Goal: Task Accomplishment & Management: Complete application form

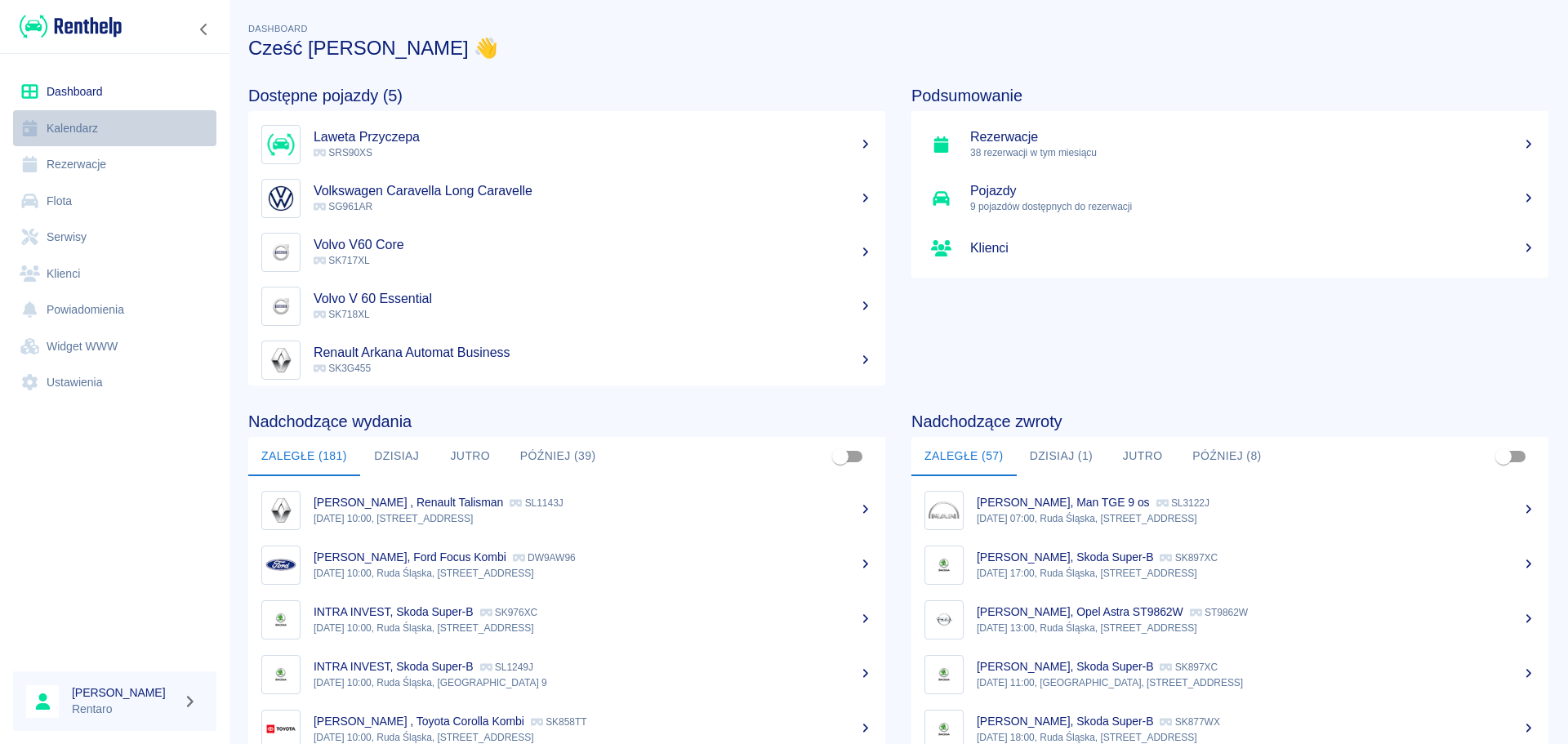
click at [123, 132] on link "Kalendarz" at bounding box center [114, 128] width 204 height 37
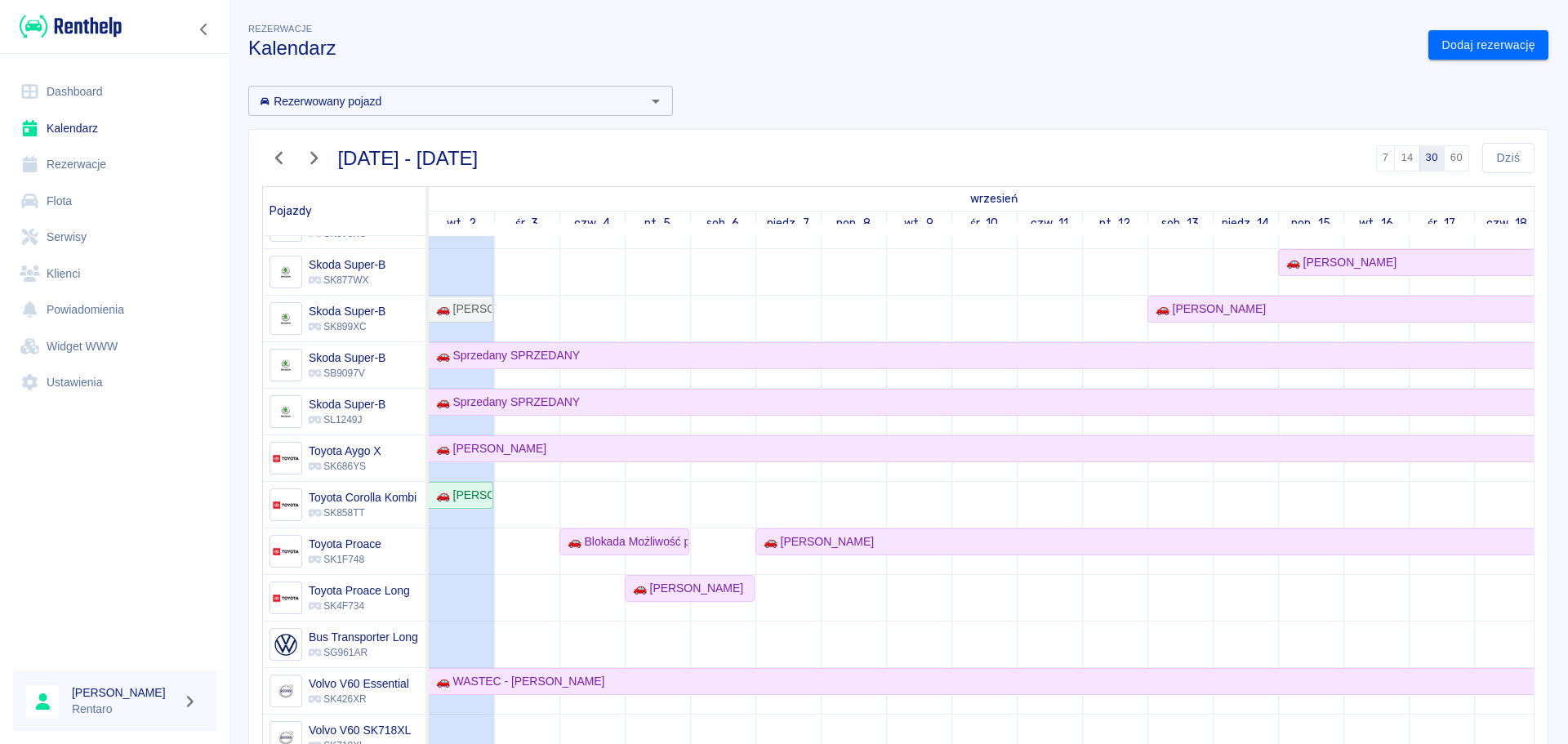
scroll to position [1270, 0]
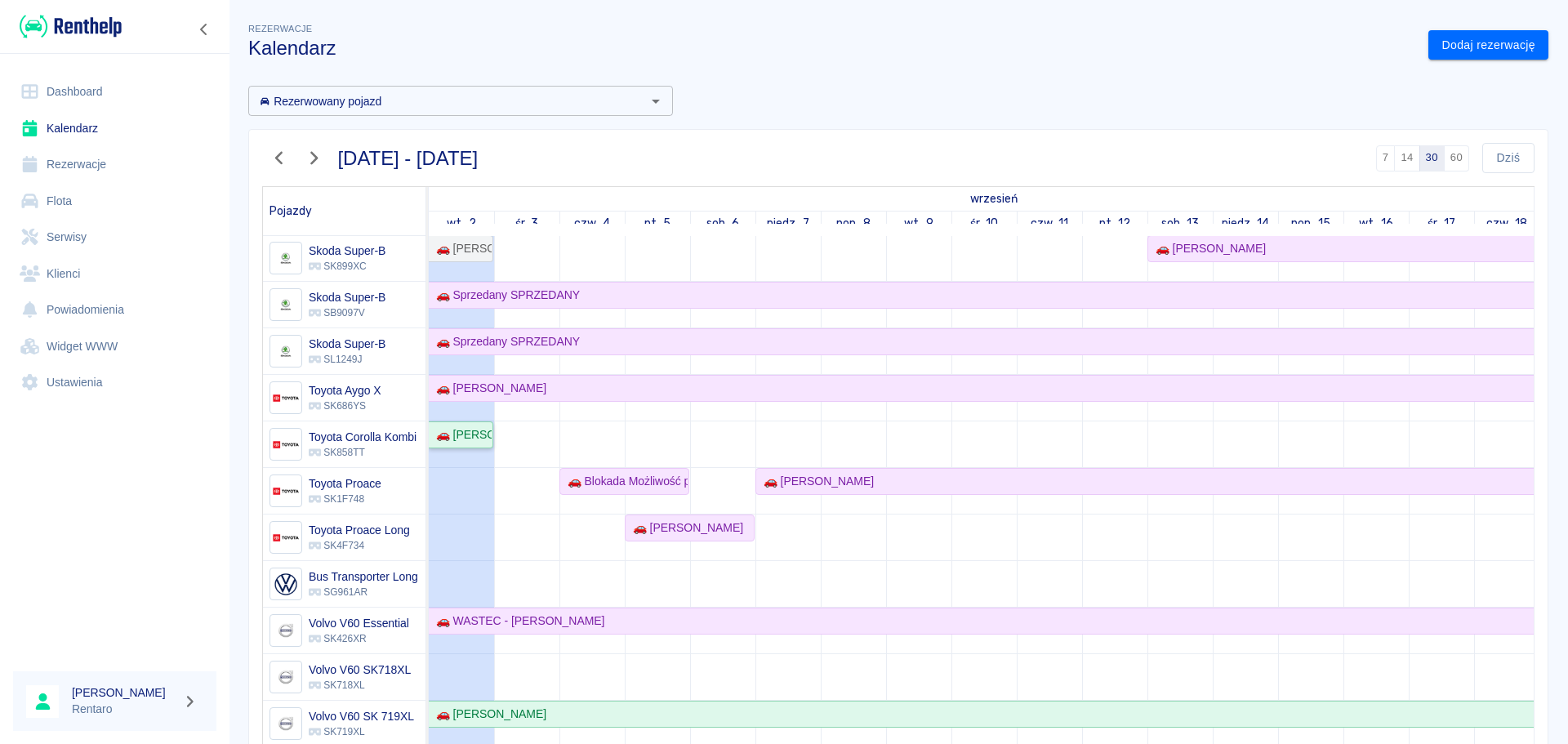
click at [472, 426] on div "🚗 [PERSON_NAME]" at bounding box center [461, 434] width 63 height 17
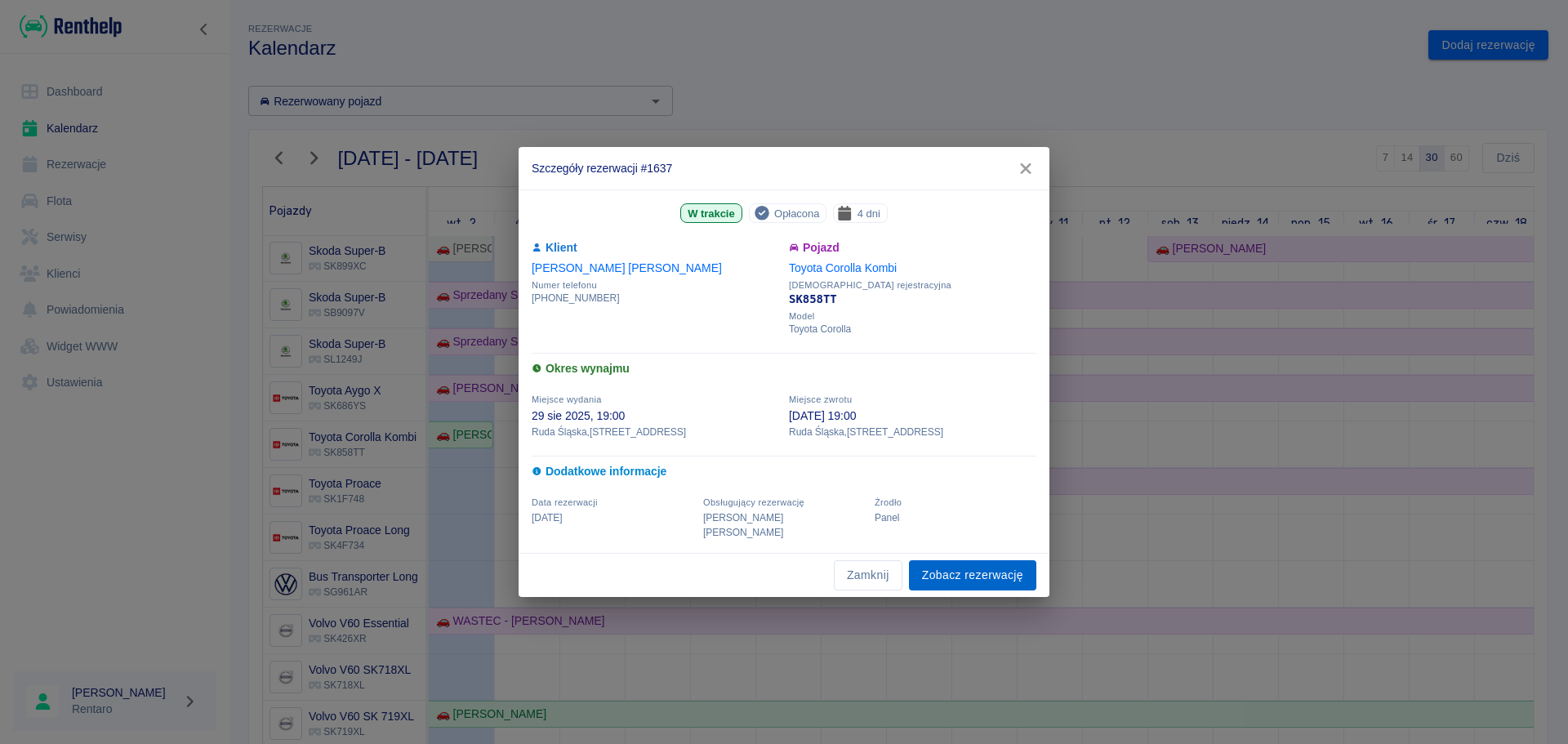
click at [941, 564] on link "Zobacz rezerwację" at bounding box center [973, 575] width 127 height 30
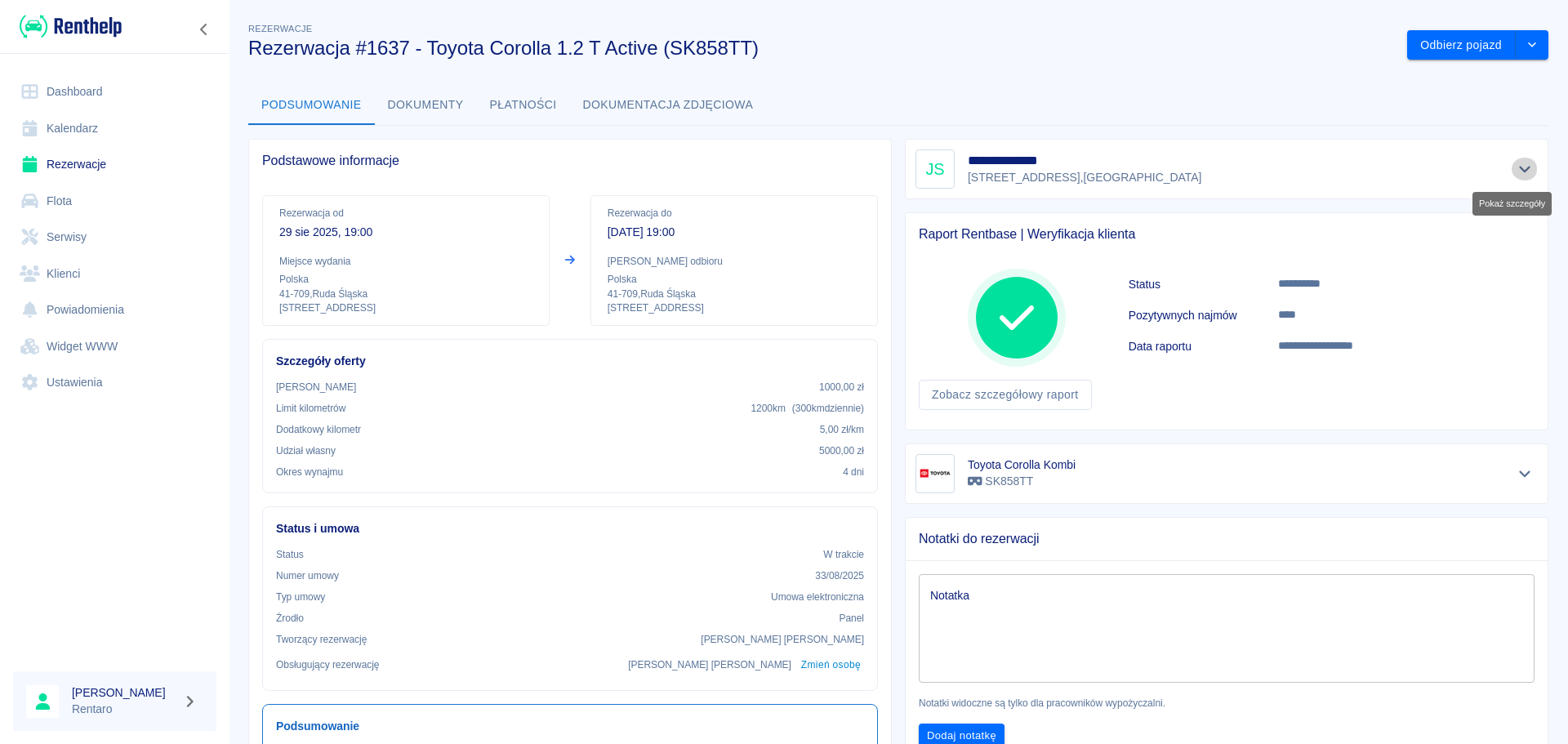
click at [1516, 170] on icon "Pokaż szczegóły" at bounding box center [1525, 169] width 19 height 15
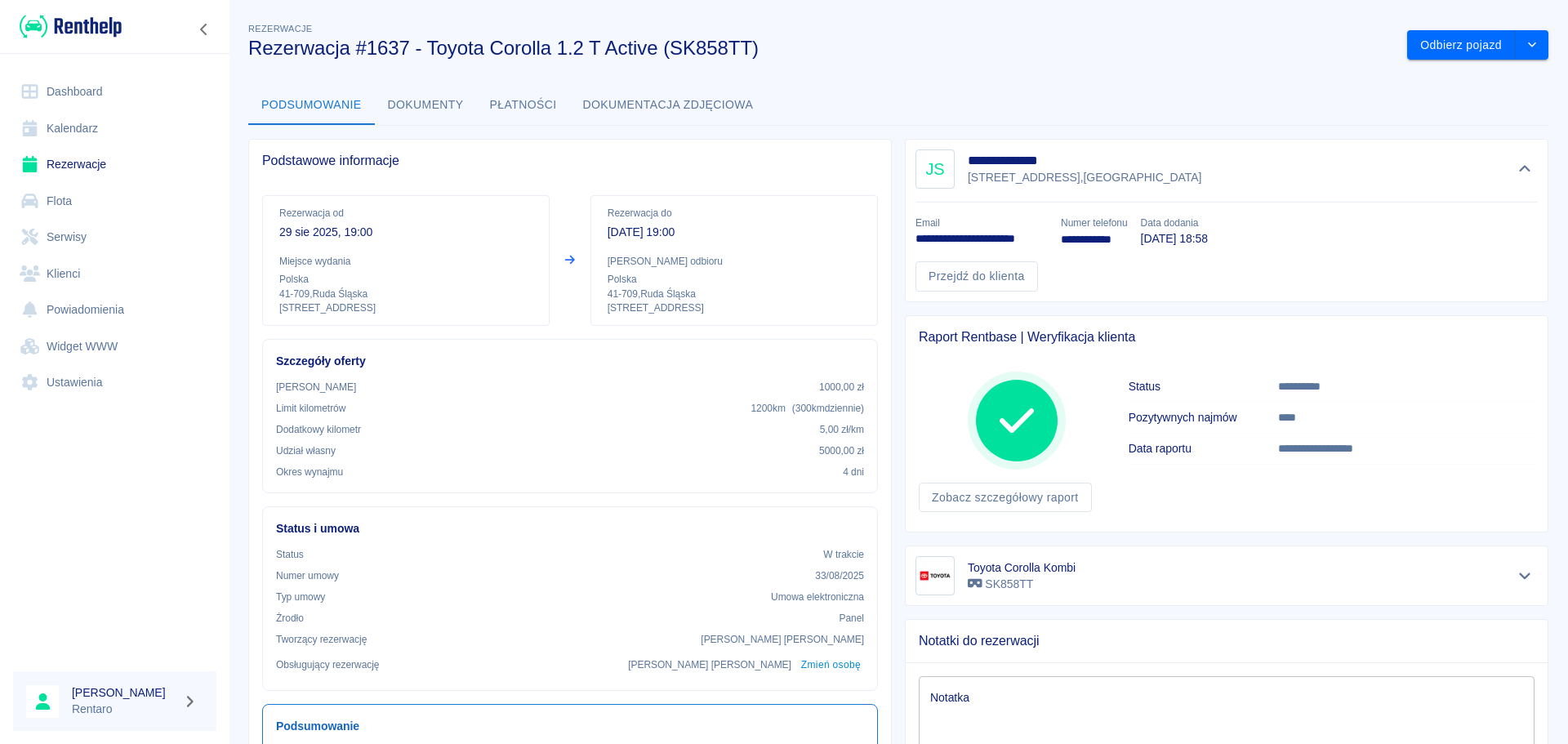
click at [114, 128] on link "Kalendarz" at bounding box center [114, 128] width 204 height 37
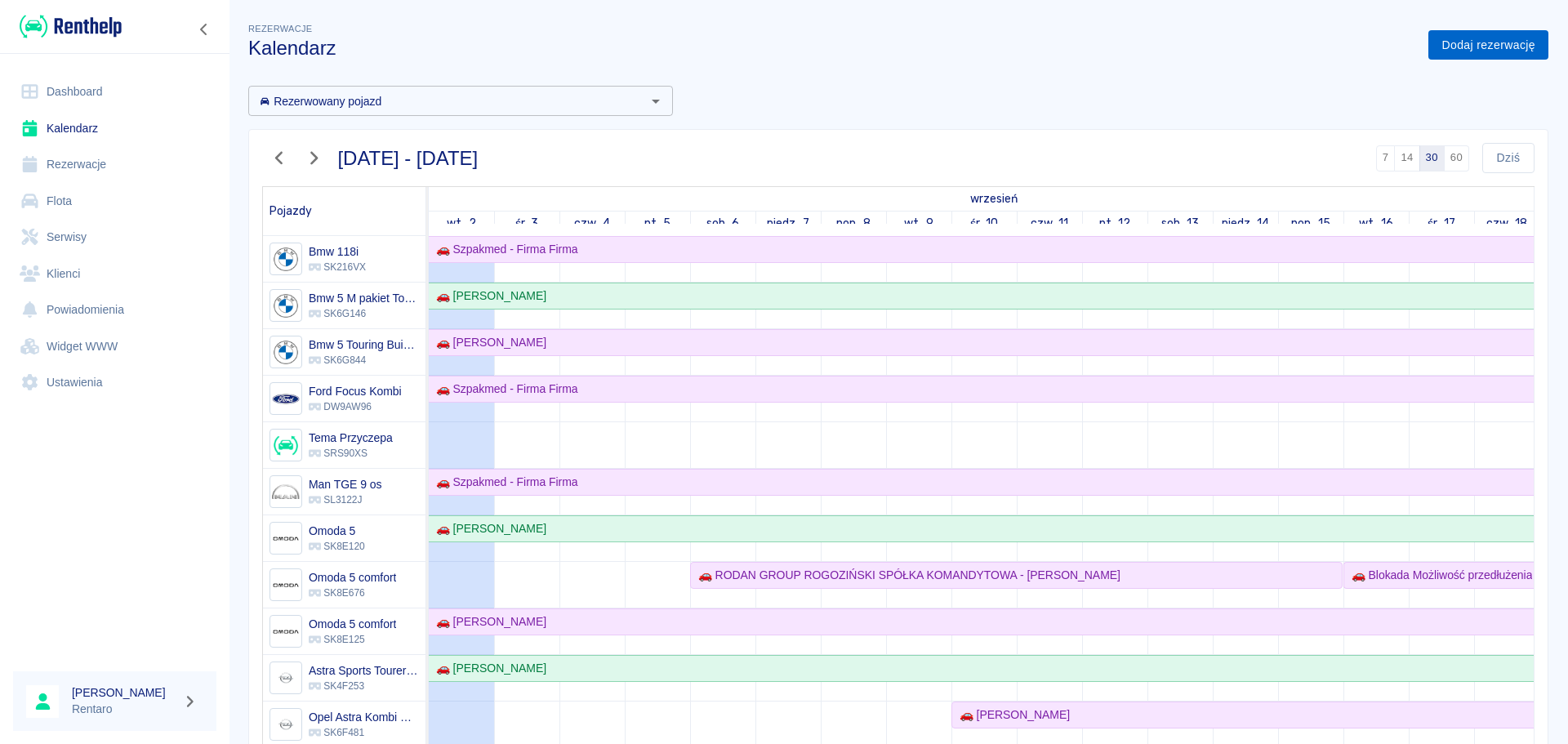
click at [1441, 46] on link "Dodaj rezerwację" at bounding box center [1489, 45] width 120 height 30
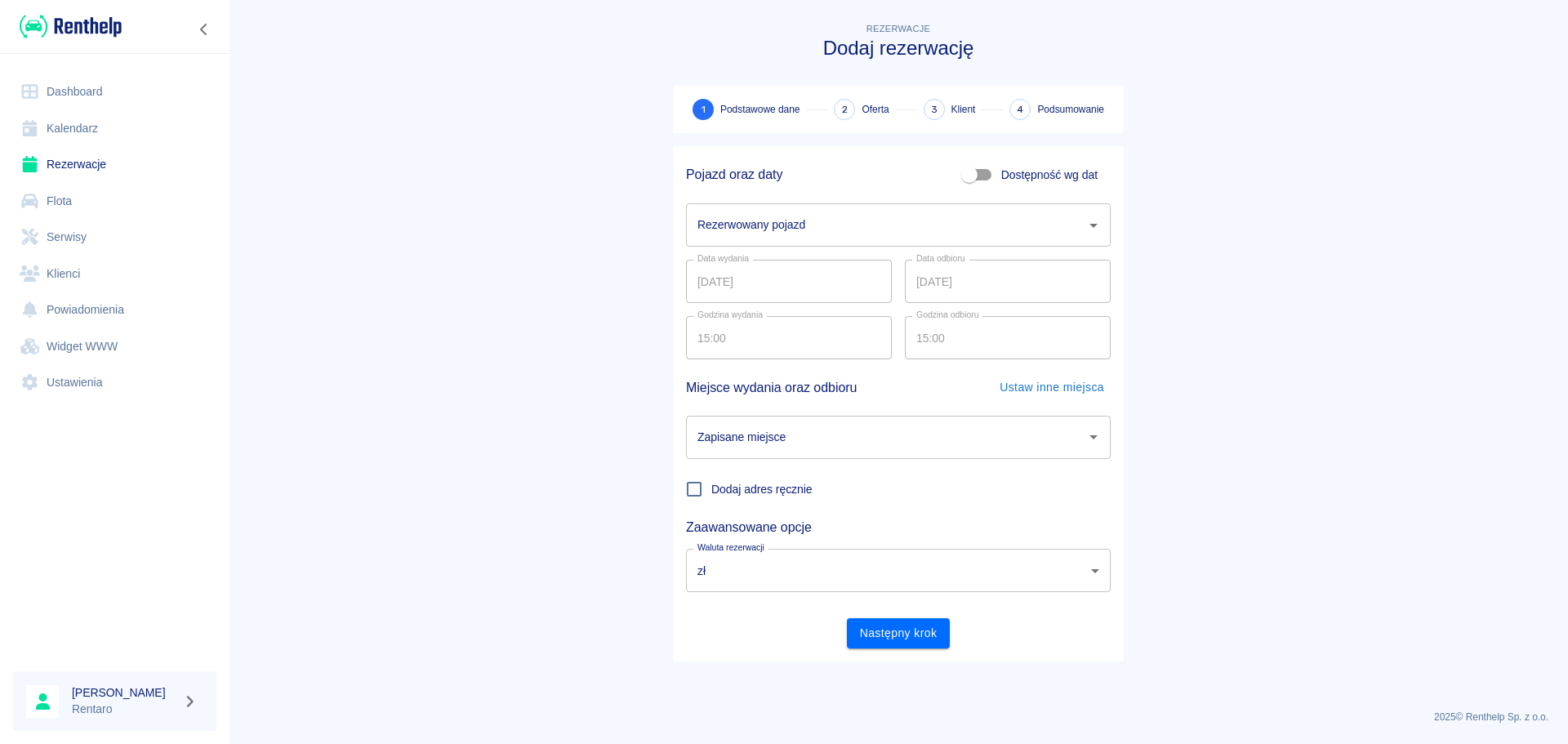
click at [1002, 178] on span "Dostępność wg dat" at bounding box center [1049, 175] width 96 height 17
click at [1002, 178] on input "Dostępność wg dat" at bounding box center [969, 174] width 93 height 31
click at [983, 177] on input "Dostępność wg dat" at bounding box center [986, 174] width 93 height 31
click at [945, 219] on input "Rezerwowany pojazd" at bounding box center [886, 224] width 385 height 29
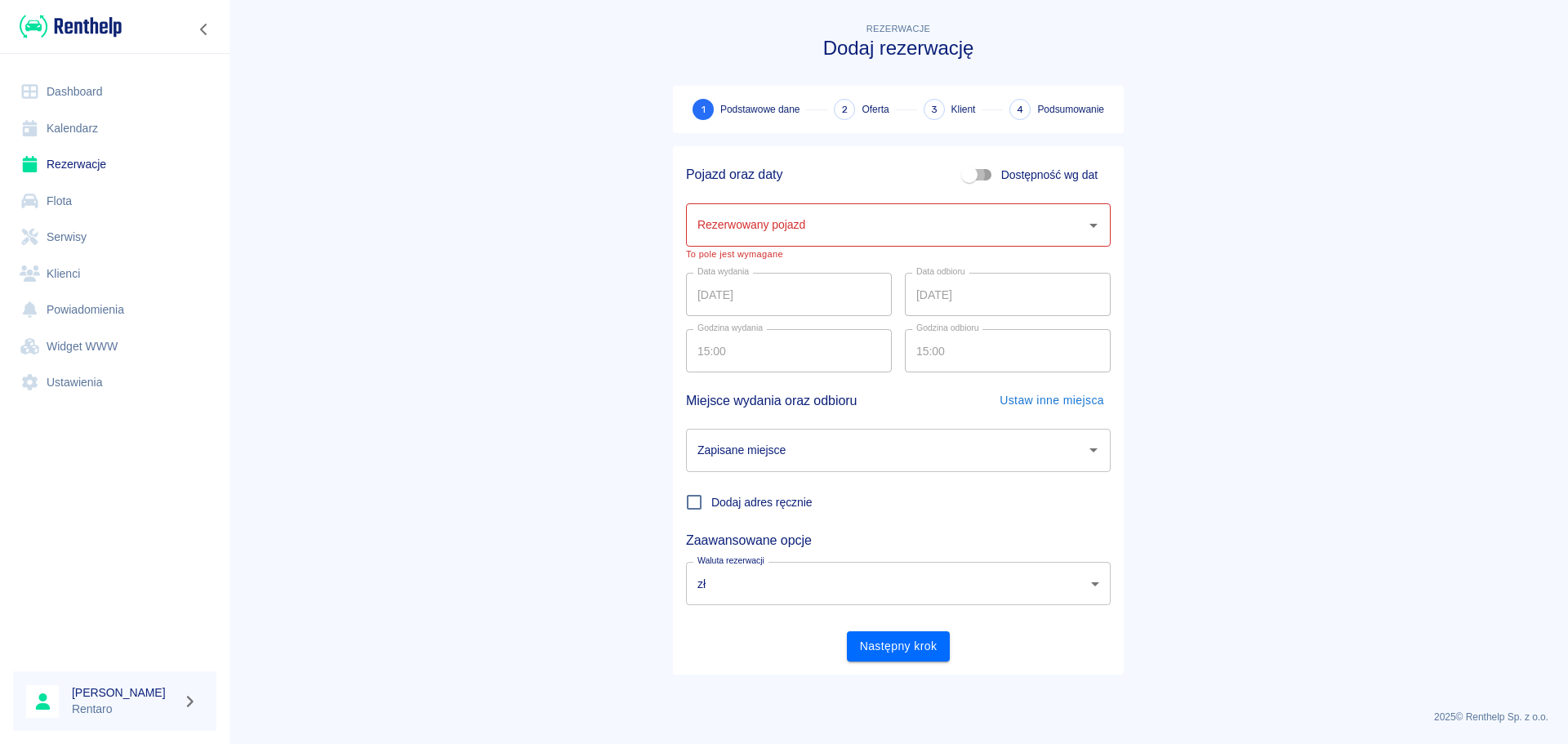
click at [976, 174] on input "Dostępność wg dat" at bounding box center [969, 174] width 93 height 31
checkbox input "true"
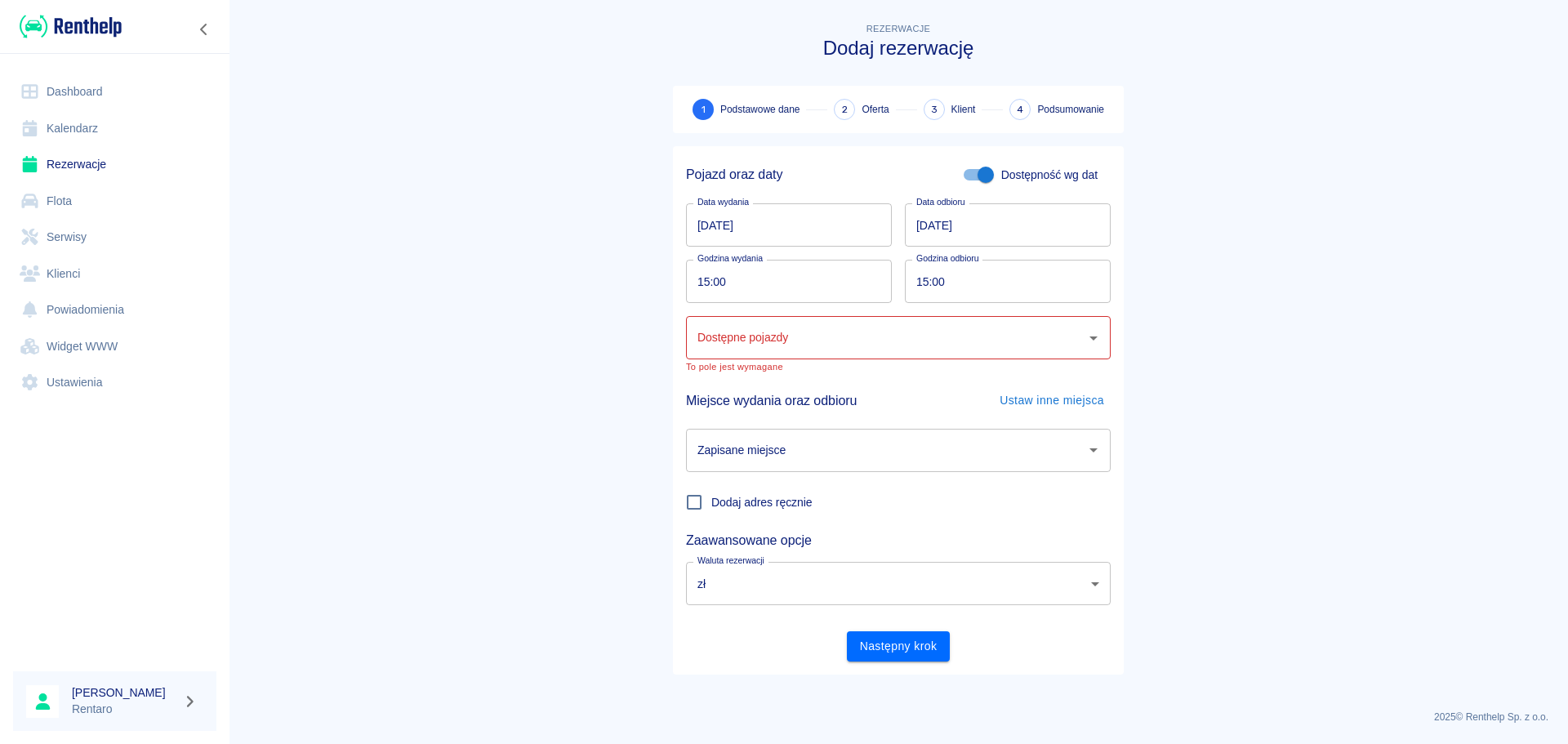
click at [747, 210] on input "[DATE]" at bounding box center [788, 225] width 206 height 44
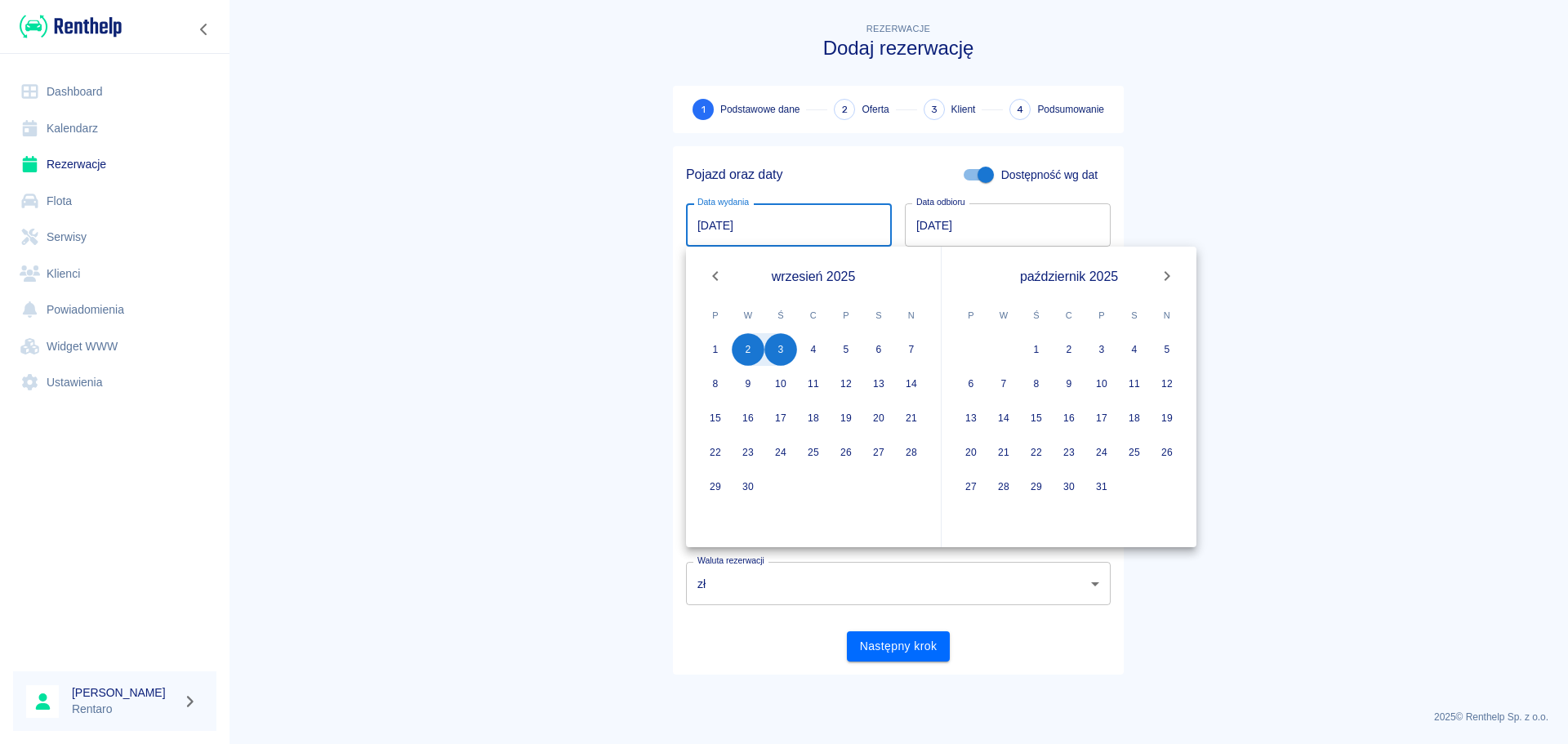
click at [702, 223] on input "[DATE]" at bounding box center [788, 225] width 206 height 44
click at [784, 387] on button "10" at bounding box center [781, 383] width 33 height 33
type input "10.09.2025"
type input "DD.MM.YYYY"
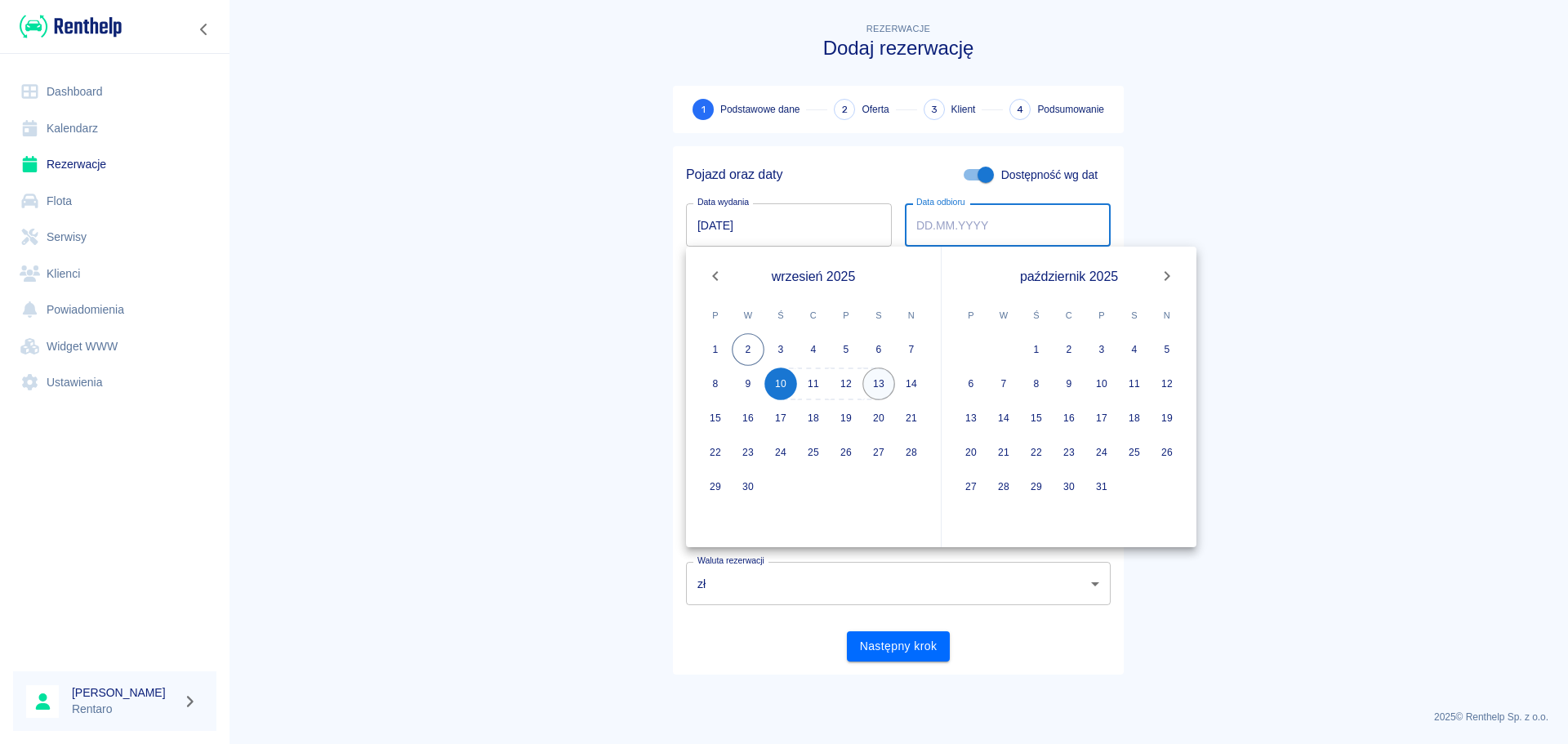
click at [871, 375] on button "13" at bounding box center [879, 383] width 33 height 33
type input "13.09.2025"
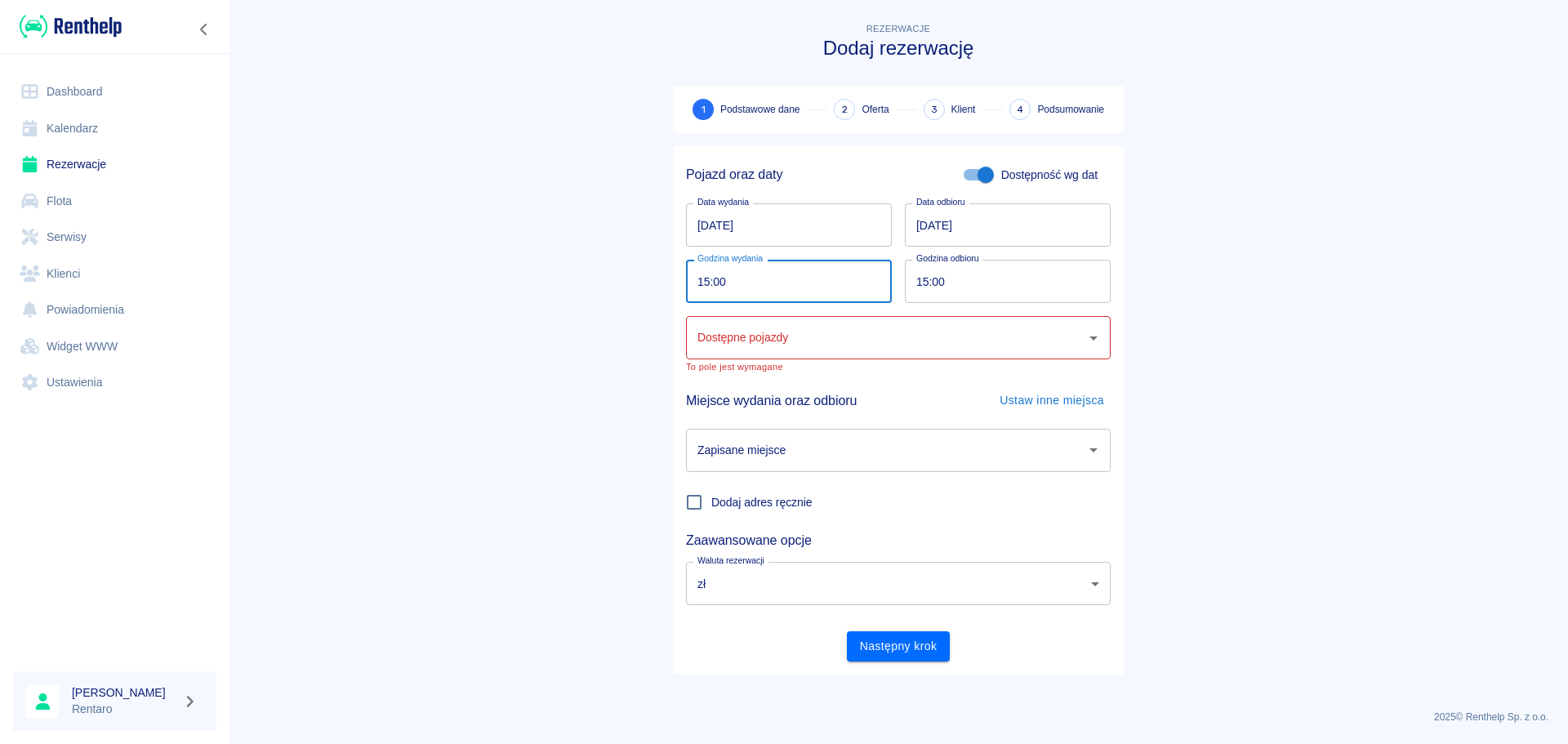
click at [755, 291] on input "15:00" at bounding box center [784, 282] width 195 height 44
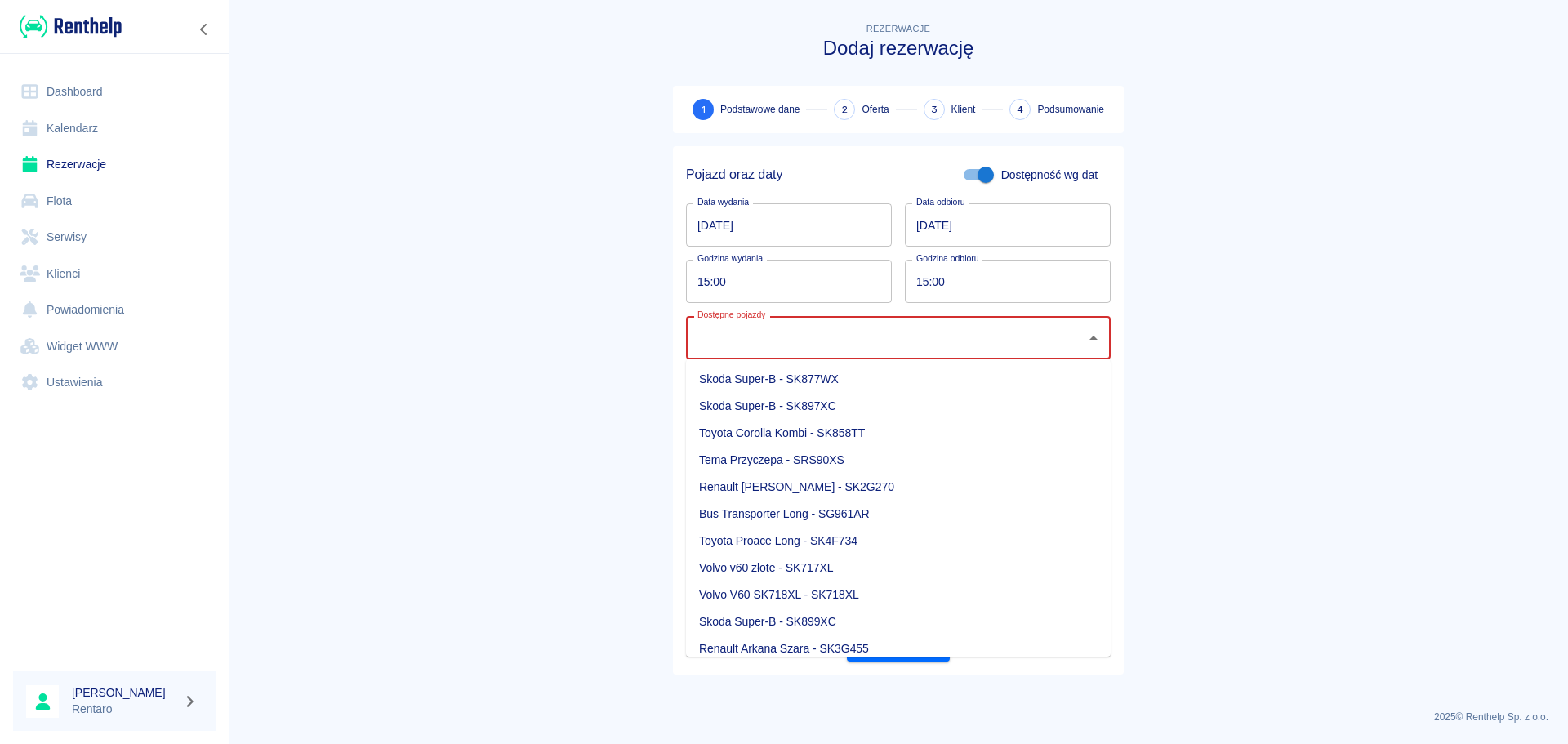
drag, startPoint x: 757, startPoint y: 352, endPoint x: 775, endPoint y: 349, distance: 18.2
click at [757, 353] on input "Dostępne pojazdy" at bounding box center [886, 338] width 385 height 29
click at [834, 488] on li "Renault [PERSON_NAME] - SK2G270" at bounding box center [899, 487] width 425 height 27
type input "Renault [PERSON_NAME] - SK2G270"
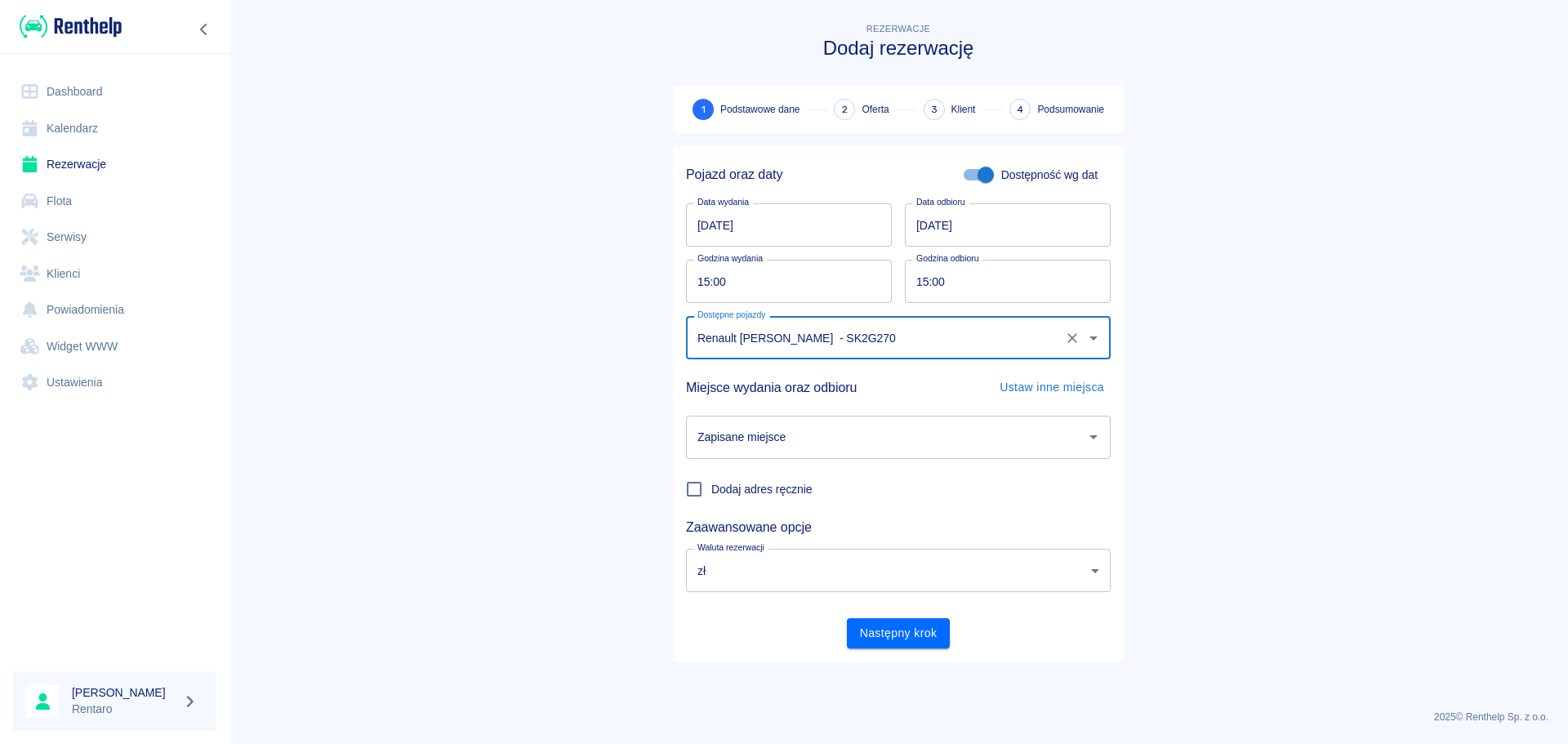
click at [850, 448] on input "Zapisane miejsce" at bounding box center [886, 437] width 385 height 29
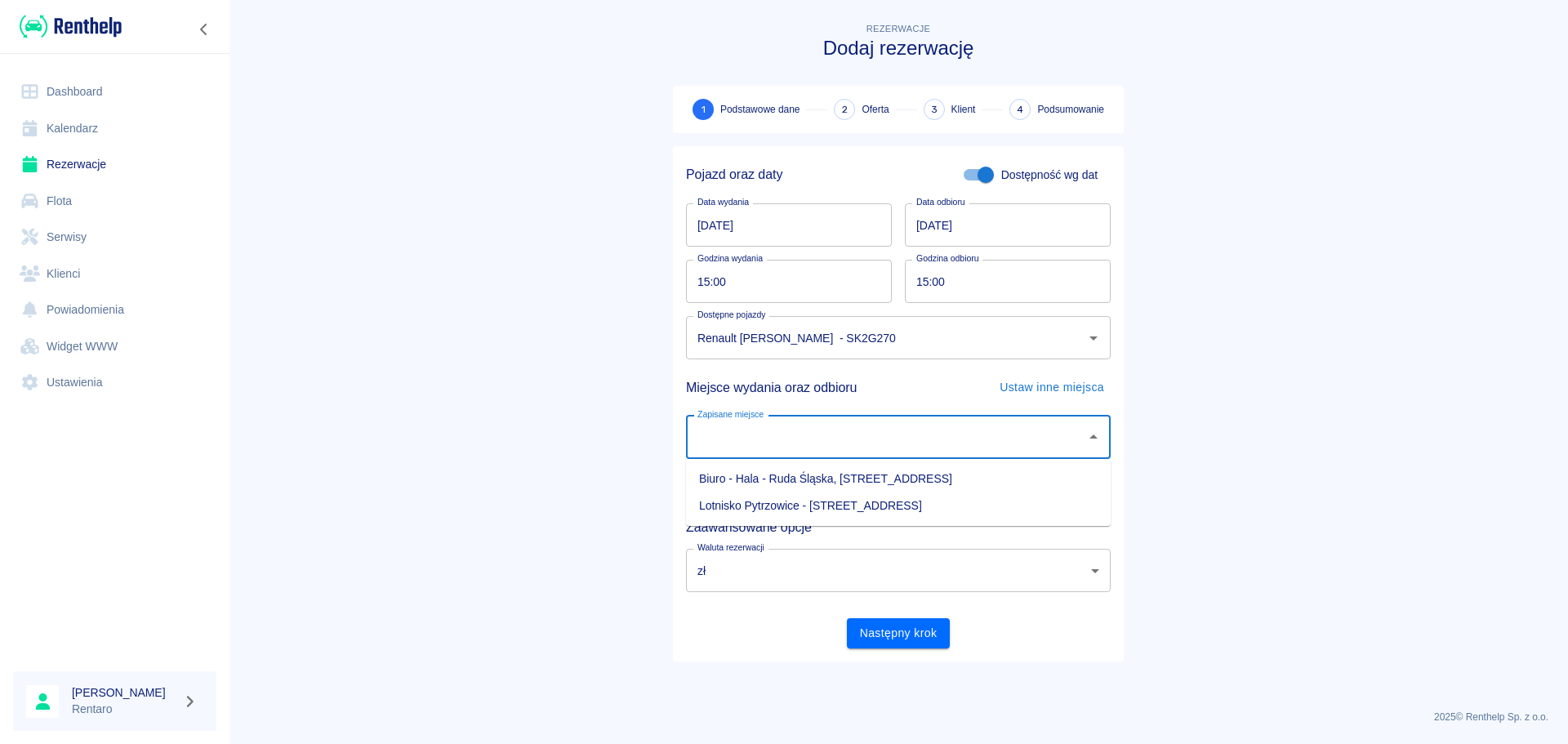
click at [849, 484] on li "Biuro - Hala - Ruda Śląska, [STREET_ADDRESS]" at bounding box center [899, 479] width 425 height 27
type input "Biuro - Hala - Ruda Śląska, [STREET_ADDRESS]"
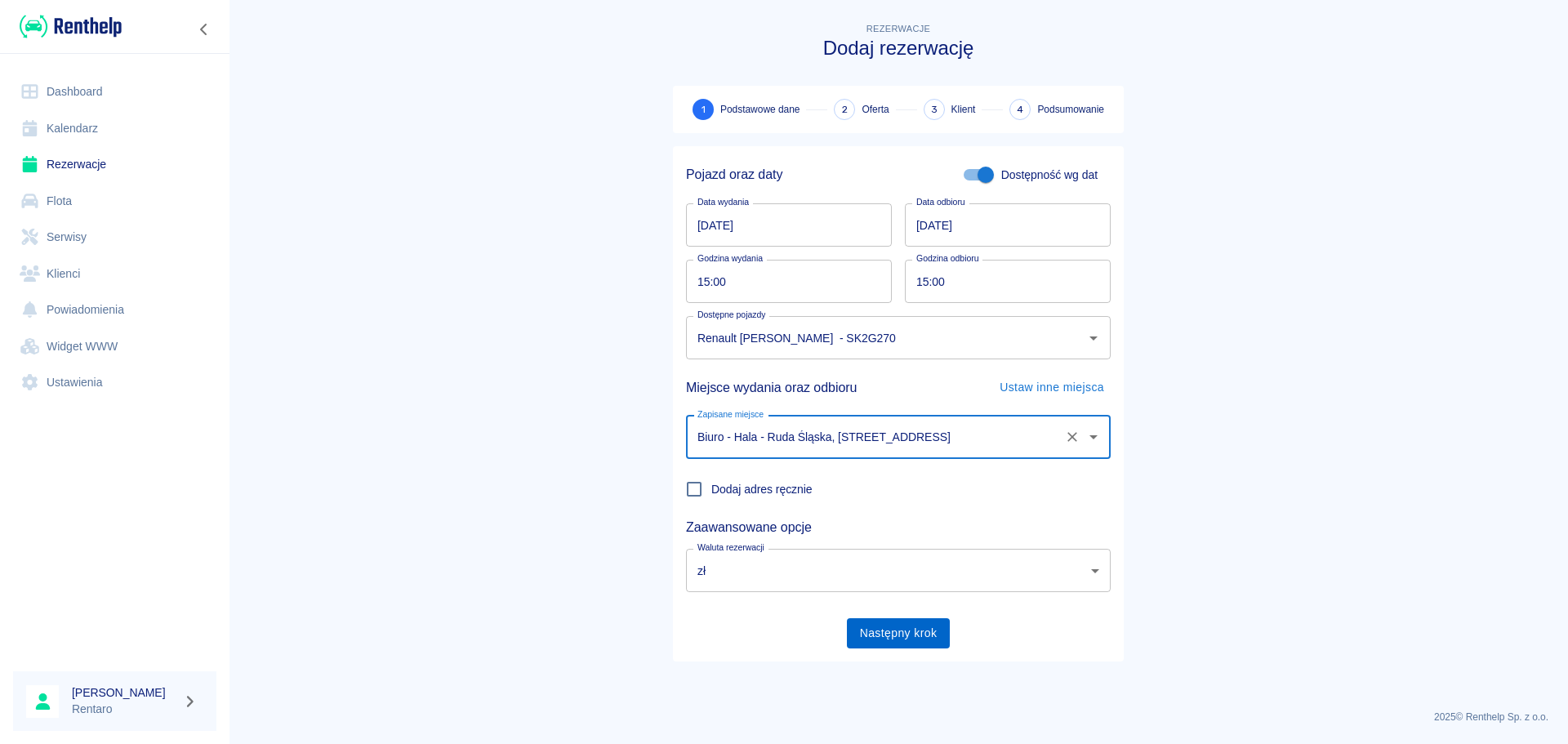
click at [905, 629] on button "Następny krok" at bounding box center [899, 634] width 103 height 30
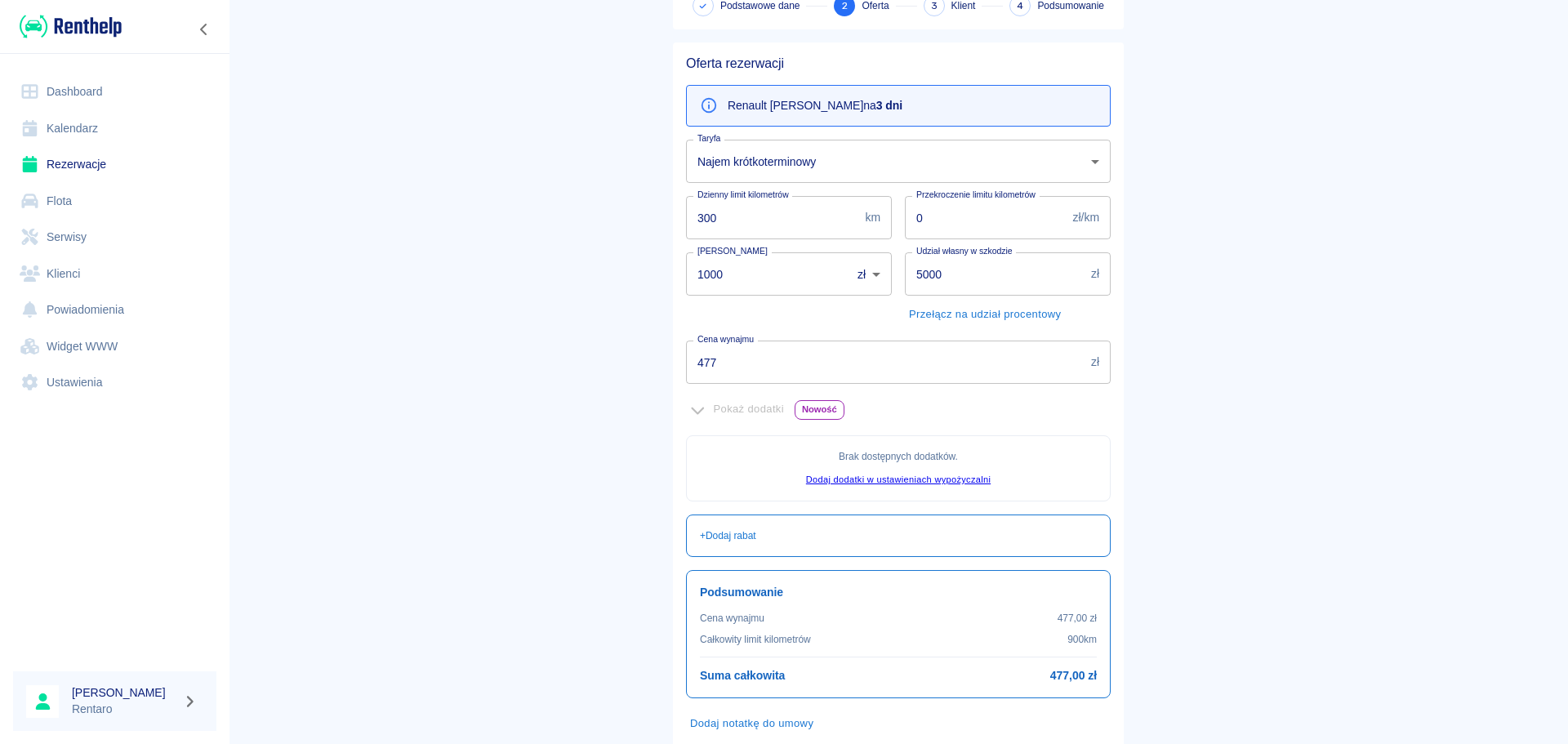
scroll to position [200, 0]
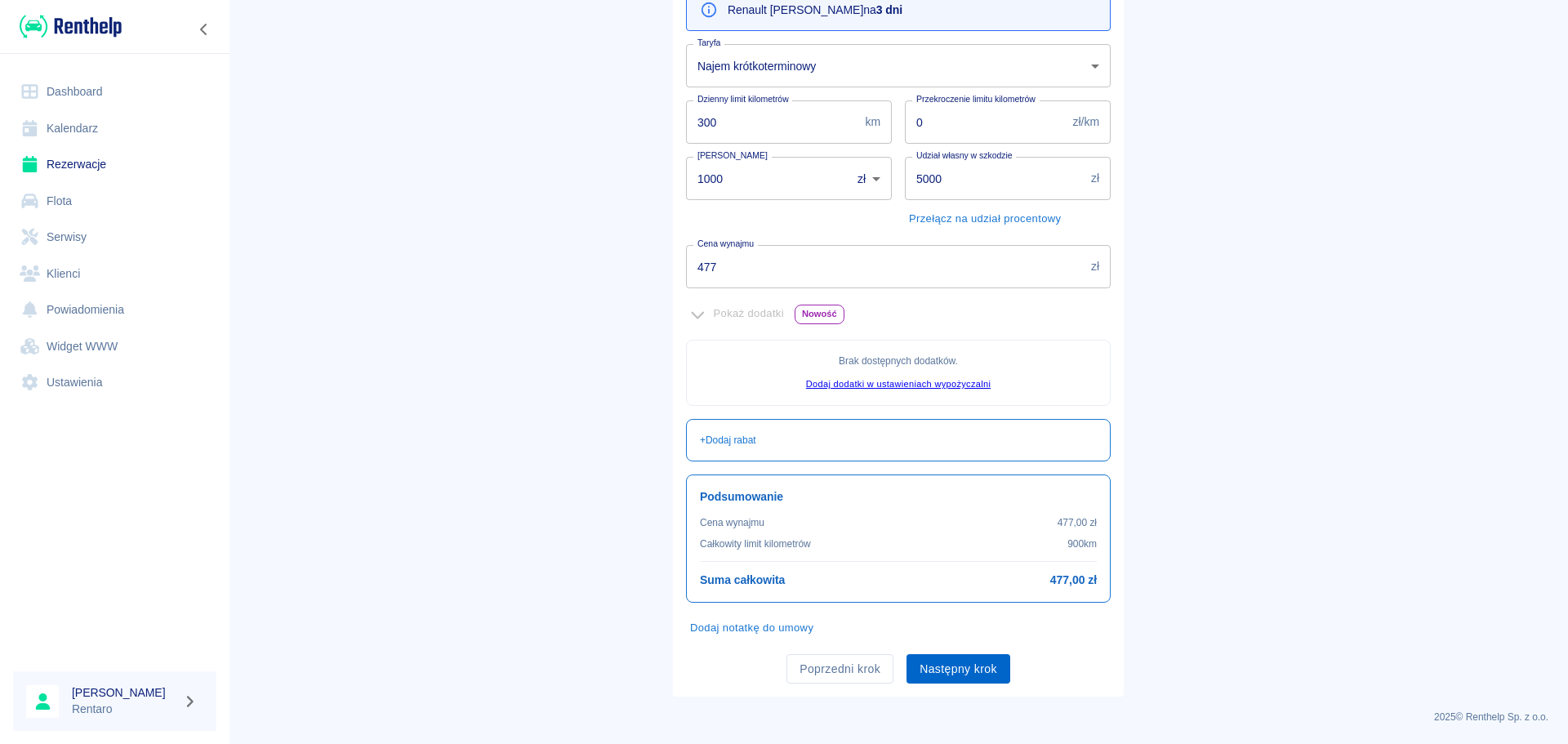
click at [969, 674] on button "Następny krok" at bounding box center [958, 670] width 103 height 30
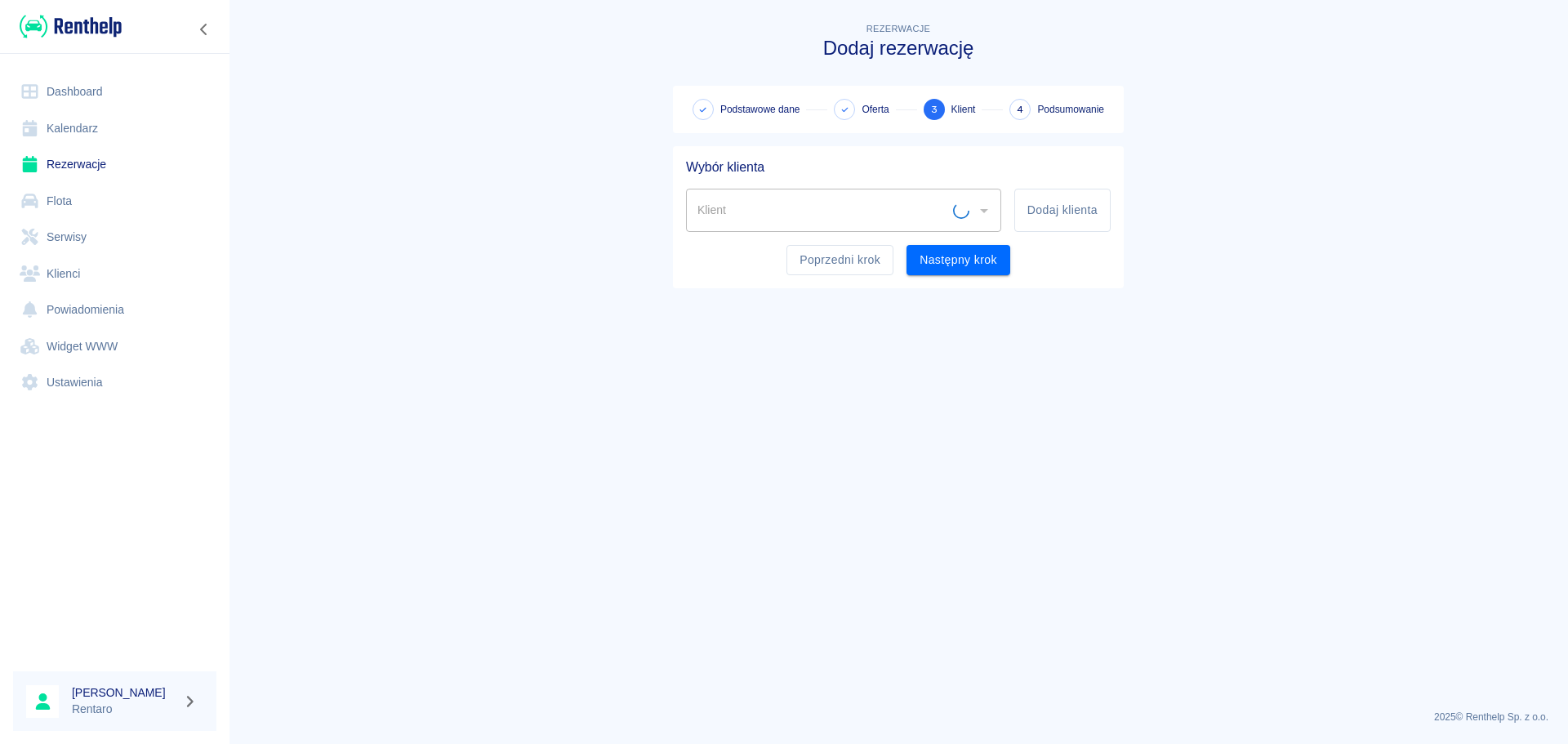
scroll to position [0, 0]
click at [897, 224] on div "Klient" at bounding box center [844, 211] width 316 height 44
click at [896, 224] on input "Klient" at bounding box center [831, 210] width 276 height 29
click at [985, 218] on icon "Otwórz" at bounding box center [984, 211] width 20 height 20
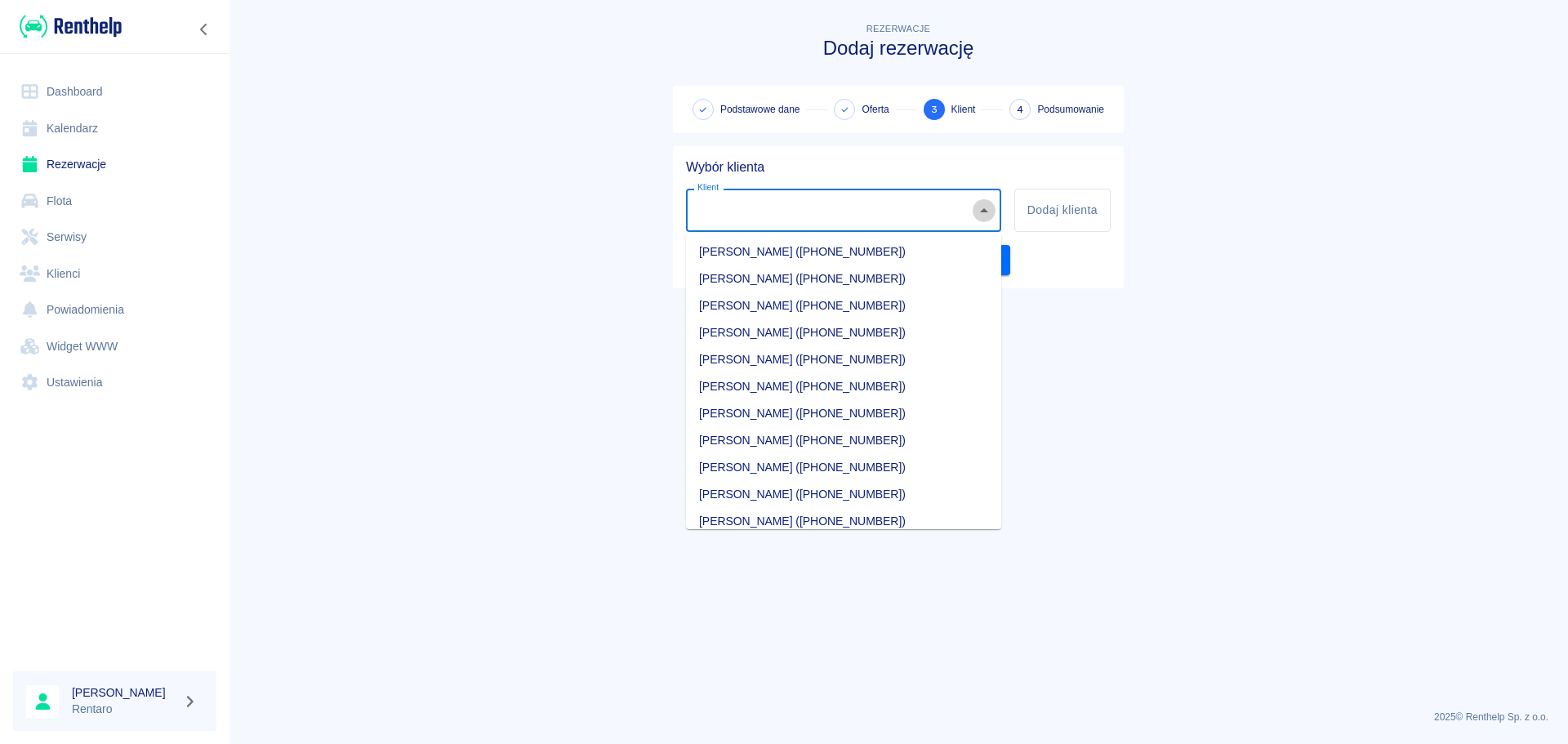
click at [985, 218] on icon "Zamknij" at bounding box center [984, 211] width 20 height 20
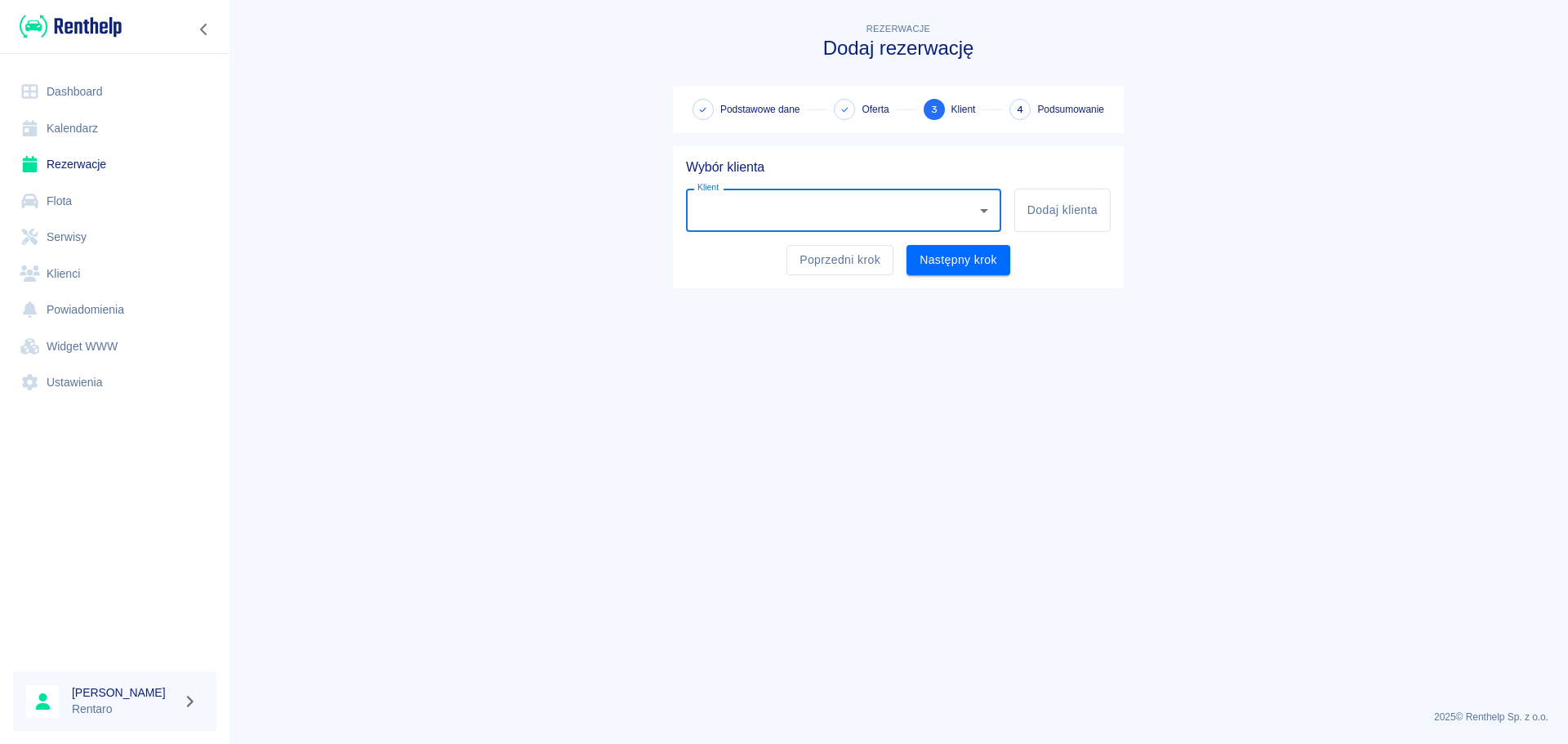
click at [983, 215] on icon "Otwórz" at bounding box center [984, 211] width 20 height 20
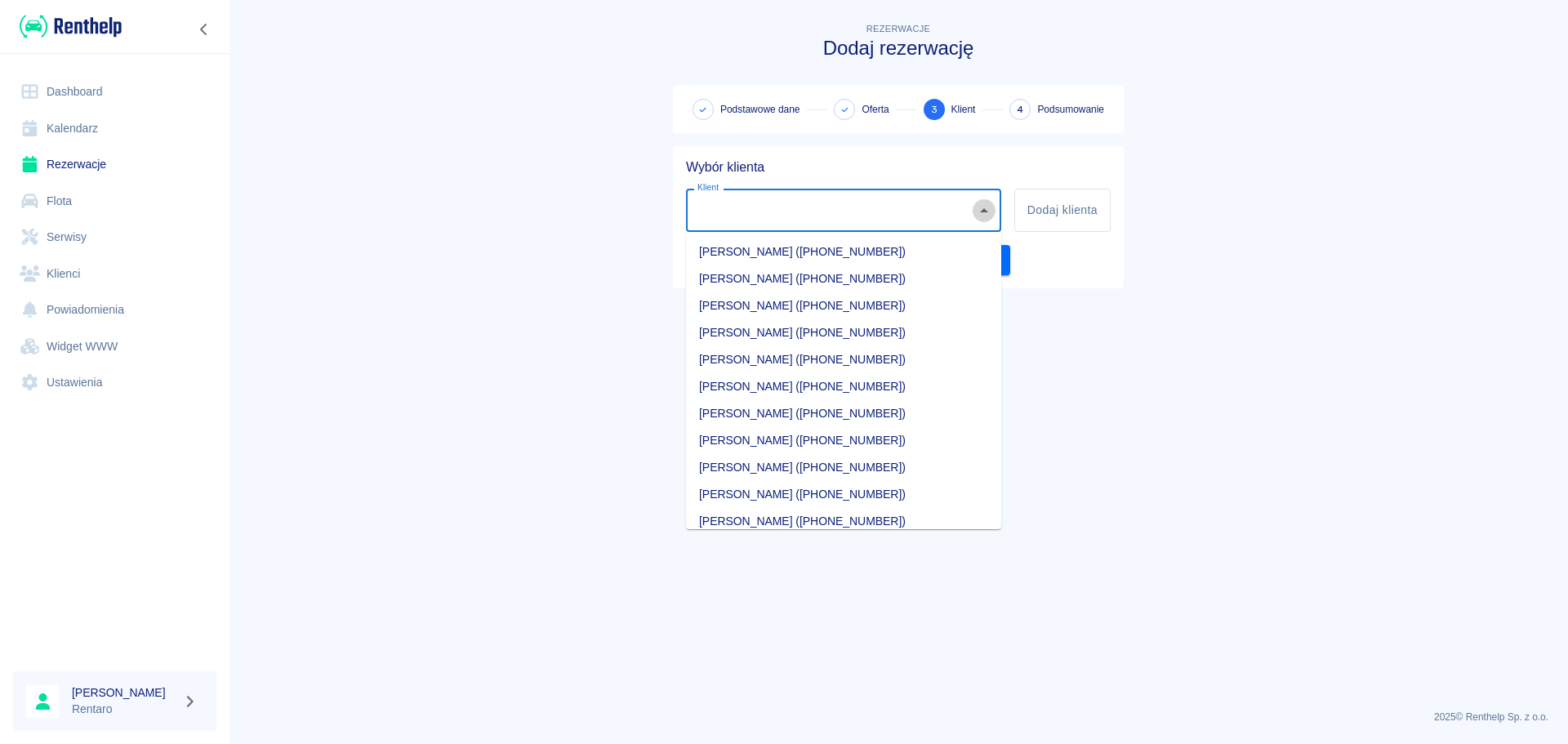
click at [983, 215] on icon "Zamknij" at bounding box center [984, 211] width 20 height 20
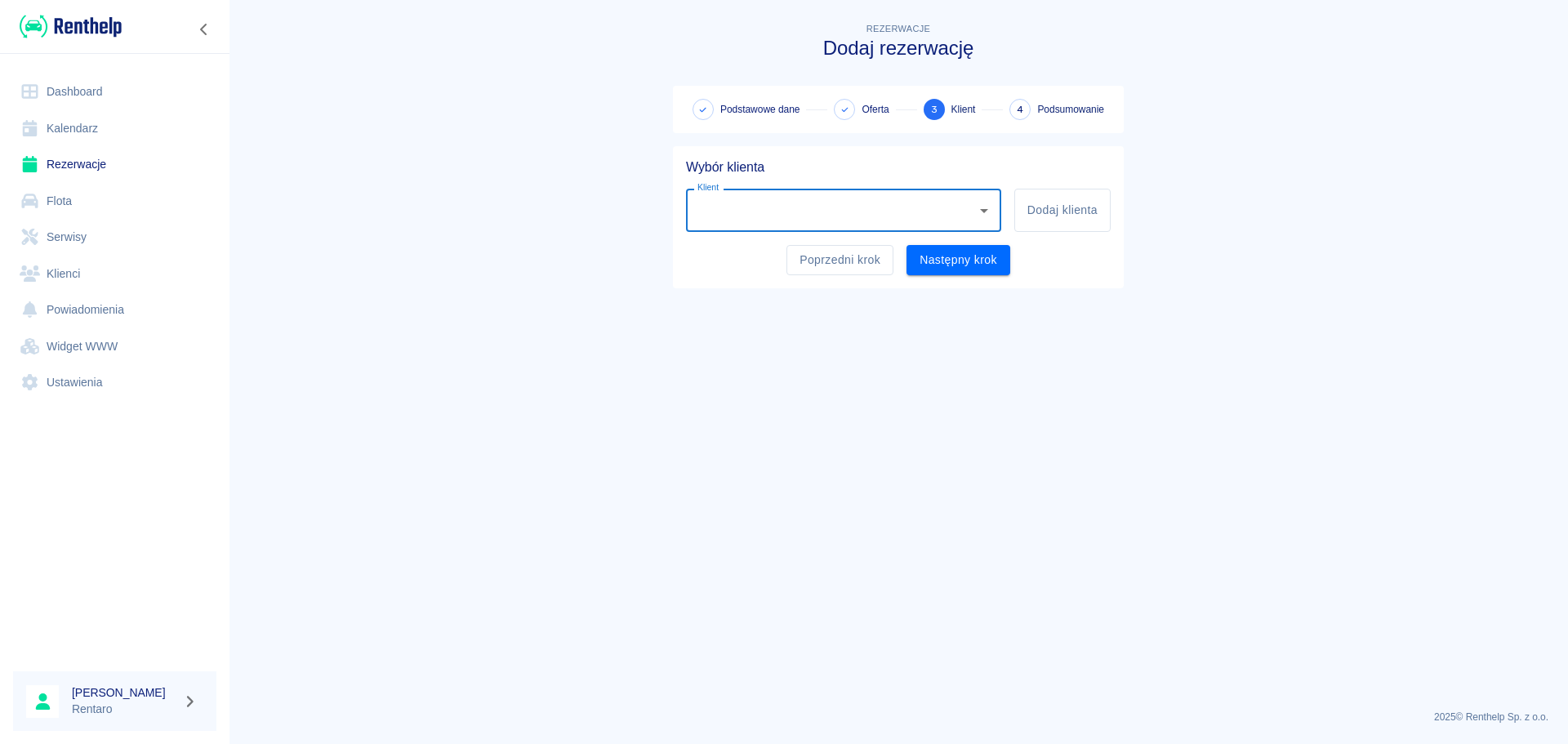
click at [983, 215] on icon "Otwórz" at bounding box center [984, 211] width 20 height 20
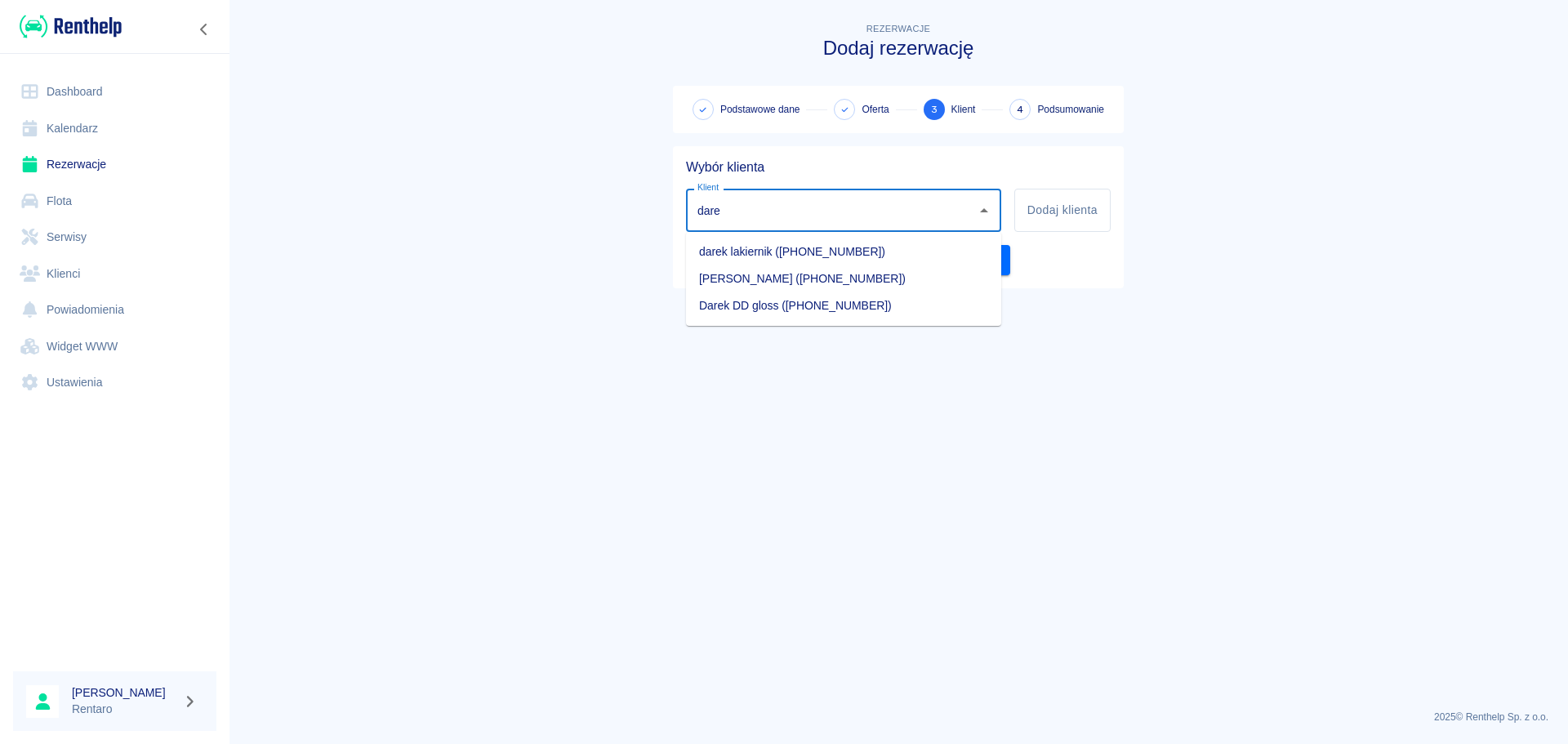
click at [800, 314] on li "Darek DD gloss ([PHONE_NUMBER])" at bounding box center [844, 305] width 316 height 27
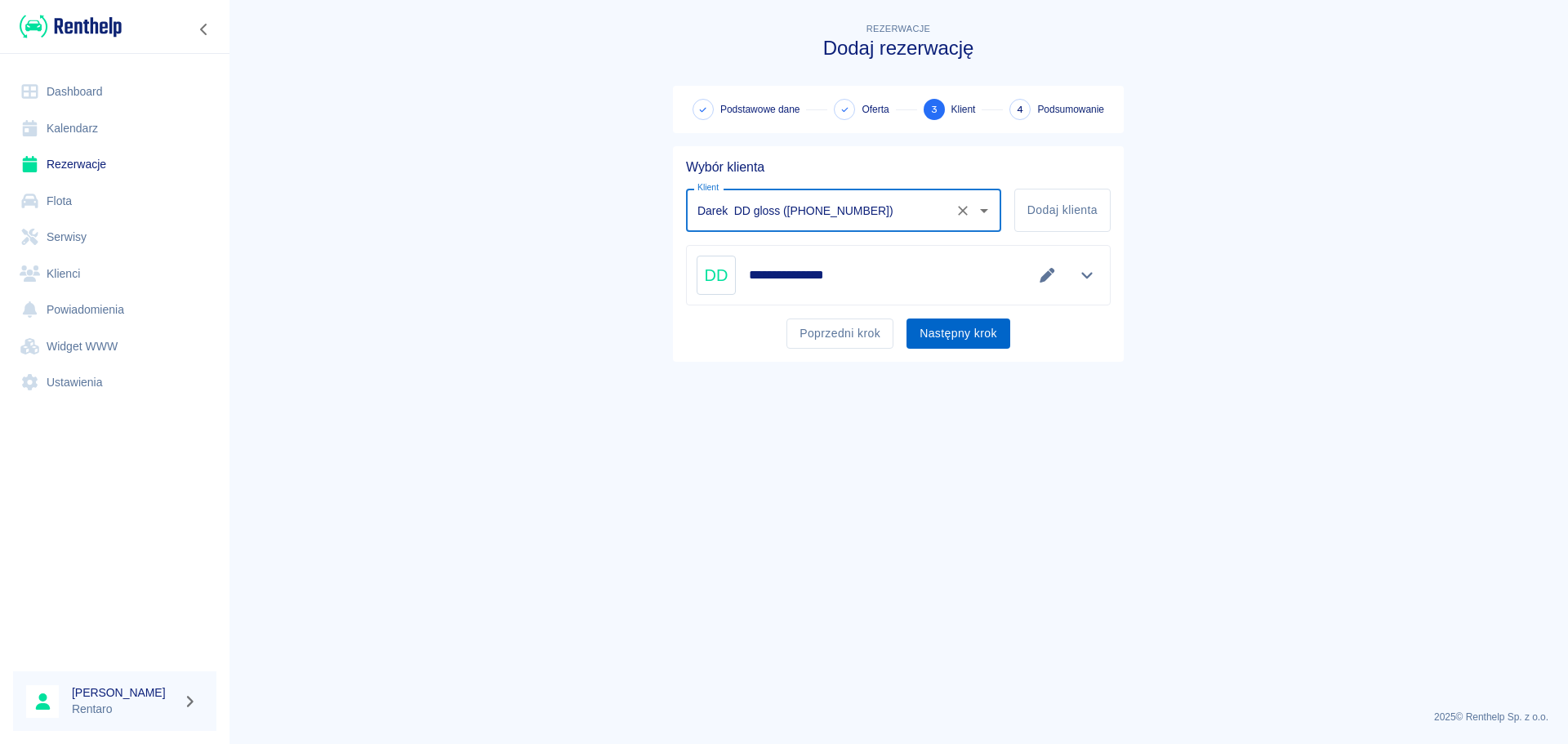
type input "Darek DD gloss ([PHONE_NUMBER])"
click at [952, 326] on button "Następny krok" at bounding box center [958, 334] width 103 height 30
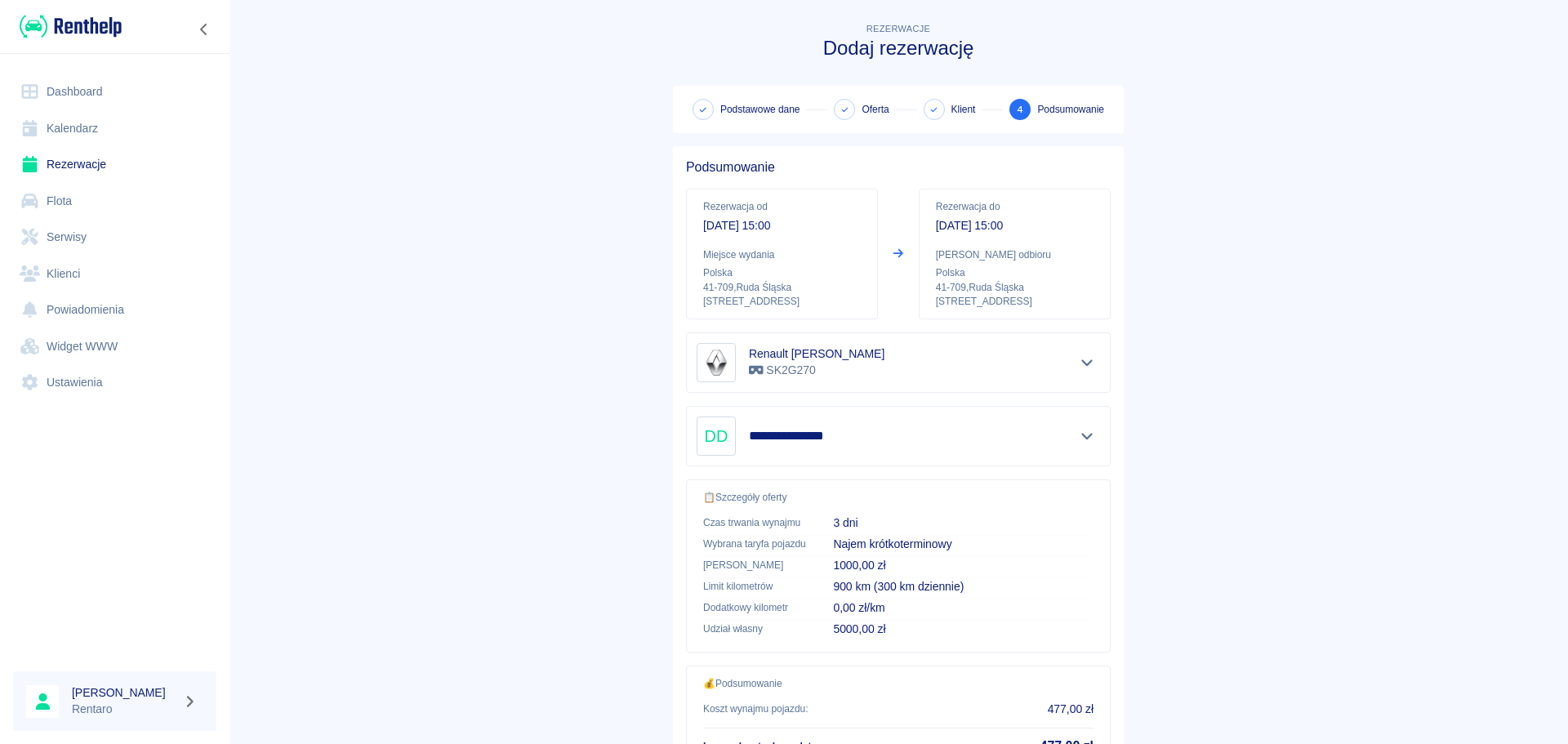
scroll to position [137, 0]
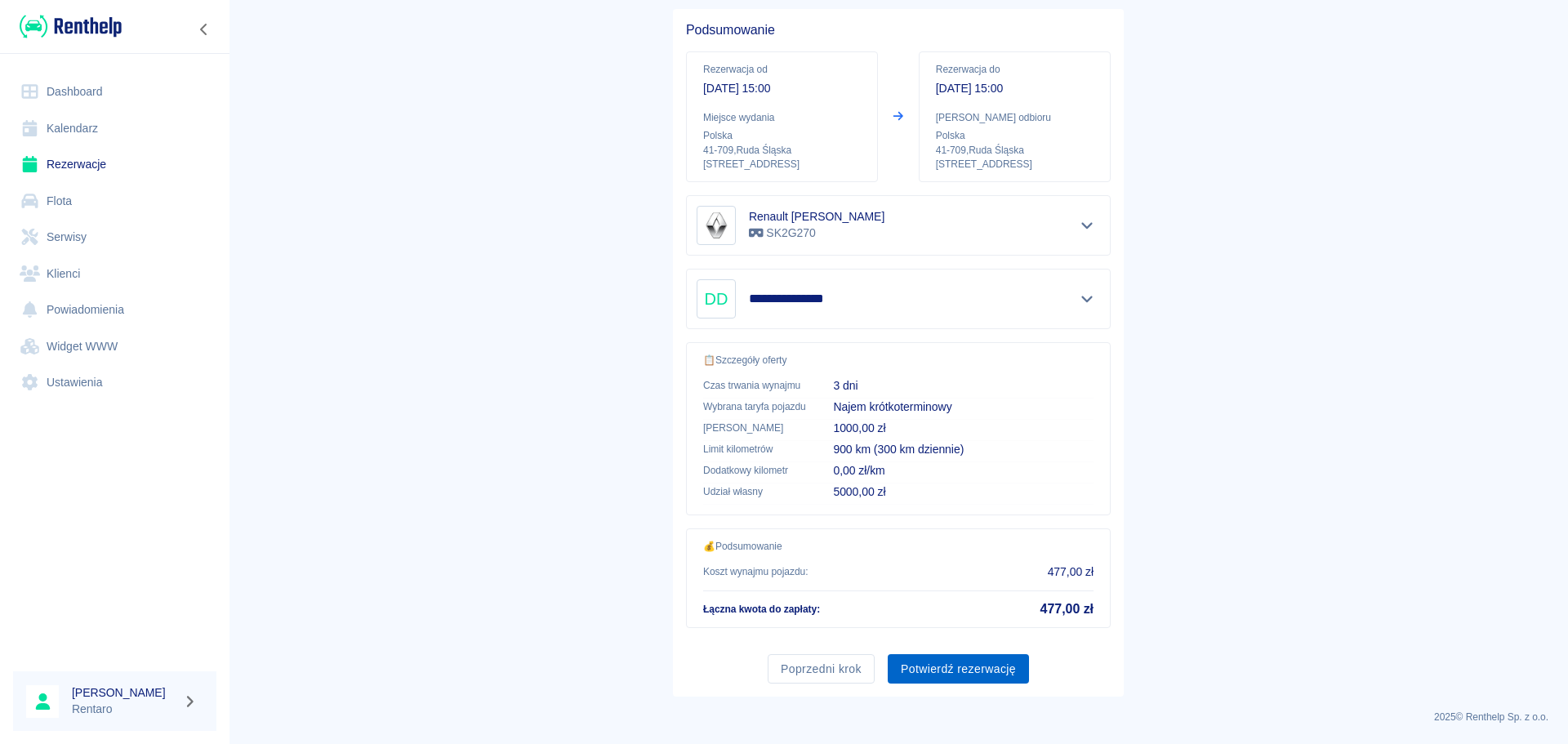
click at [927, 663] on button "Potwierdź rezerwację" at bounding box center [958, 670] width 141 height 30
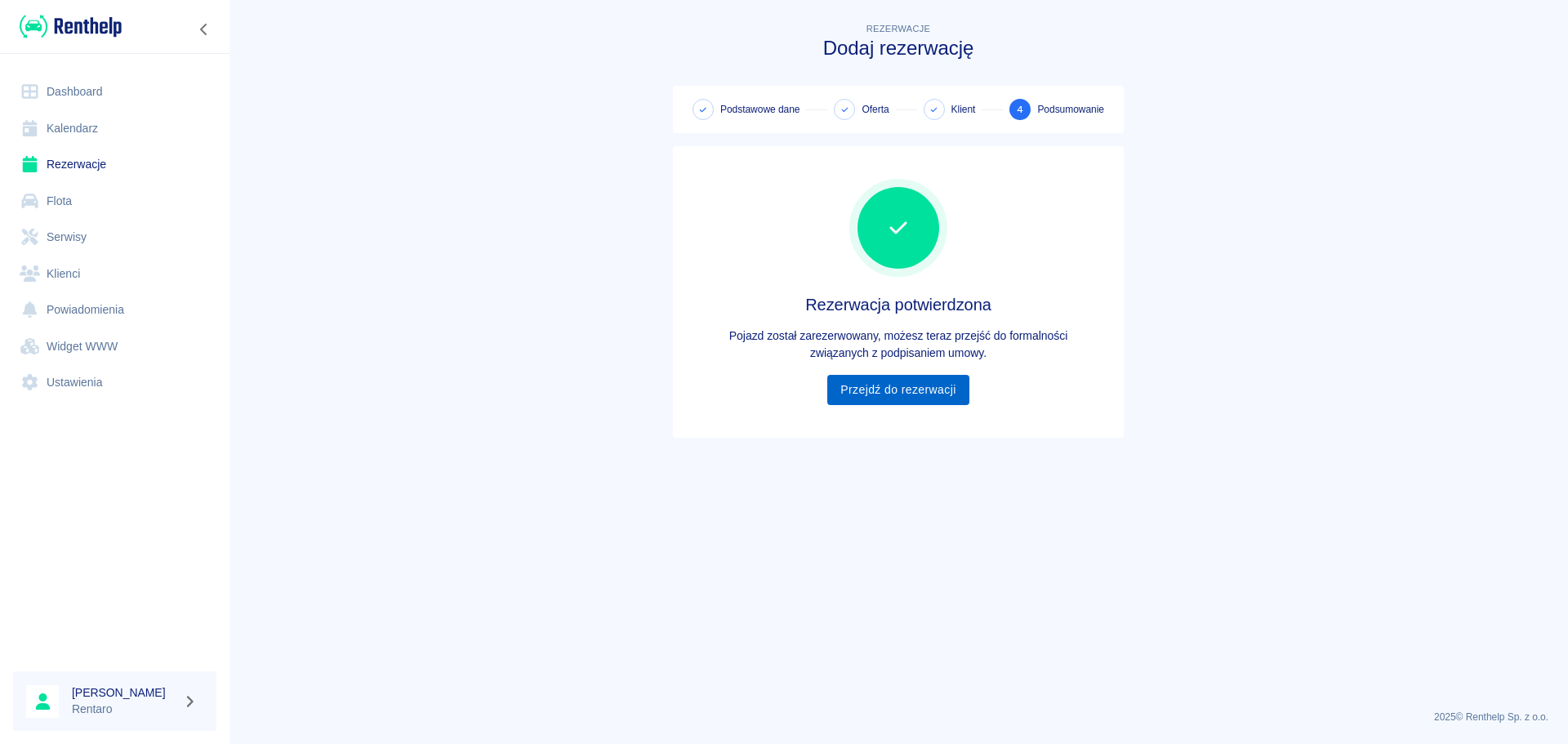
click at [918, 400] on link "Przejdź do rezerwacji" at bounding box center [898, 390] width 141 height 30
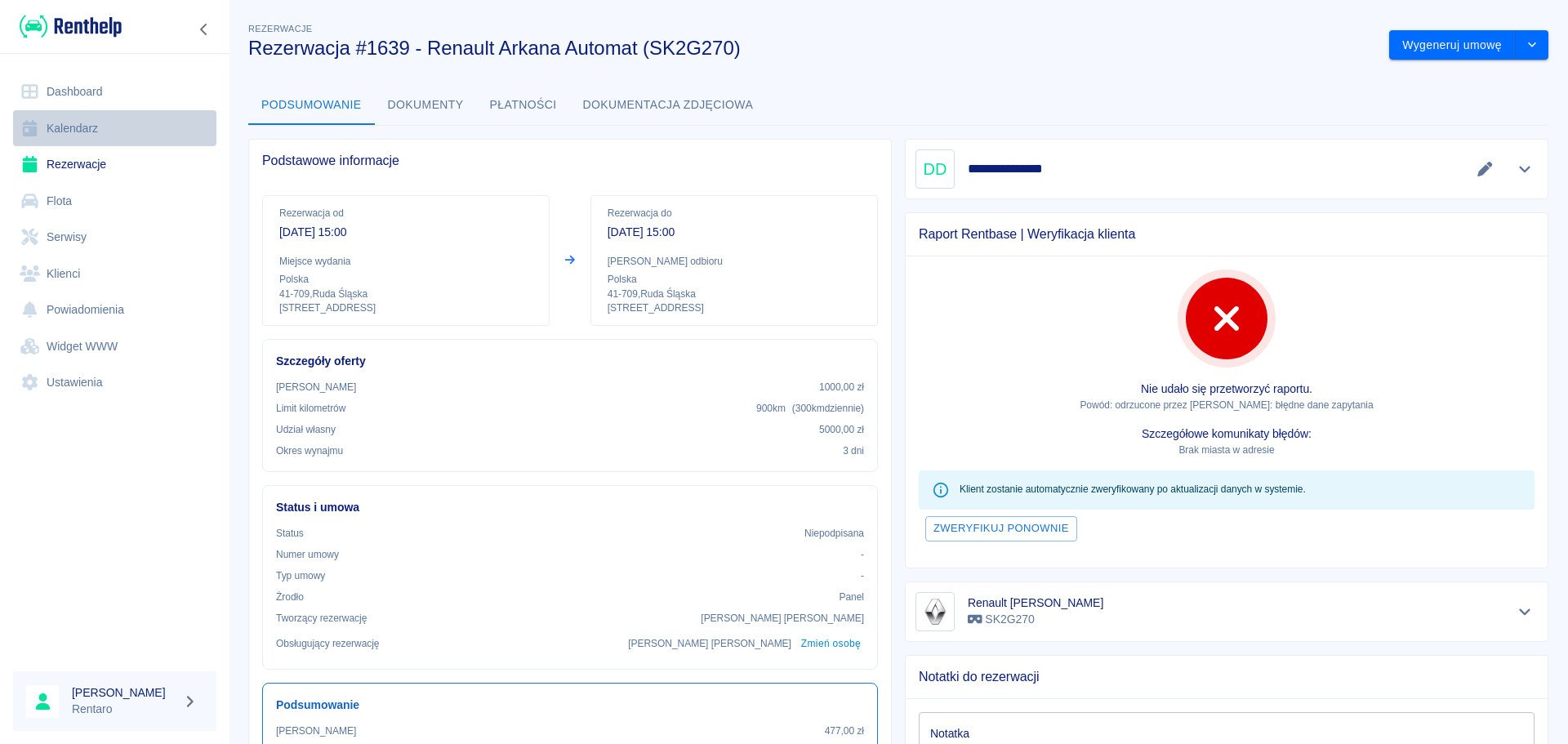
click at [137, 126] on link "Kalendarz" at bounding box center [114, 128] width 204 height 37
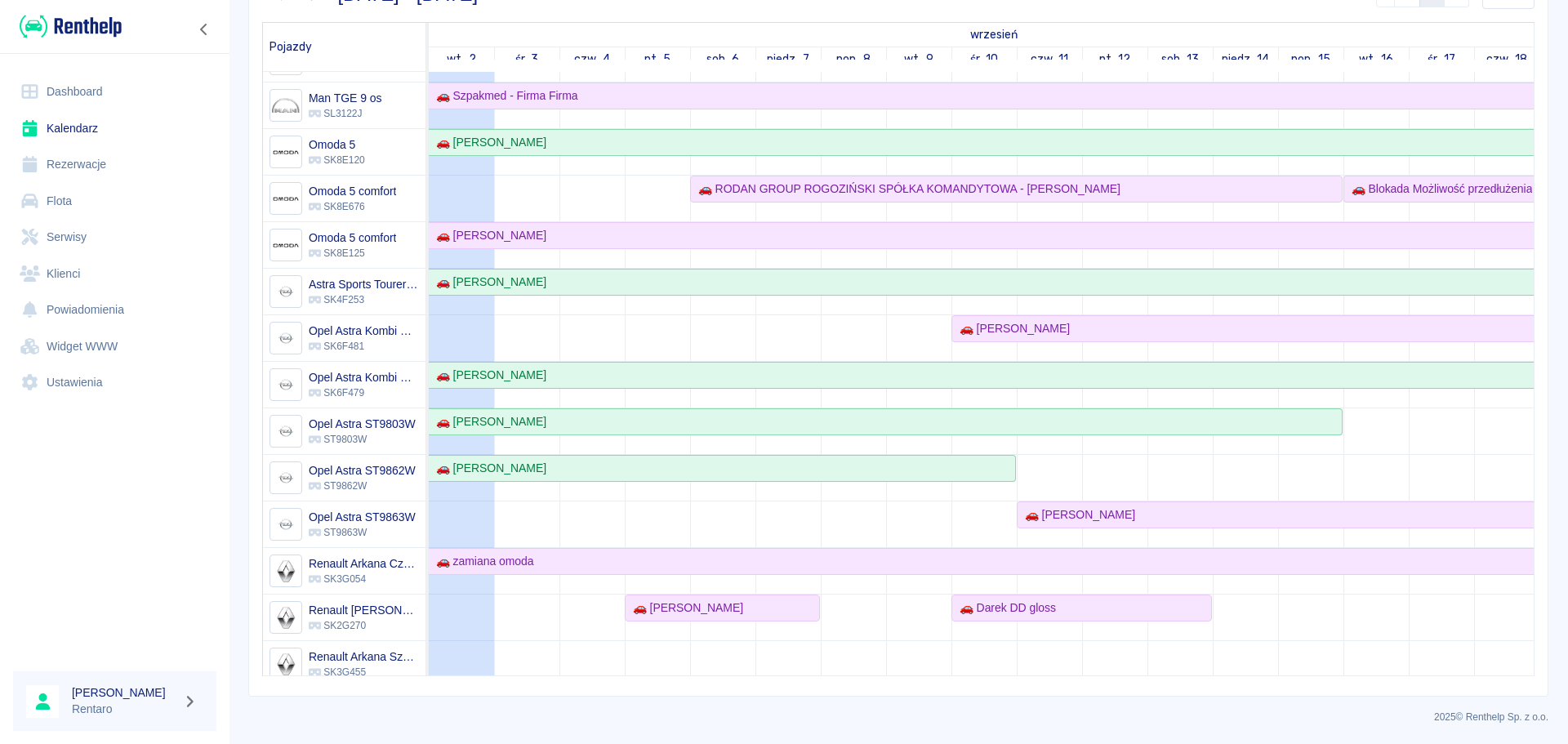
scroll to position [126, 0]
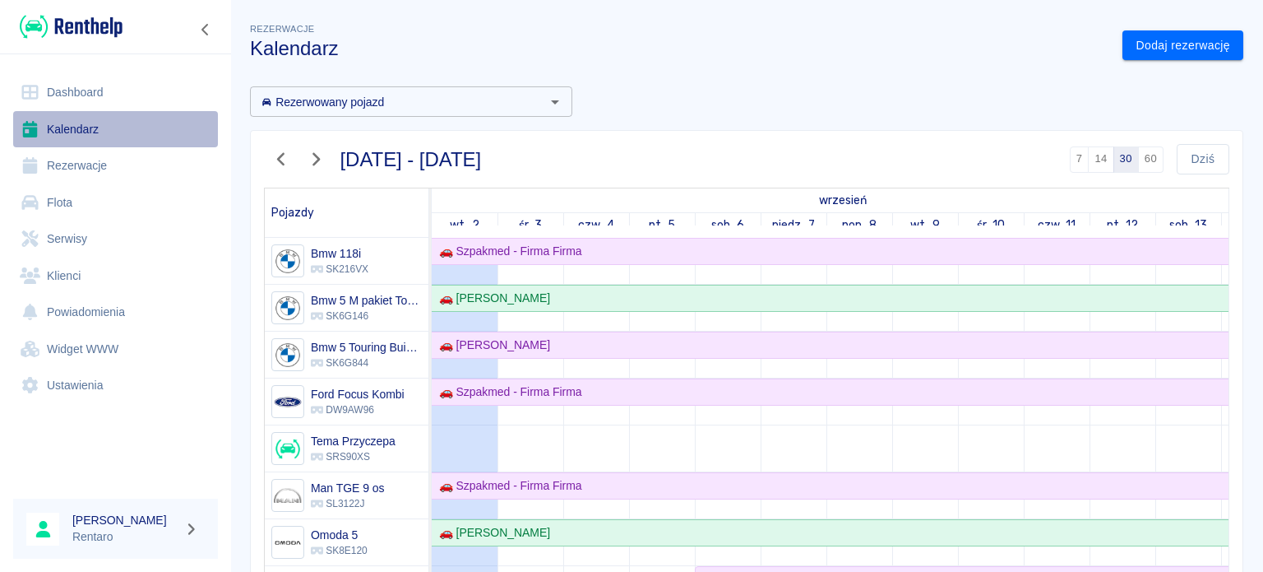
click at [100, 129] on link "Kalendarz" at bounding box center [115, 129] width 205 height 37
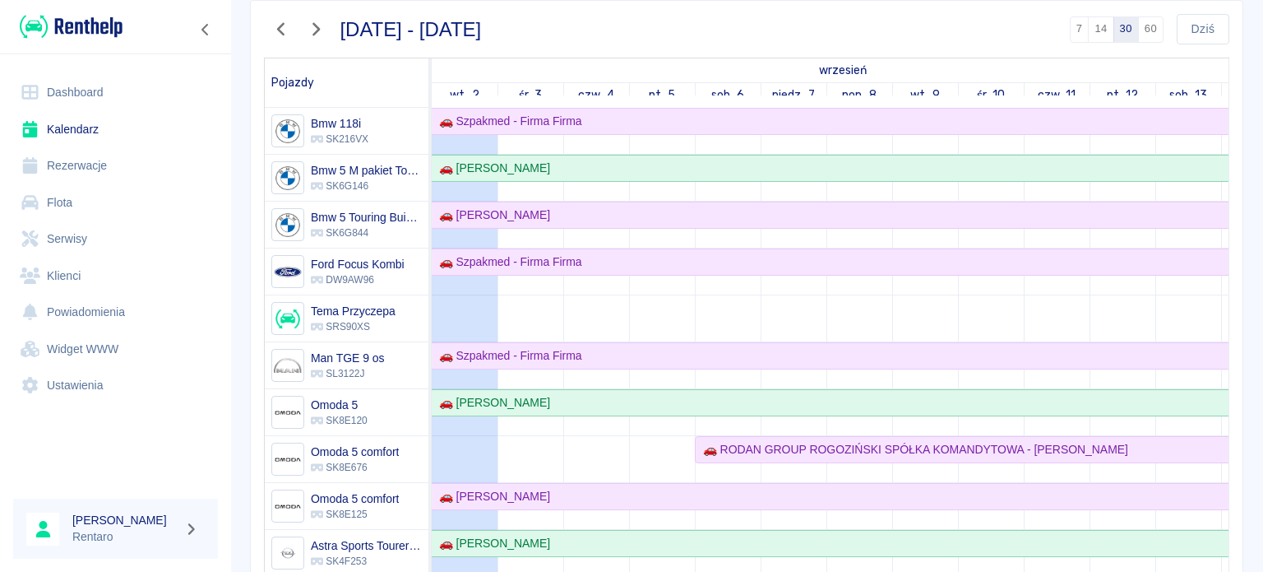
scroll to position [127, 0]
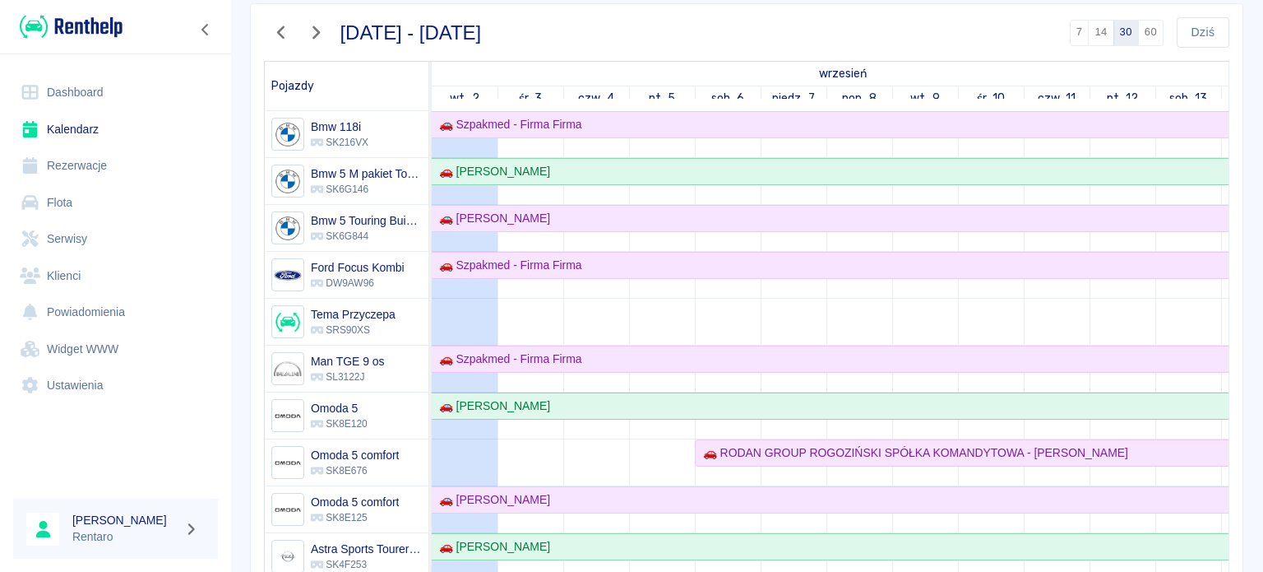
click at [1143, 28] on button "60" at bounding box center [1150, 33] width 25 height 26
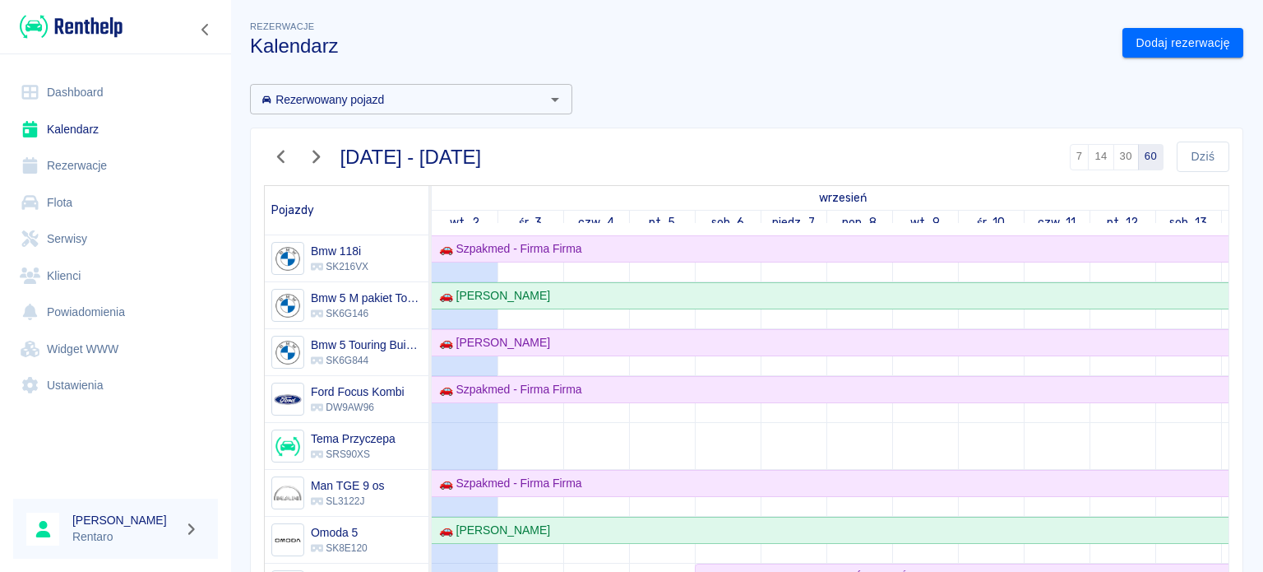
scroll to position [0, 0]
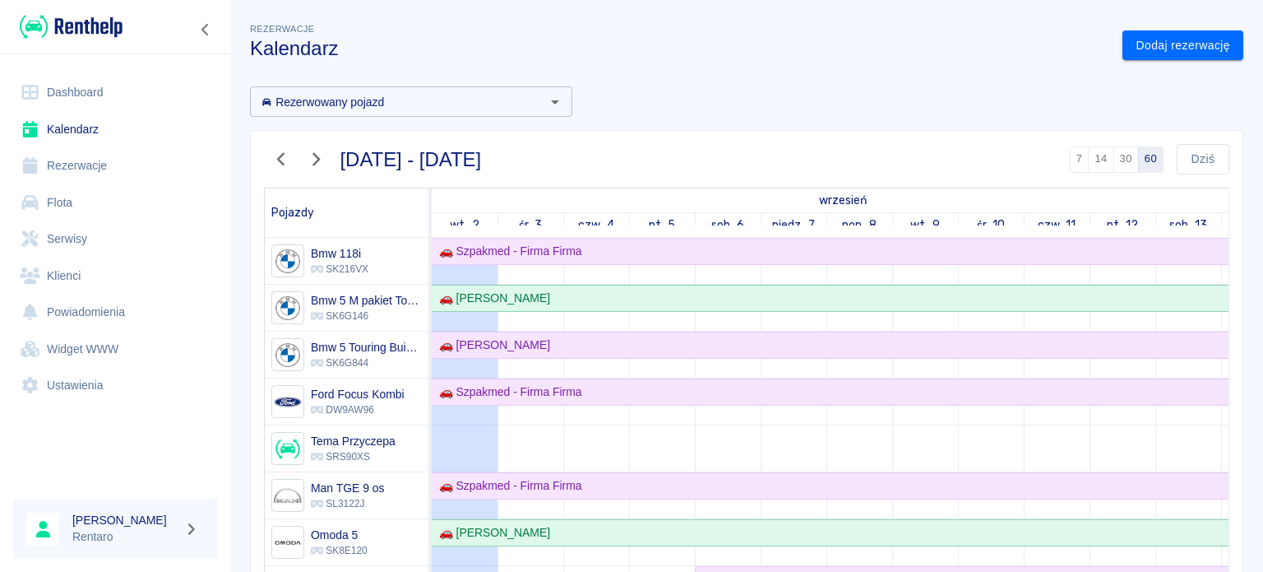
click at [1088, 151] on button "14" at bounding box center [1100, 159] width 25 height 26
click at [1146, 155] on button "60" at bounding box center [1150, 159] width 25 height 26
click at [1070, 152] on button "7" at bounding box center [1080, 159] width 20 height 26
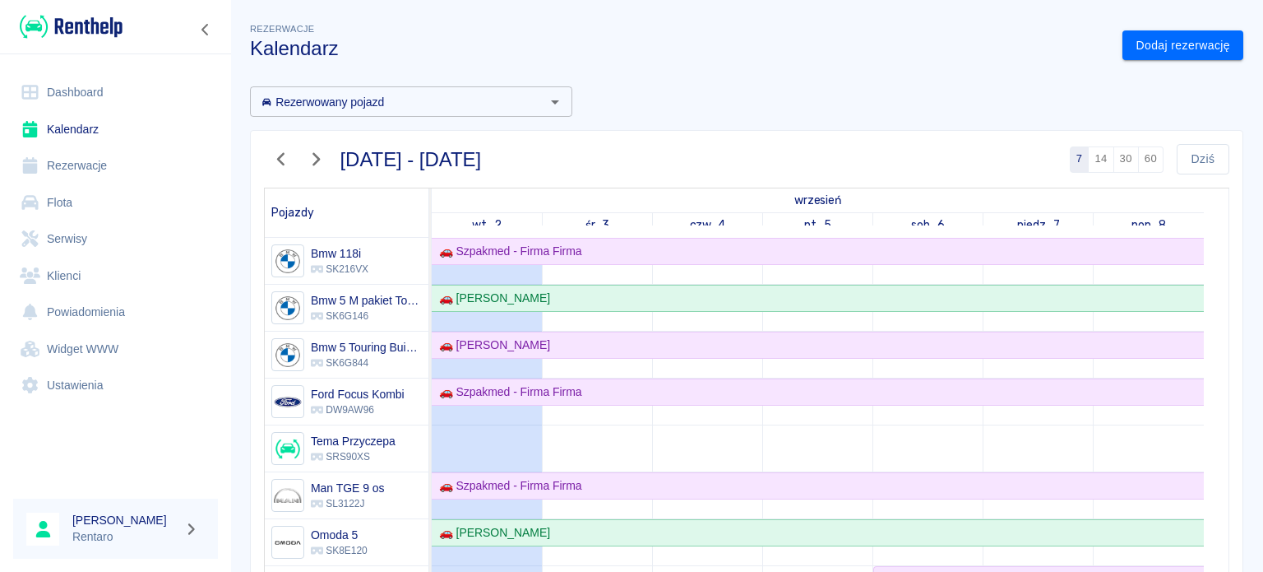
click at [1138, 160] on button "60" at bounding box center [1150, 159] width 25 height 26
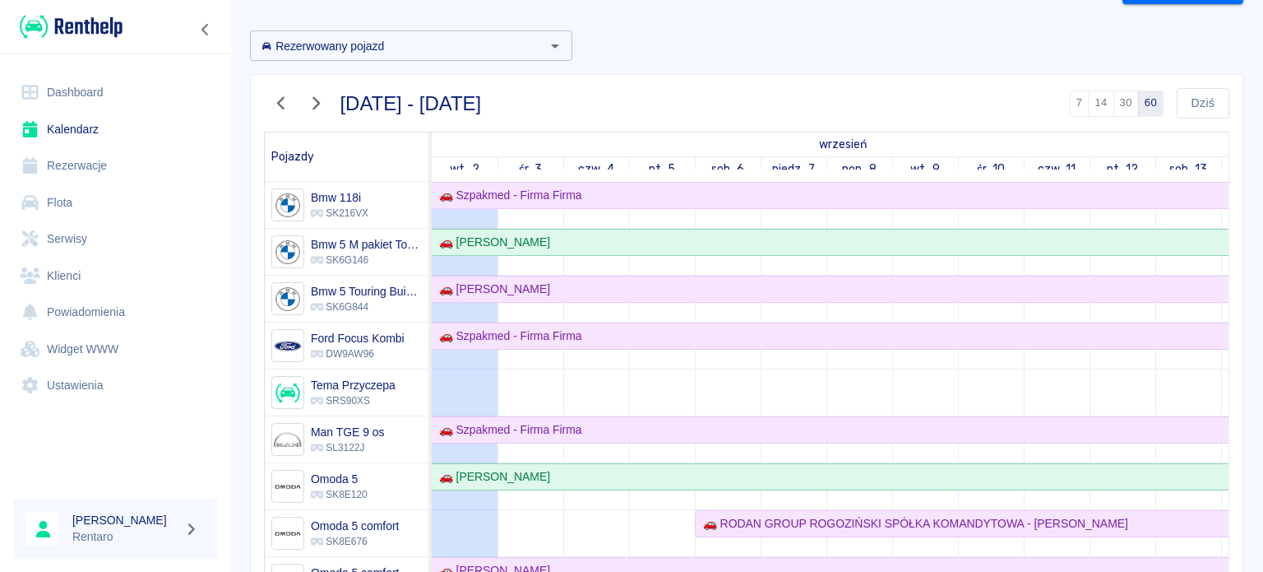
scroll to position [82, 0]
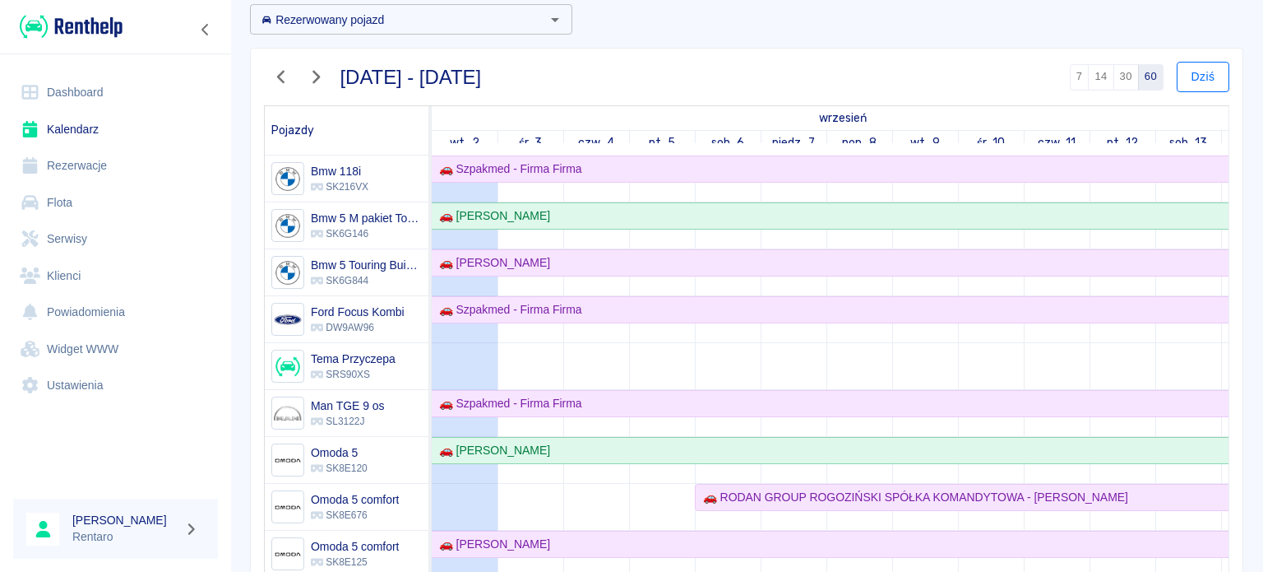
click at [1180, 74] on button "Dziś" at bounding box center [1203, 77] width 53 height 30
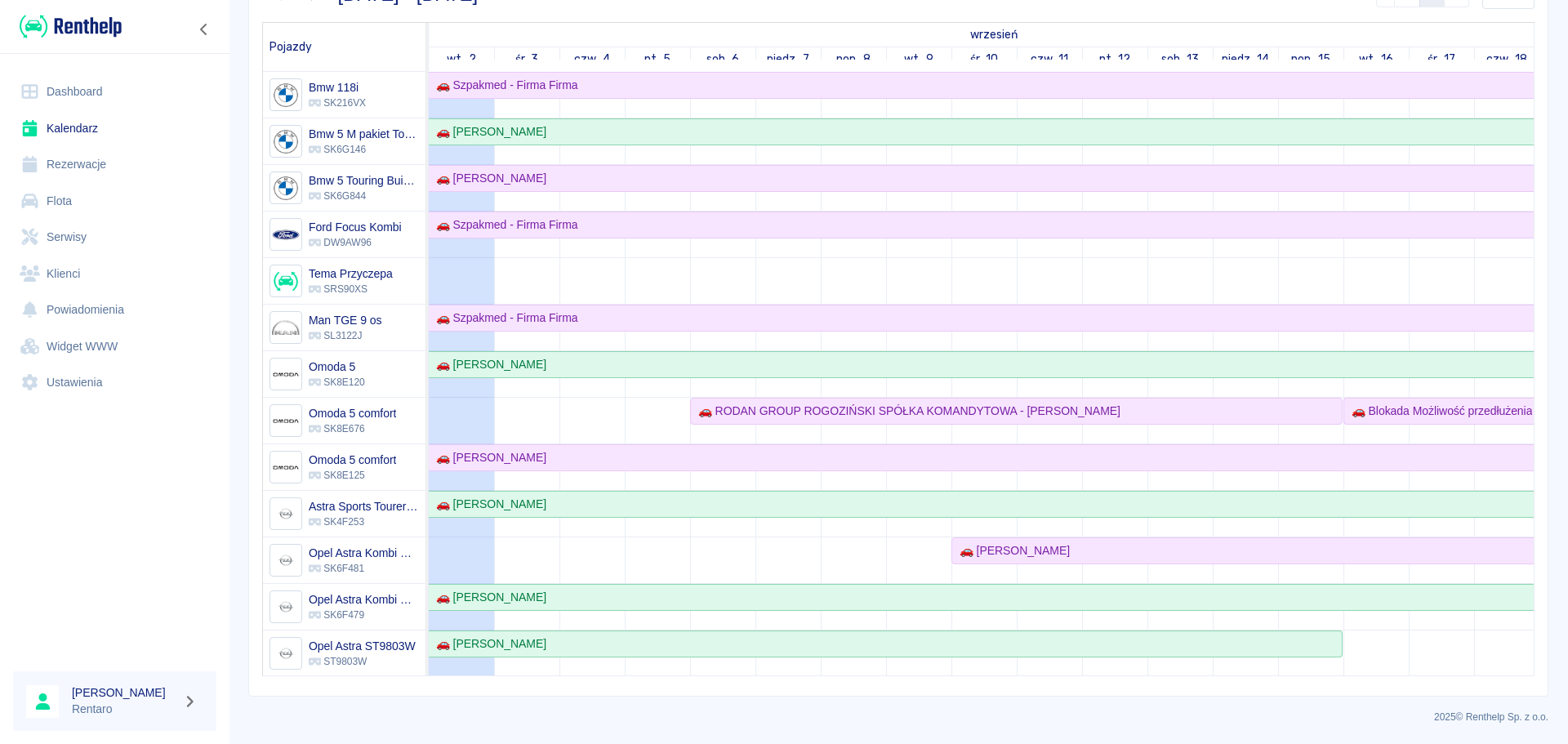
scroll to position [126, 0]
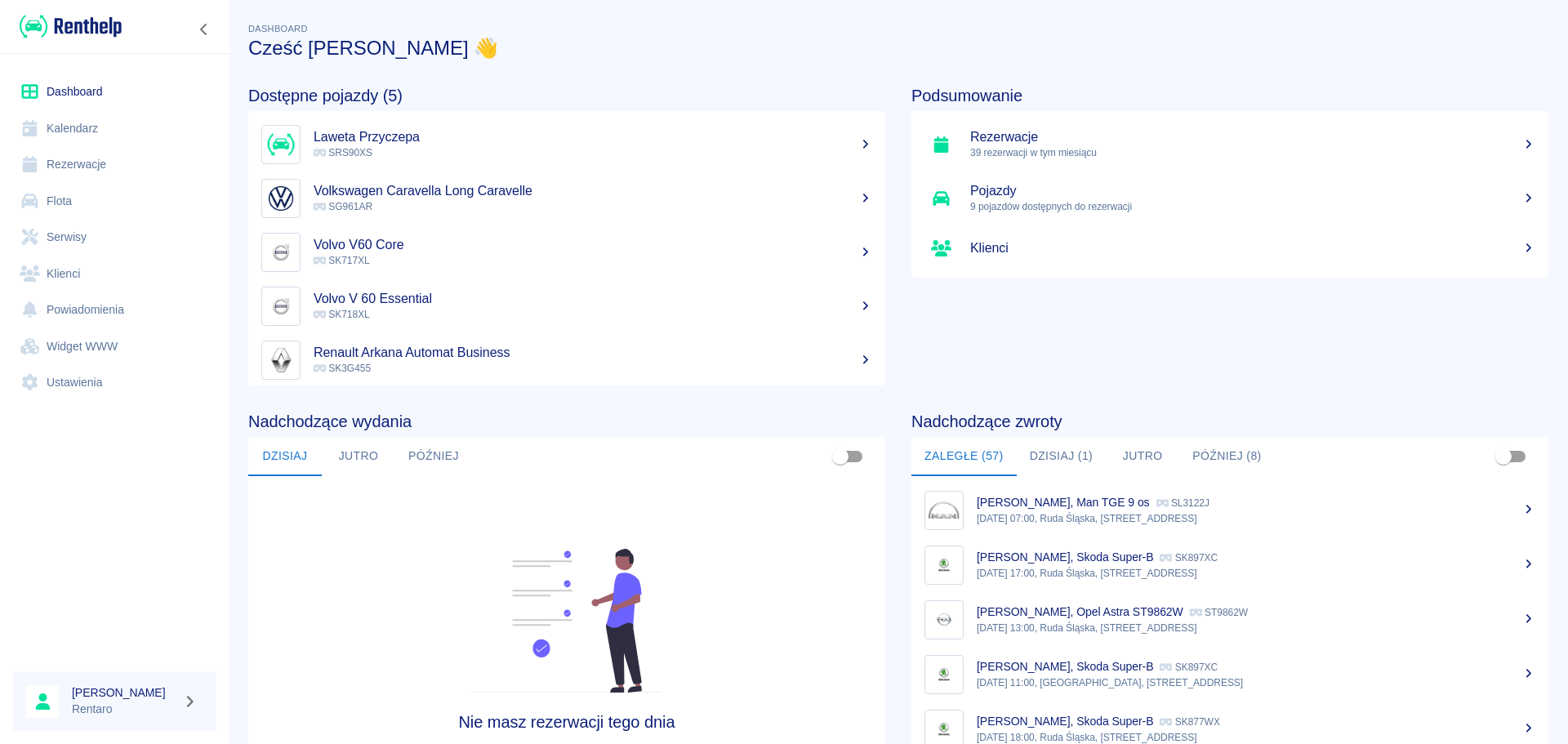
click at [96, 131] on link "Kalendarz" at bounding box center [114, 128] width 204 height 37
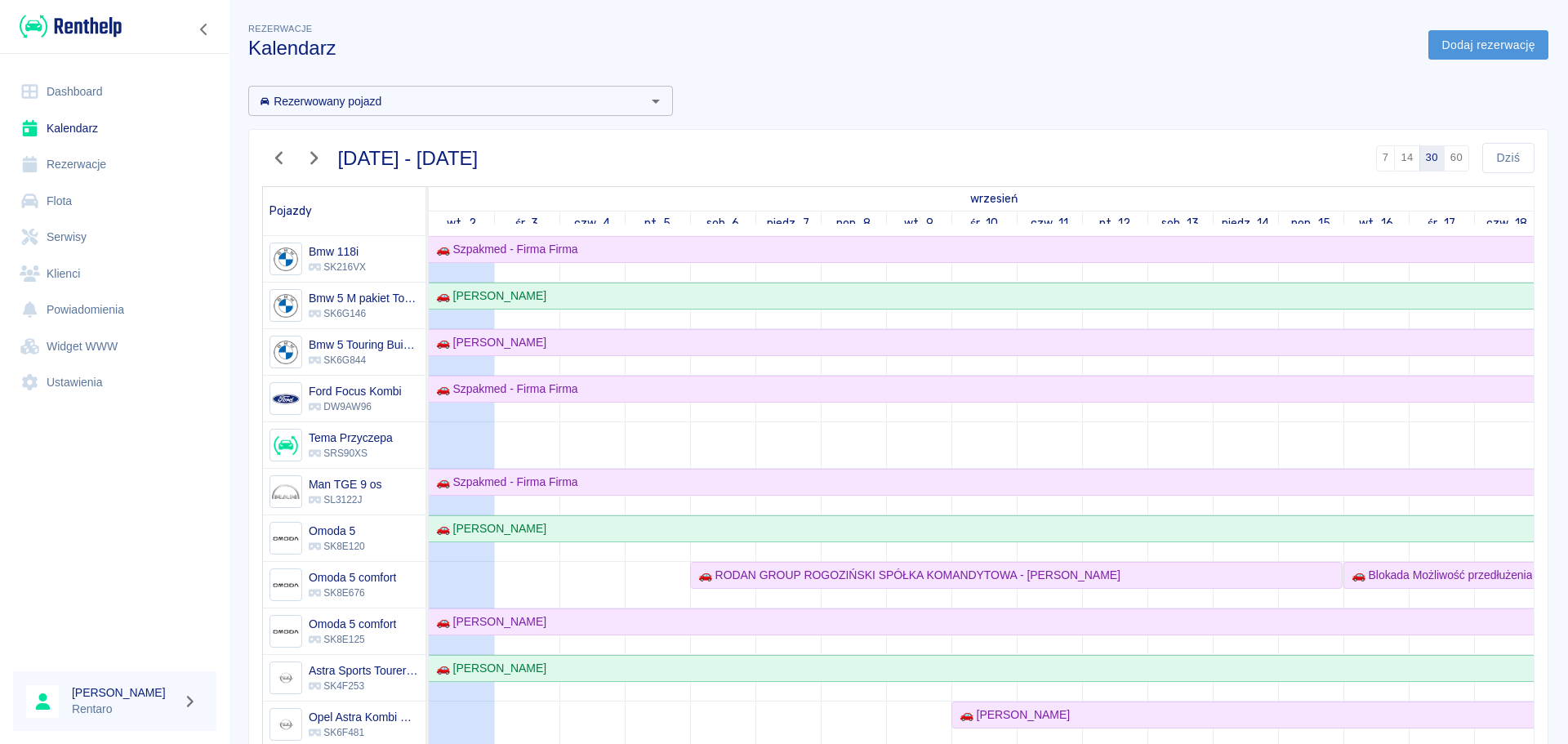
click at [1452, 42] on link "Dodaj rezerwację" at bounding box center [1489, 45] width 120 height 30
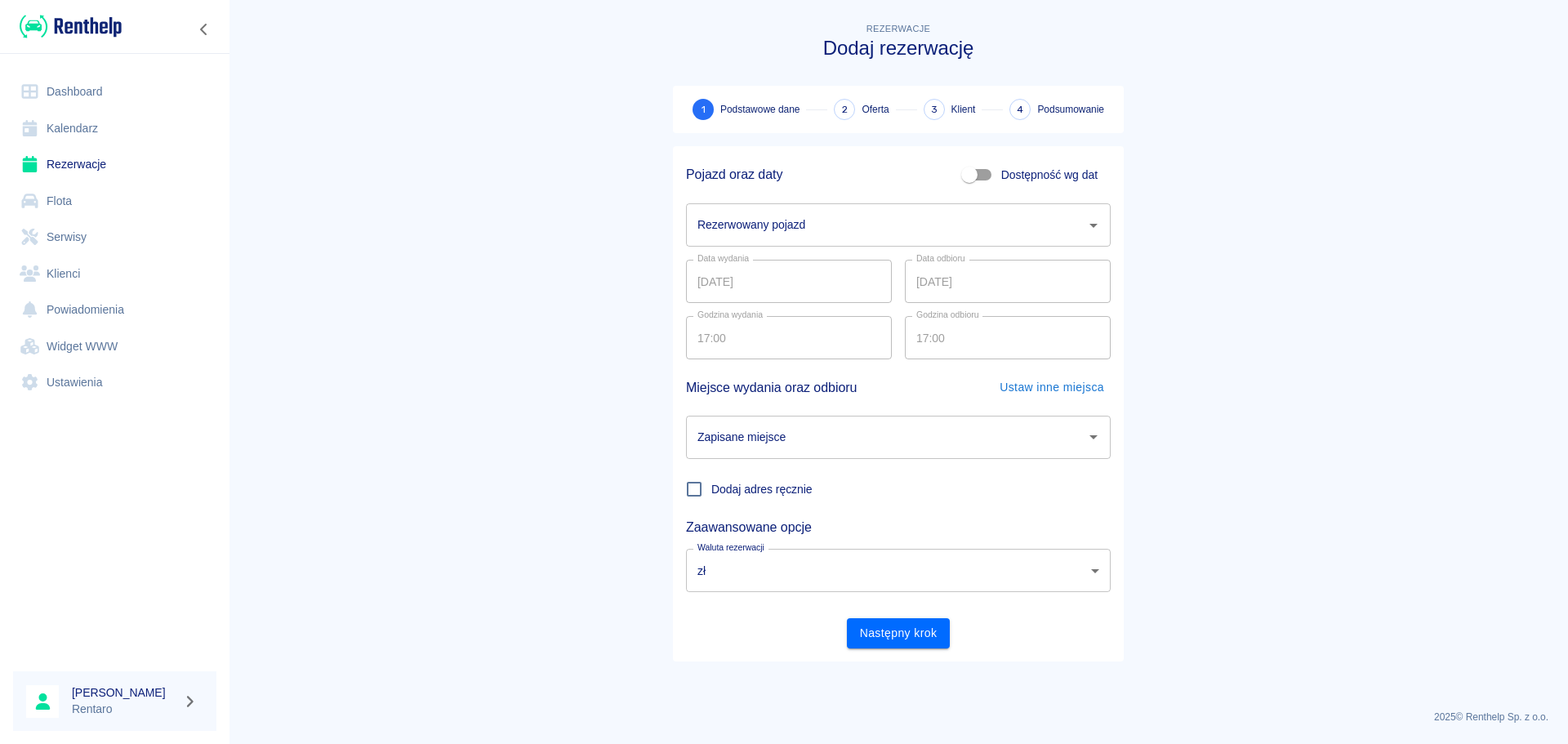
click at [824, 222] on input "Rezerwowany pojazd" at bounding box center [886, 224] width 385 height 29
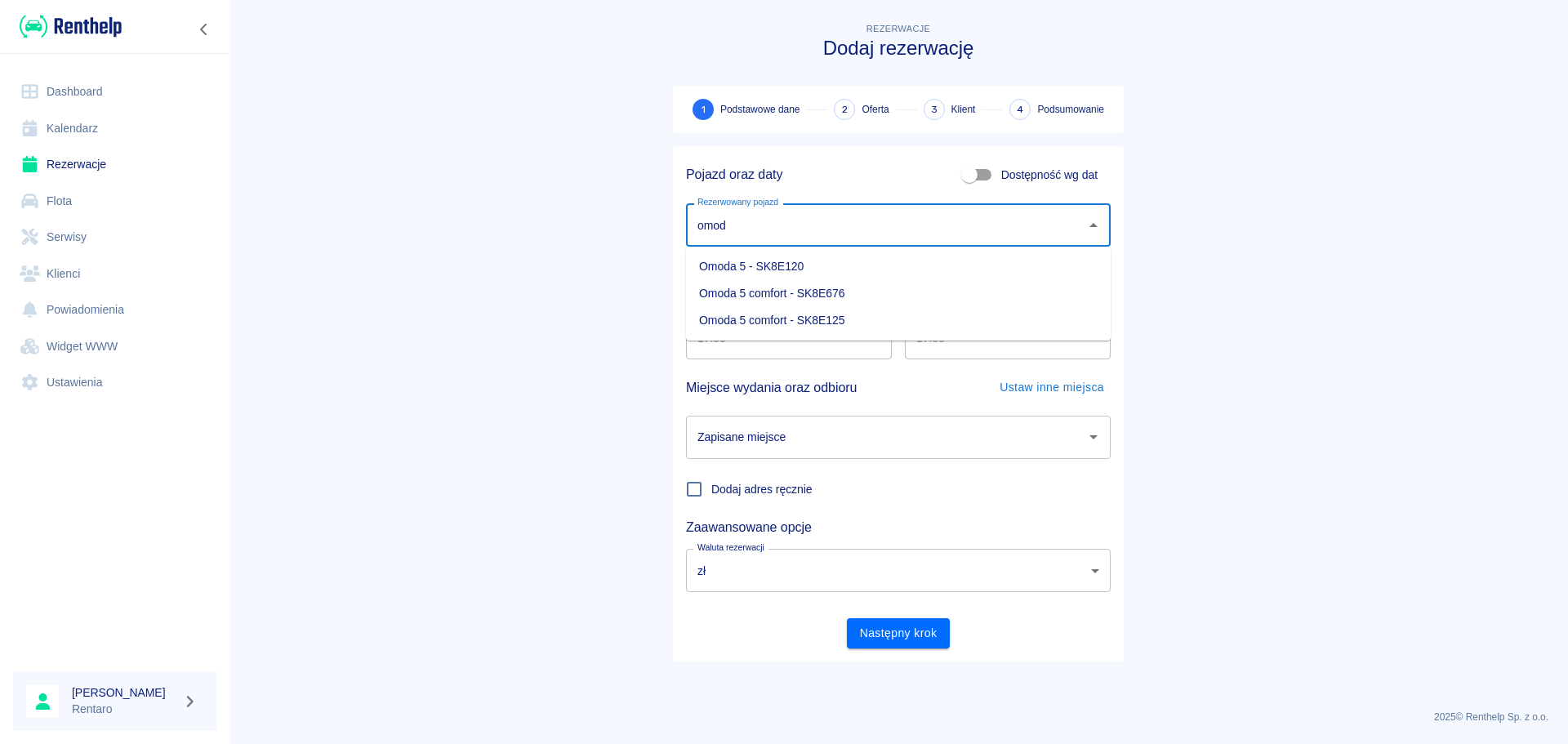
click at [824, 302] on li "Omoda 5 comfort - SK8E676" at bounding box center [899, 293] width 425 height 27
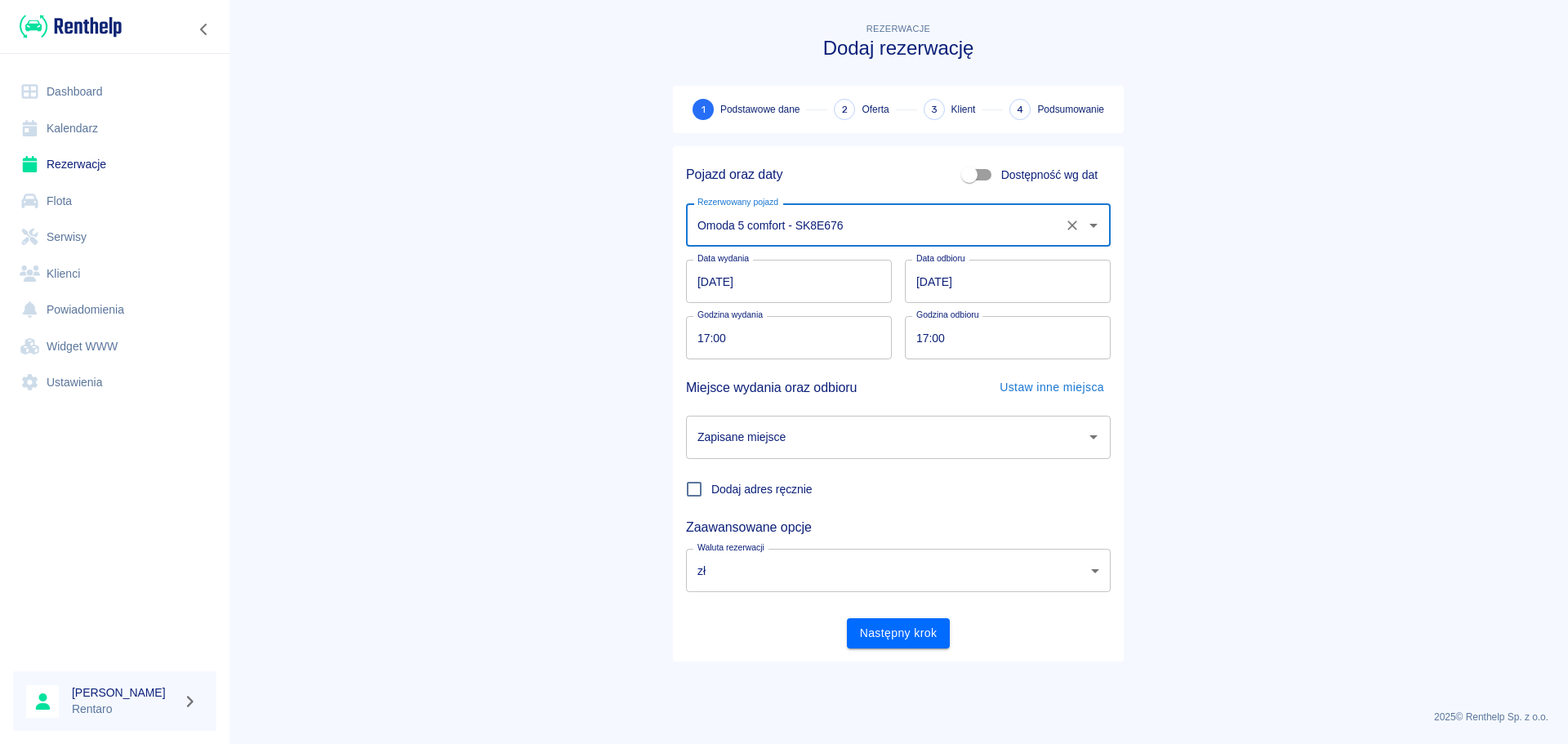
type input "Omoda 5 comfort - SK8E676"
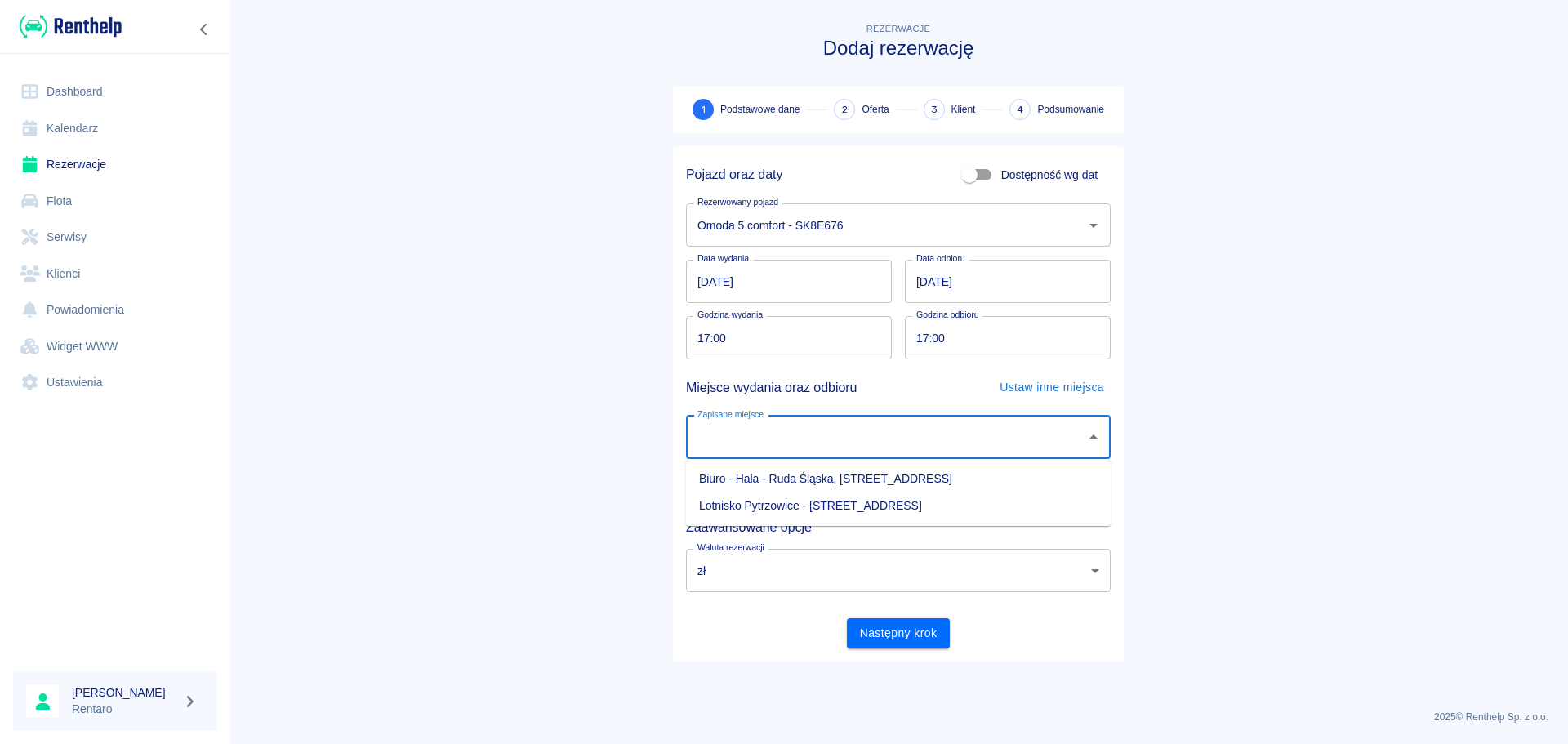
click at [803, 438] on input "Zapisane miejsce" at bounding box center [886, 437] width 385 height 29
click at [816, 478] on li "Biuro - Hala - Ruda Śląska, [STREET_ADDRESS]" at bounding box center [899, 479] width 425 height 27
type input "Biuro - Hala - Ruda Śląska, [STREET_ADDRESS]"
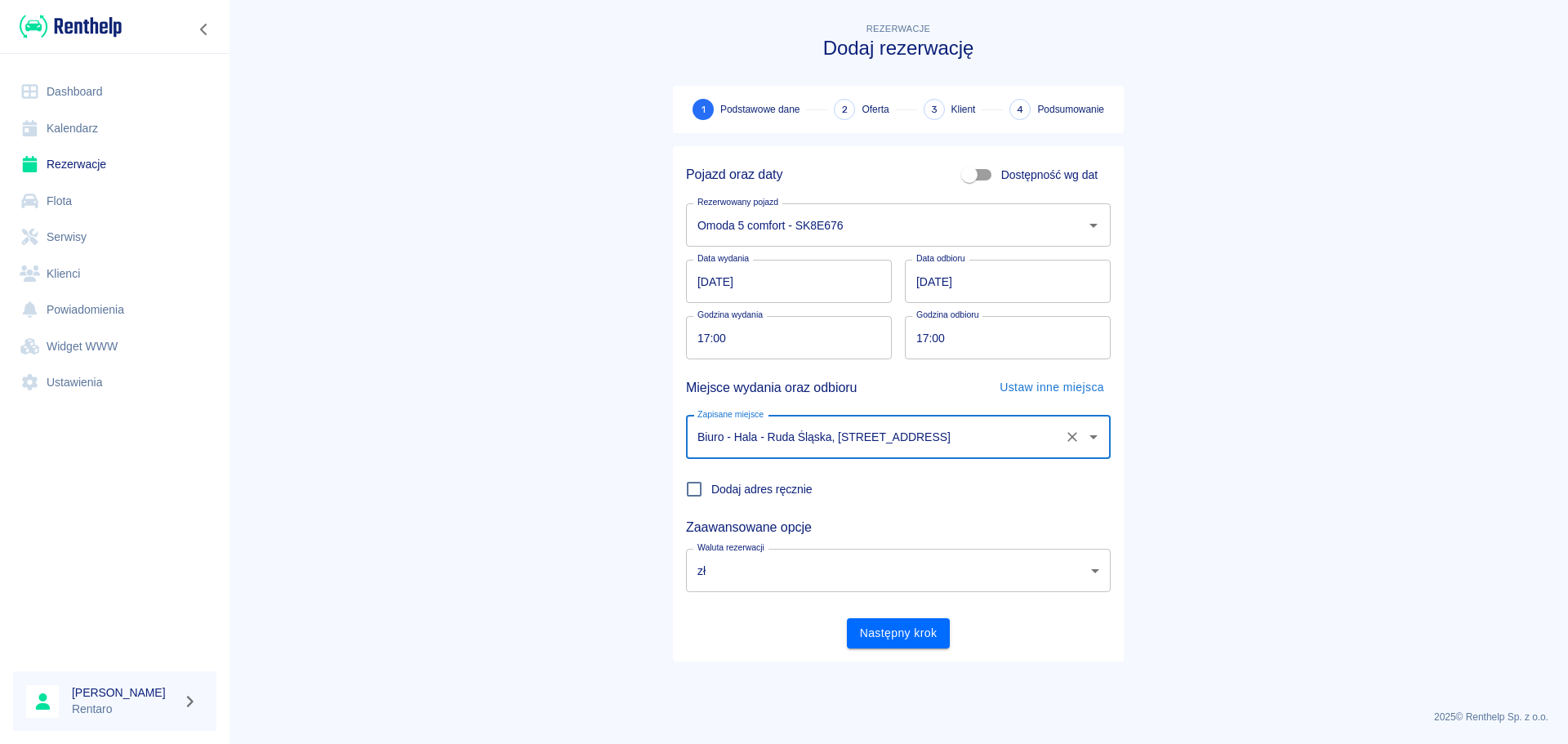
click at [942, 289] on input "[DATE]" at bounding box center [1007, 282] width 206 height 44
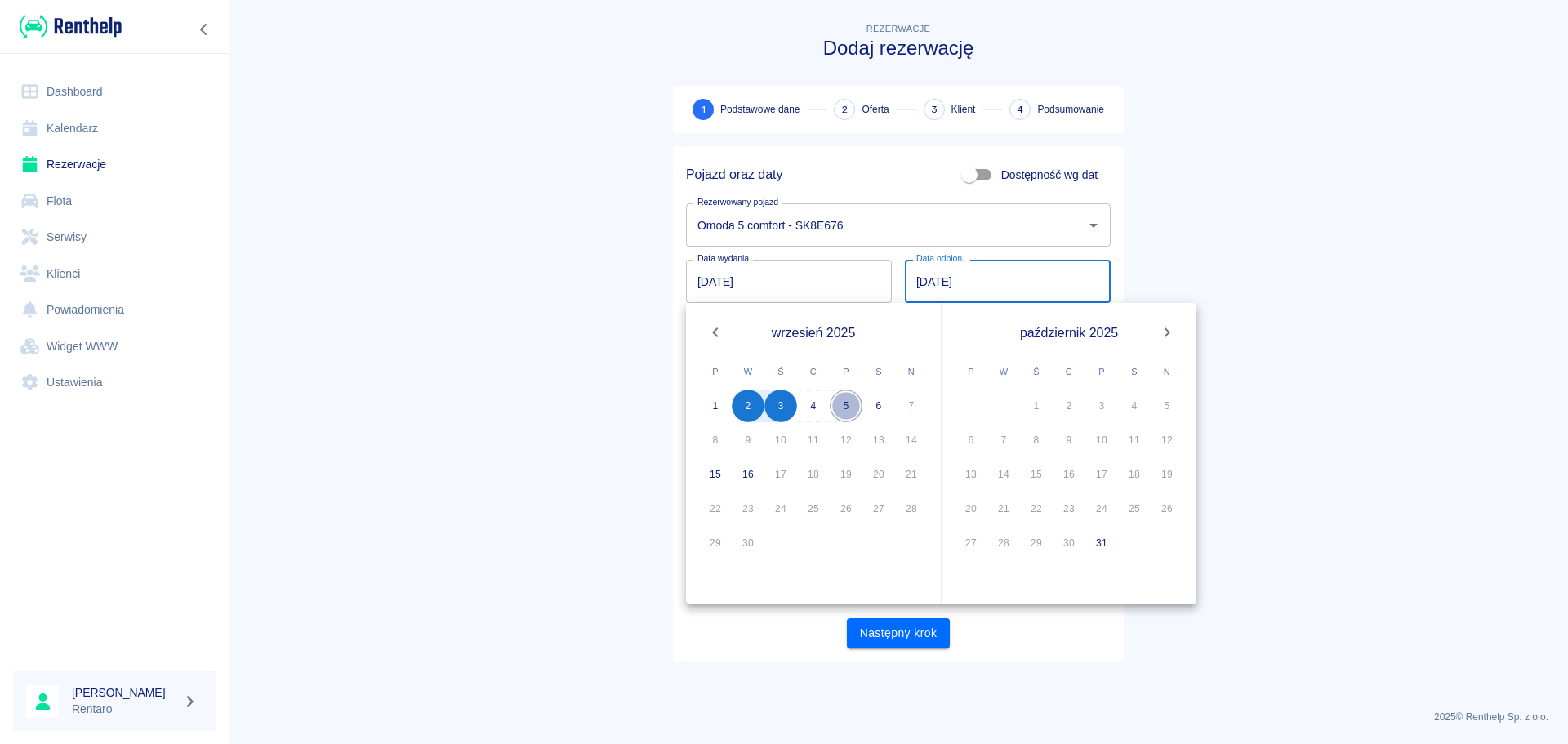
click at [841, 412] on button "5" at bounding box center [846, 405] width 33 height 33
type input "[DATE]"
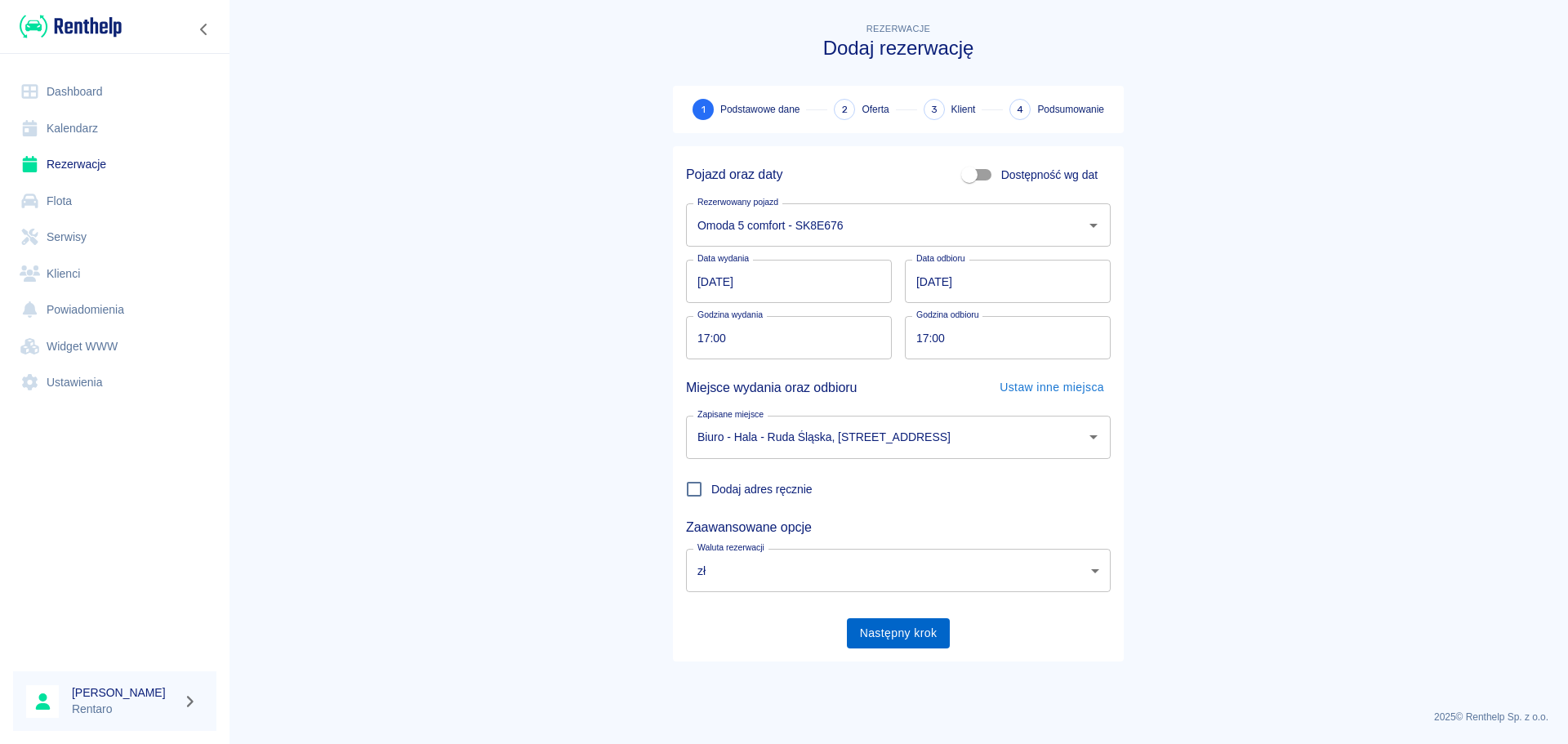
click at [901, 634] on button "Następny krok" at bounding box center [899, 634] width 103 height 30
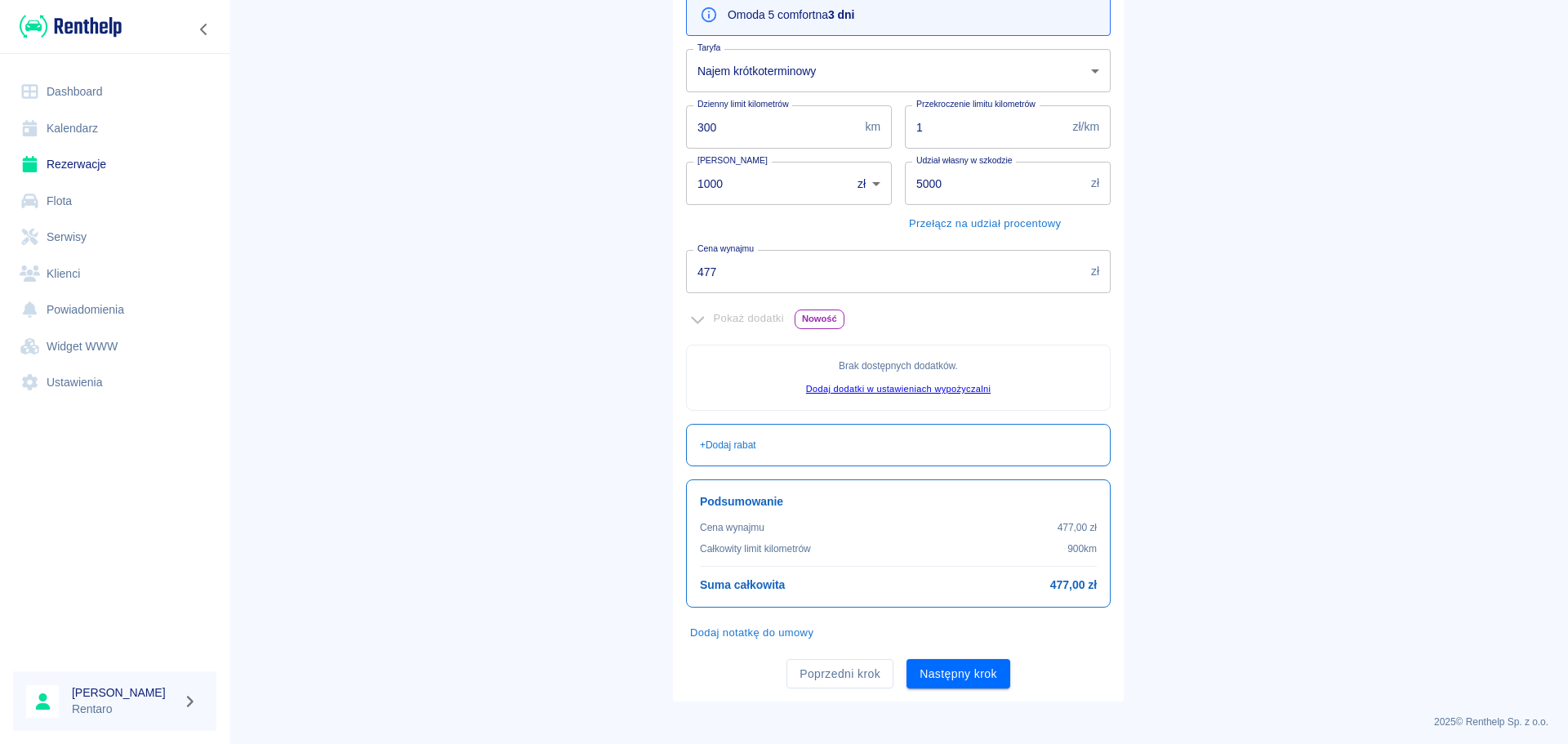
scroll to position [200, 0]
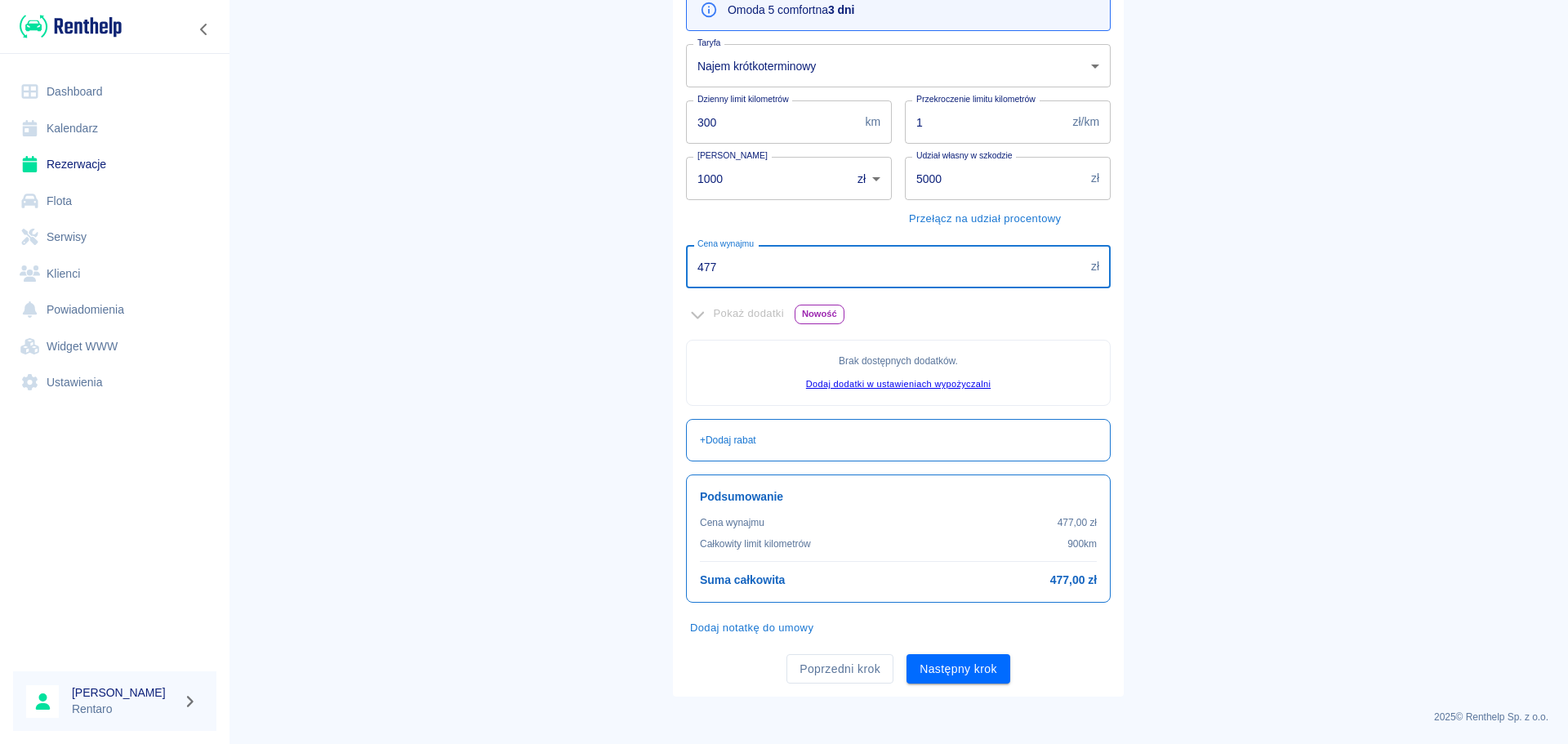
click at [787, 279] on input "477" at bounding box center [885, 267] width 398 height 44
click at [786, 278] on input "477" at bounding box center [885, 267] width 398 height 44
type input "390"
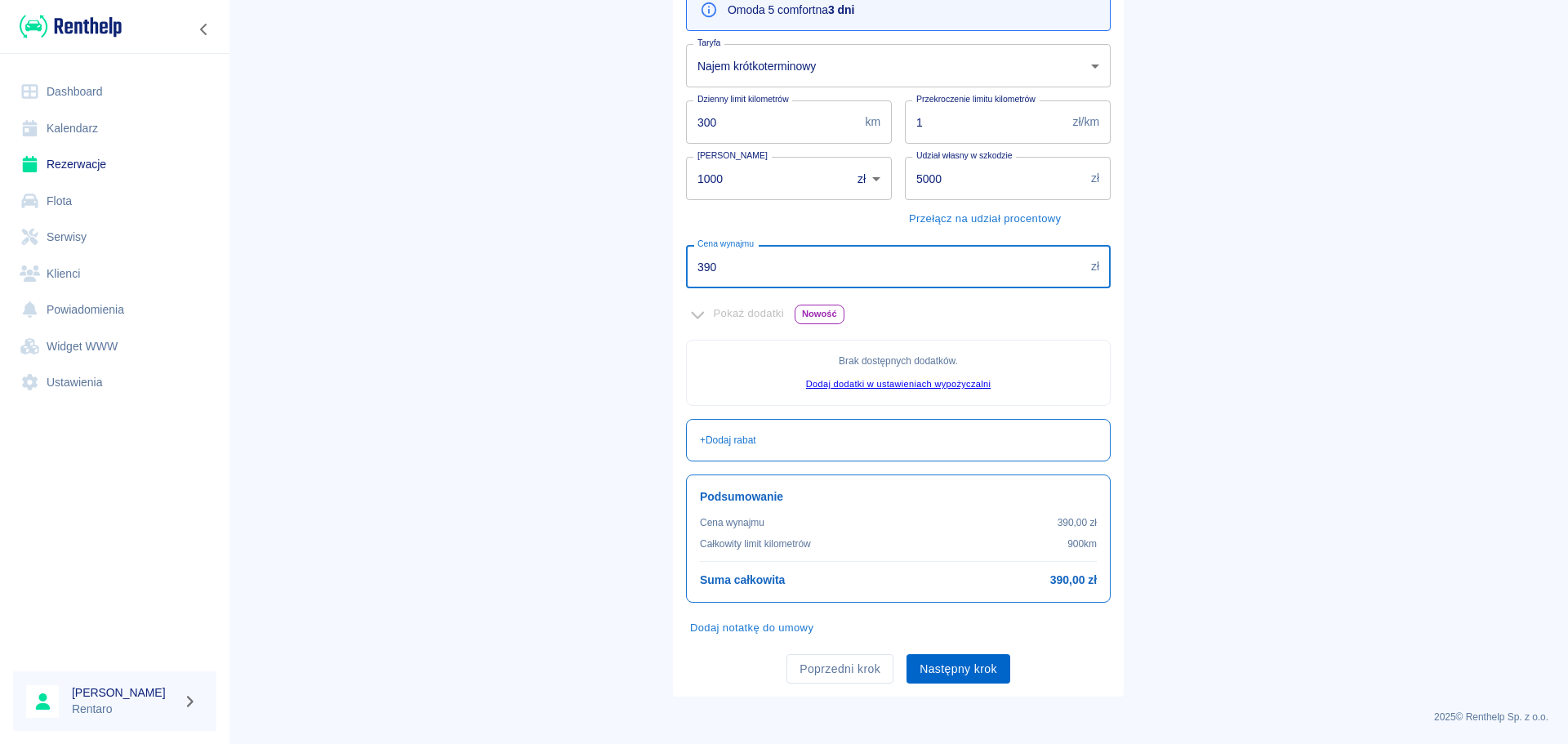
click at [962, 671] on button "Następny krok" at bounding box center [958, 670] width 103 height 30
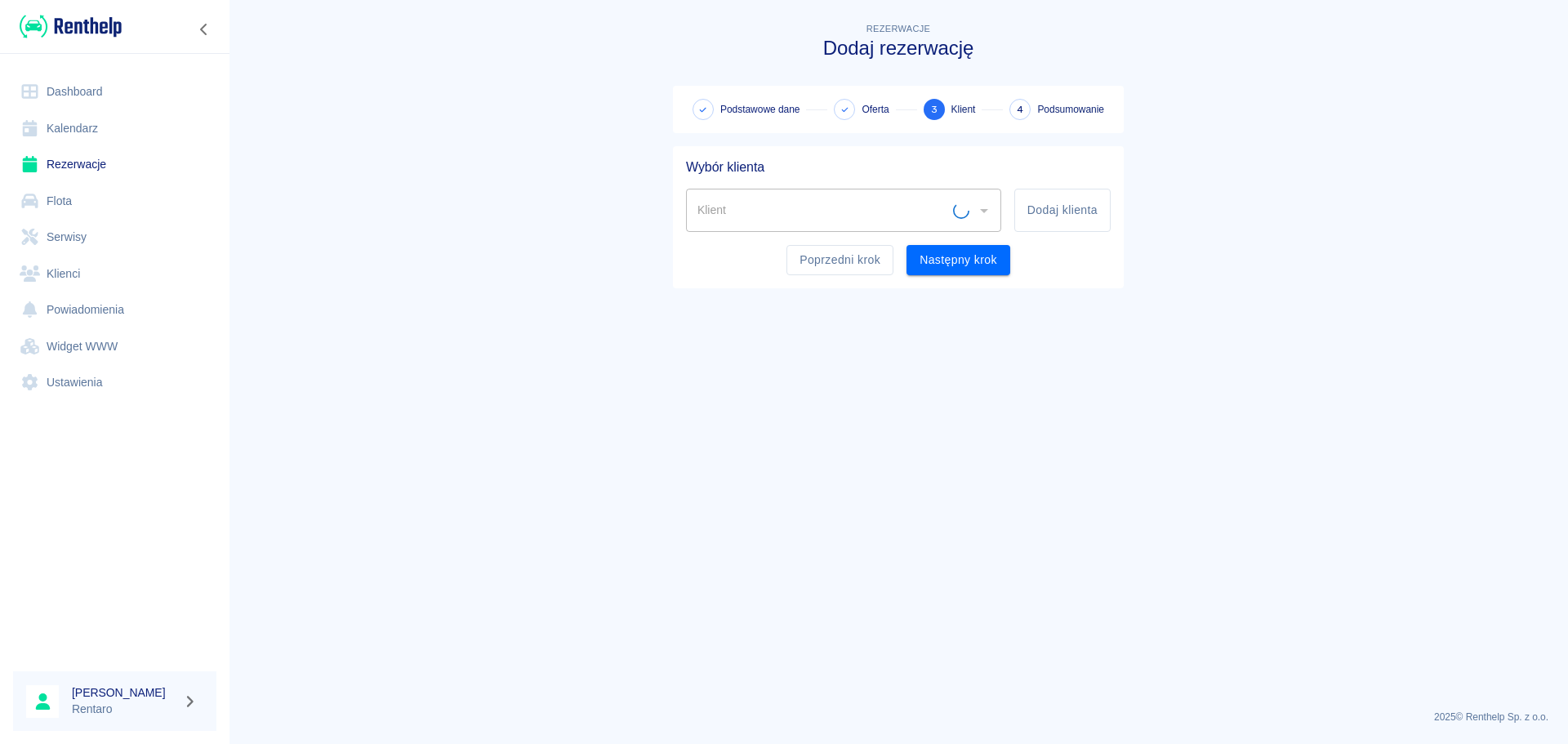
scroll to position [0, 0]
click at [882, 229] on div "Klient" at bounding box center [844, 211] width 316 height 44
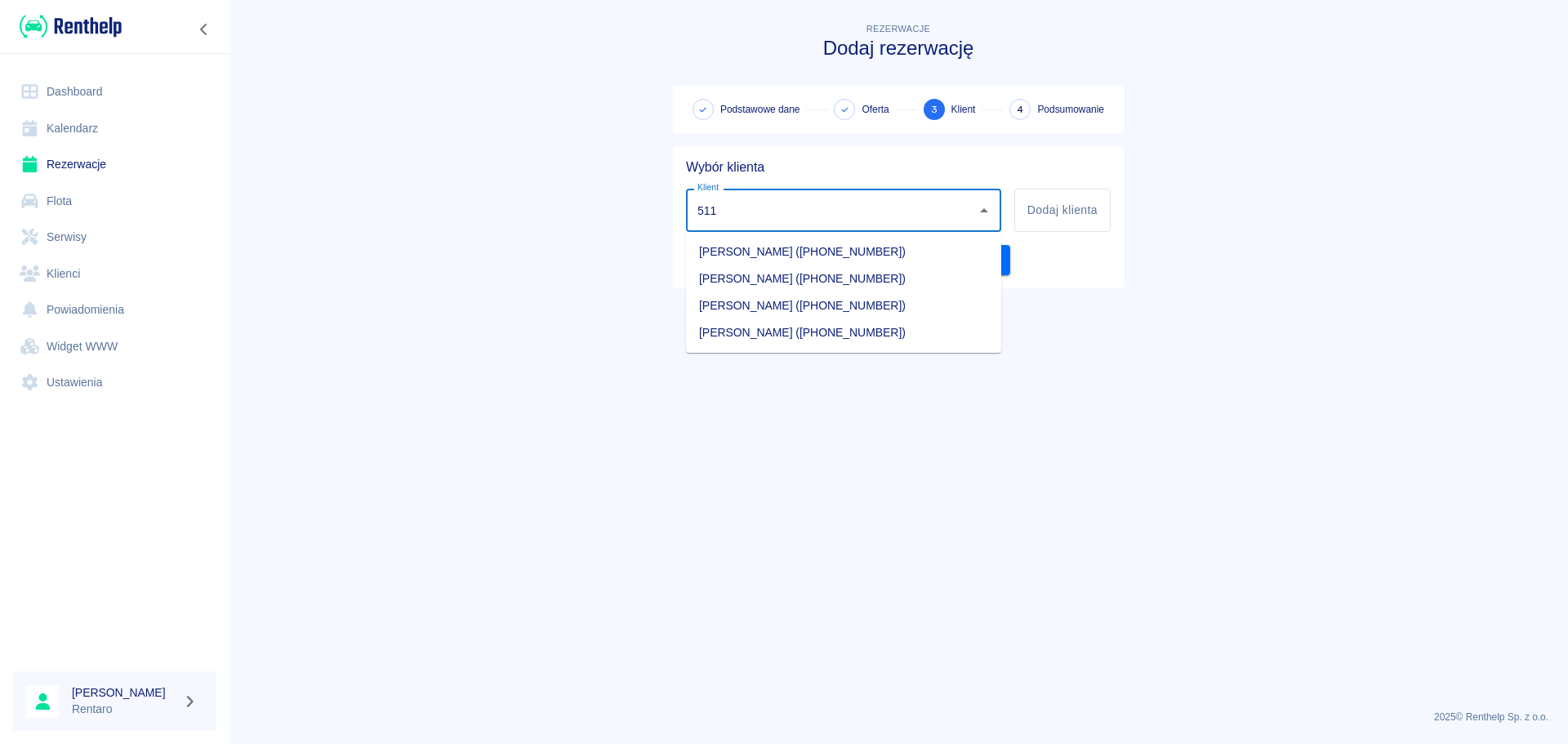
click at [857, 282] on li "[PERSON_NAME] ([PHONE_NUMBER])" at bounding box center [844, 278] width 316 height 27
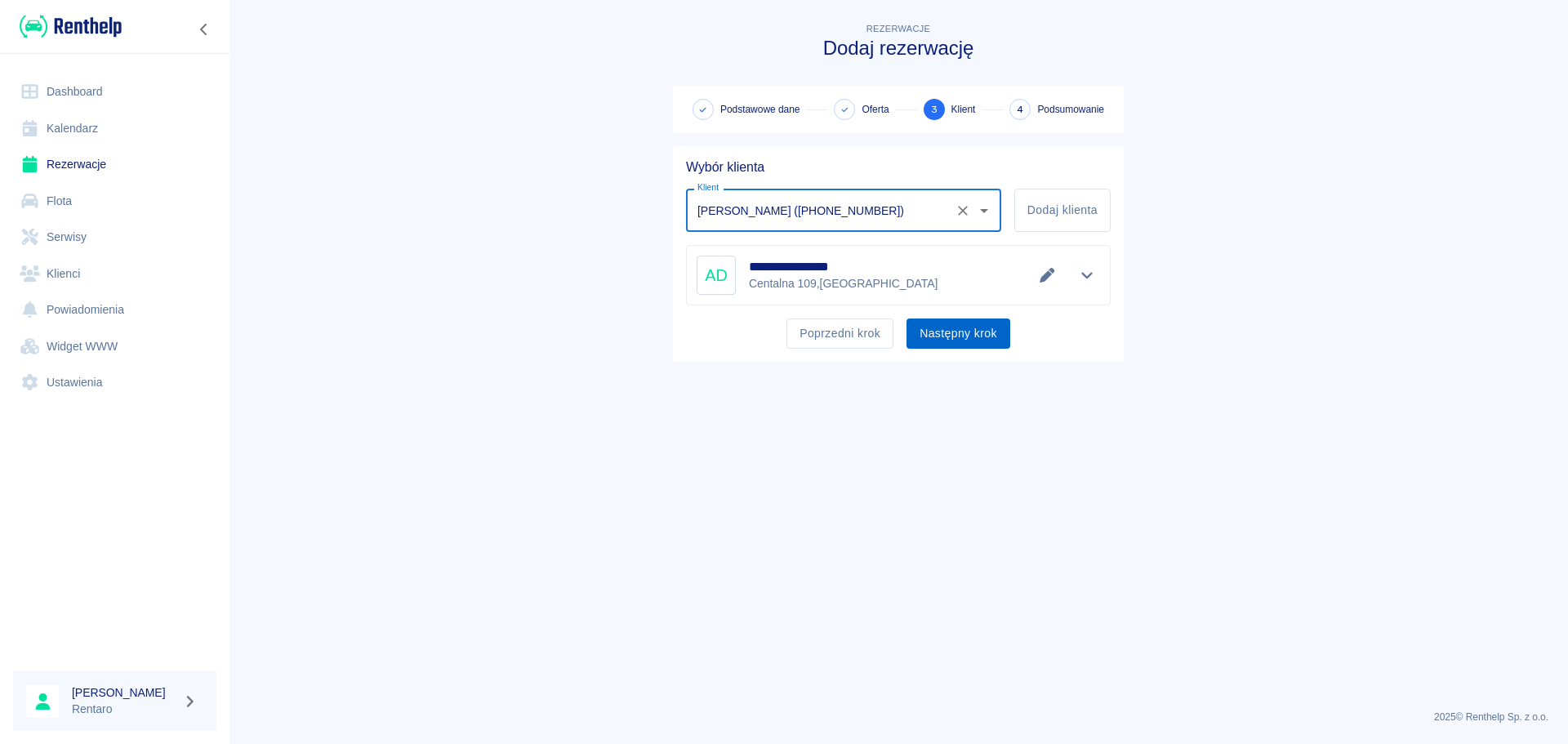
type input "[PERSON_NAME] ([PHONE_NUMBER])"
click at [941, 327] on button "Następny krok" at bounding box center [958, 334] width 103 height 30
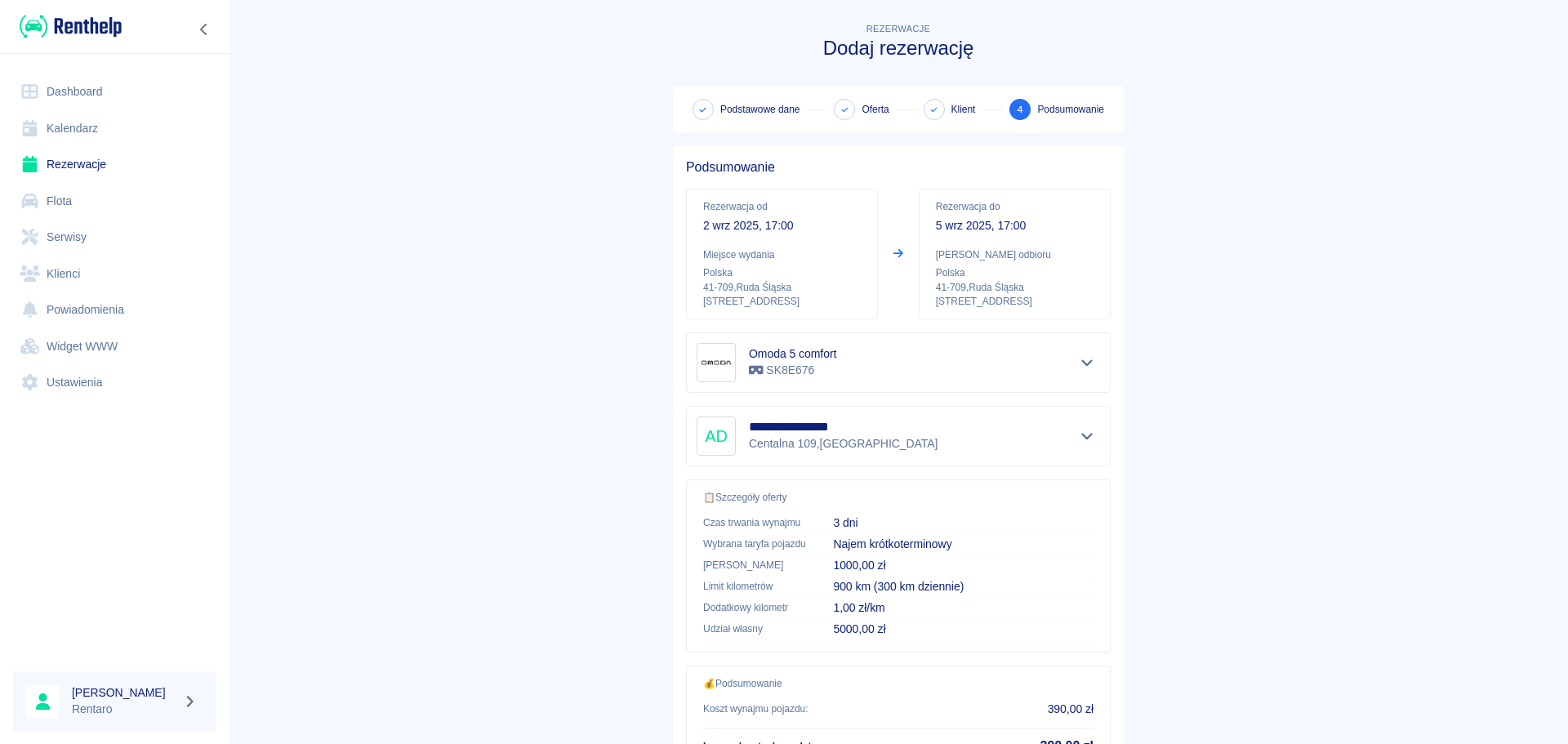
scroll to position [137, 0]
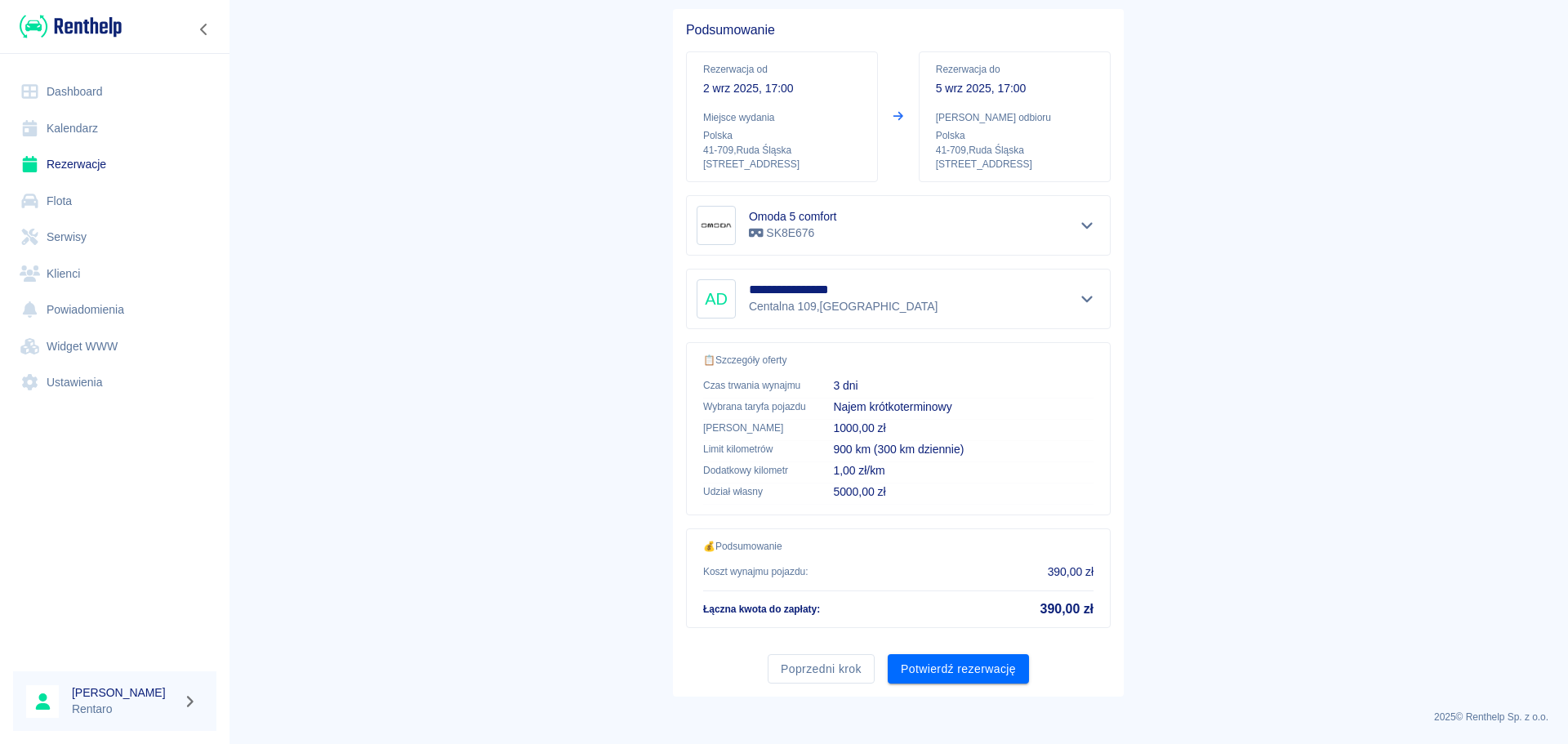
click at [826, 670] on button "Poprzedni krok" at bounding box center [821, 670] width 107 height 30
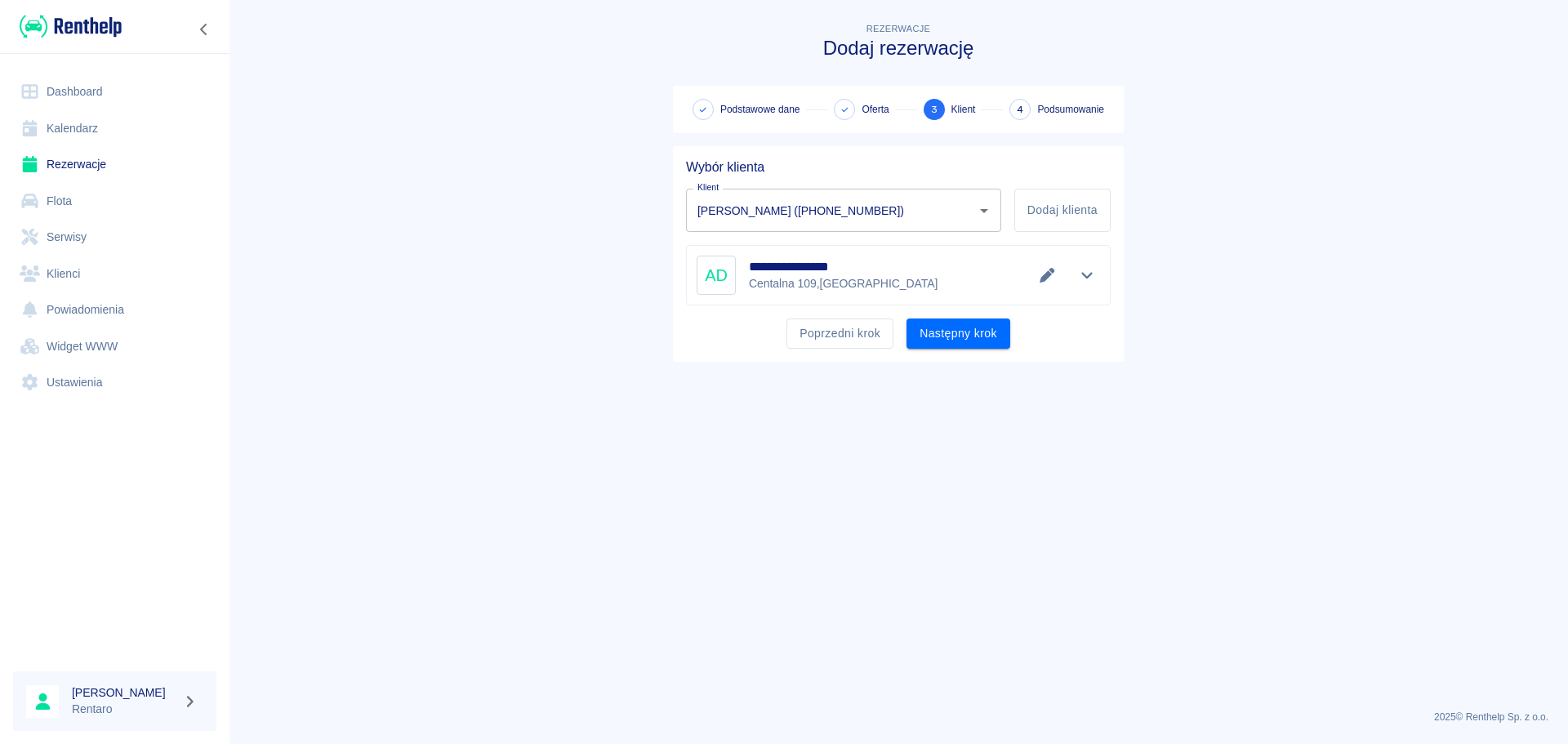
scroll to position [0, 0]
click at [818, 340] on button "Poprzedni krok" at bounding box center [840, 334] width 107 height 30
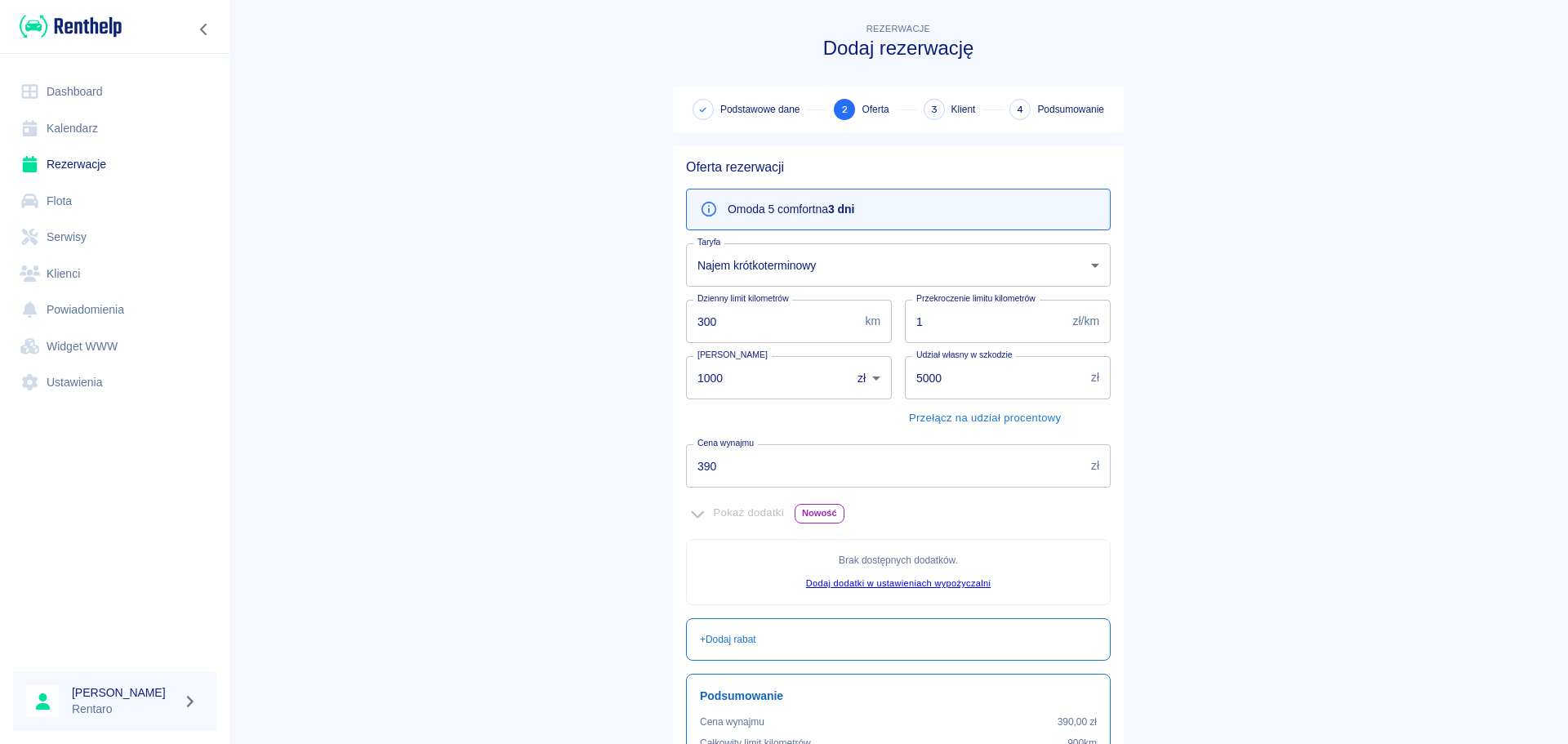
click at [780, 379] on input "1000" at bounding box center [763, 378] width 154 height 44
type input "0"
click at [931, 388] on input "5000" at bounding box center [994, 378] width 180 height 44
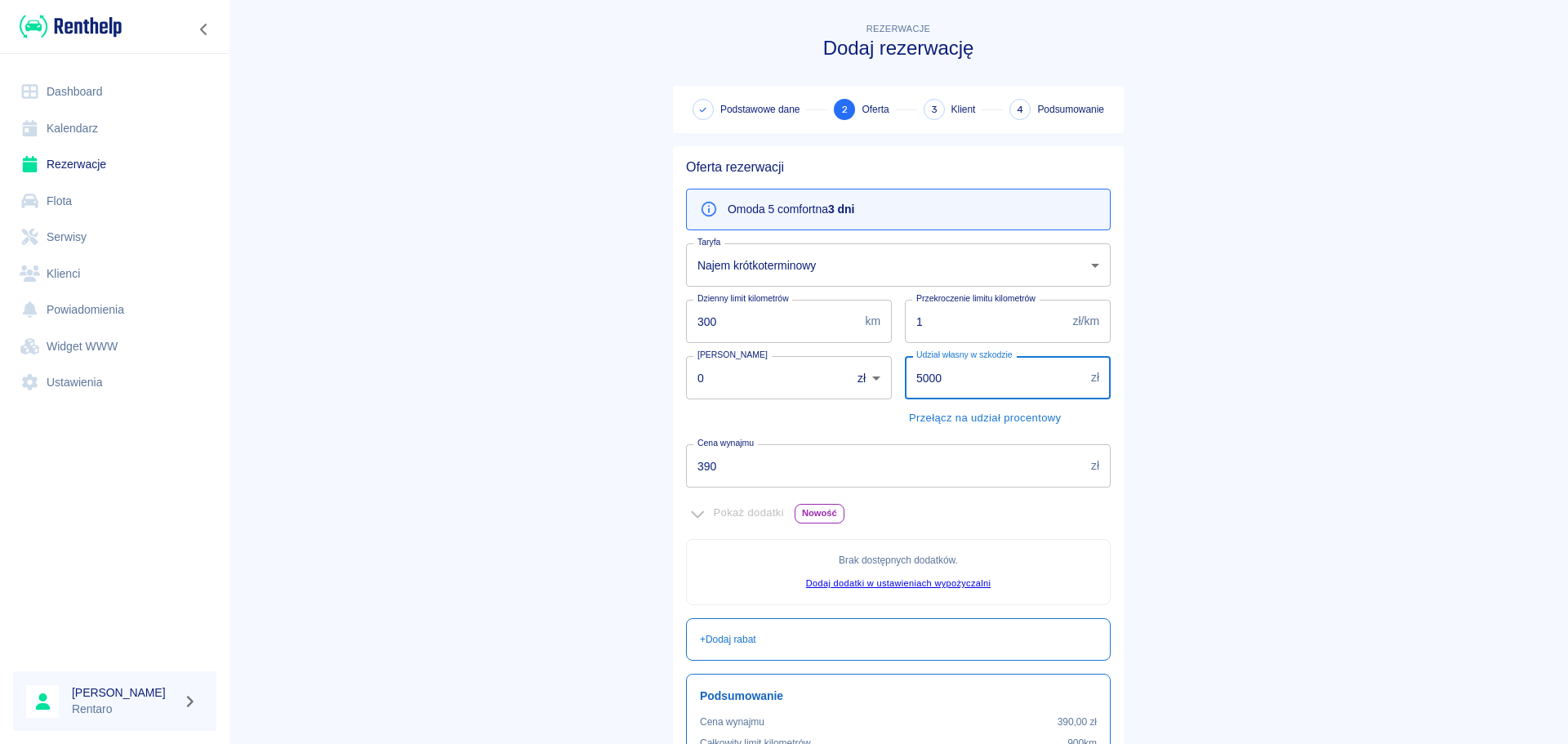
click at [932, 388] on input "5000" at bounding box center [994, 378] width 180 height 44
click at [932, 389] on input "5000" at bounding box center [994, 378] width 180 height 44
type input "5"
type input "5000"
click at [1247, 338] on main "Rezerwacje Dodaj rezerwację Podstawowe dane 2 Oferta 3 Klient 4 Podsumowanie Of…" at bounding box center [898, 458] width 1340 height 877
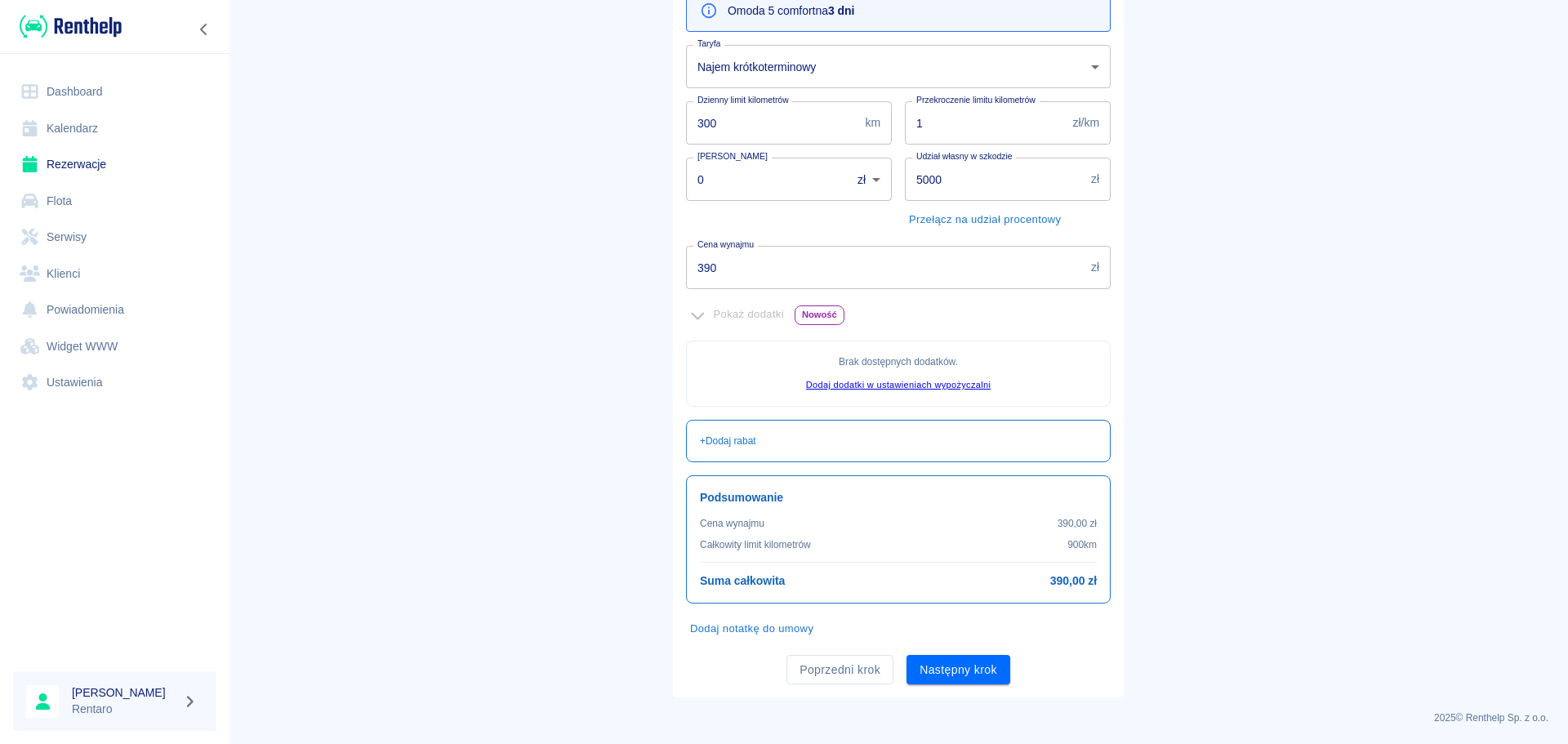
scroll to position [200, 0]
click at [969, 674] on button "Następny krok" at bounding box center [958, 670] width 103 height 30
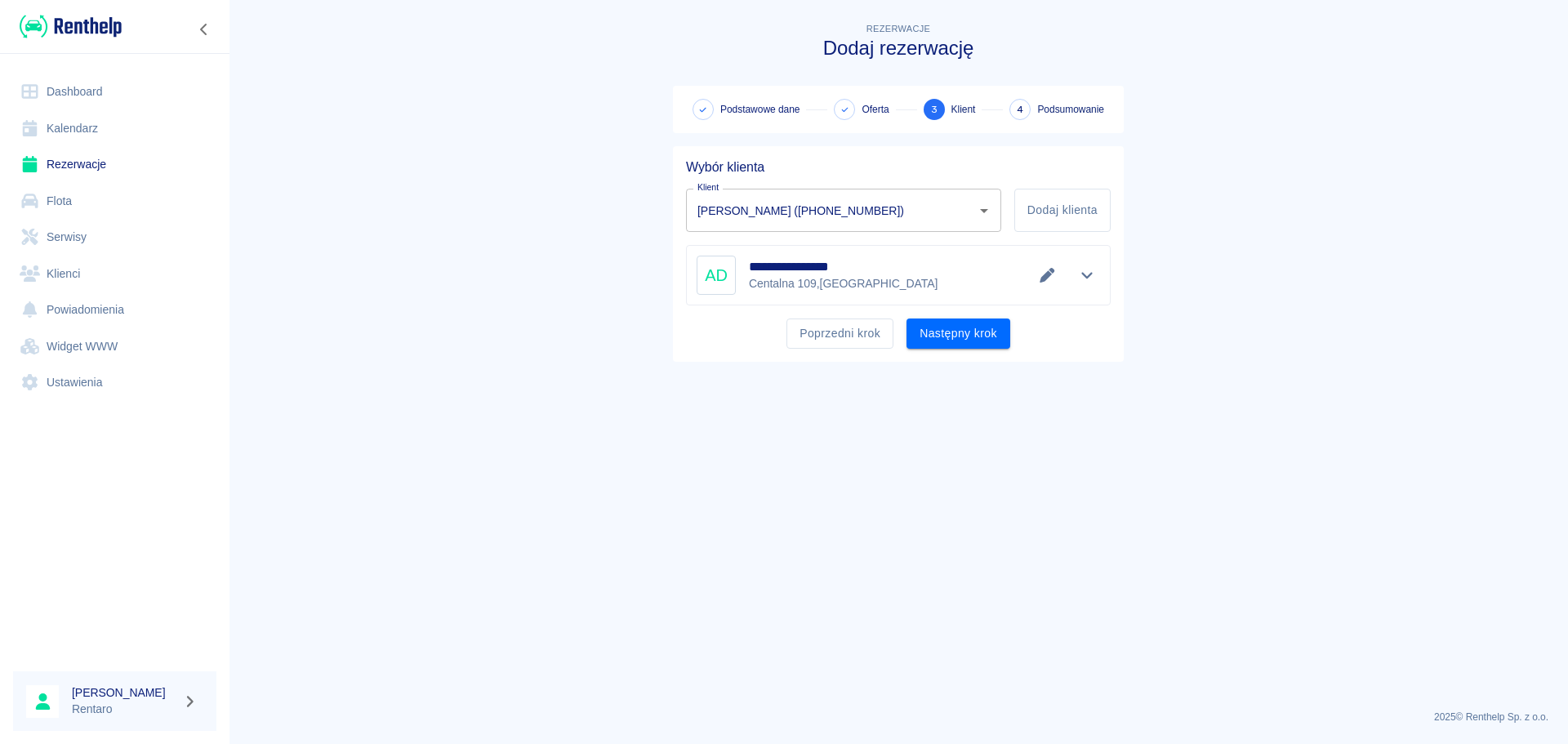
scroll to position [0, 0]
click at [959, 333] on button "Następny krok" at bounding box center [958, 334] width 103 height 30
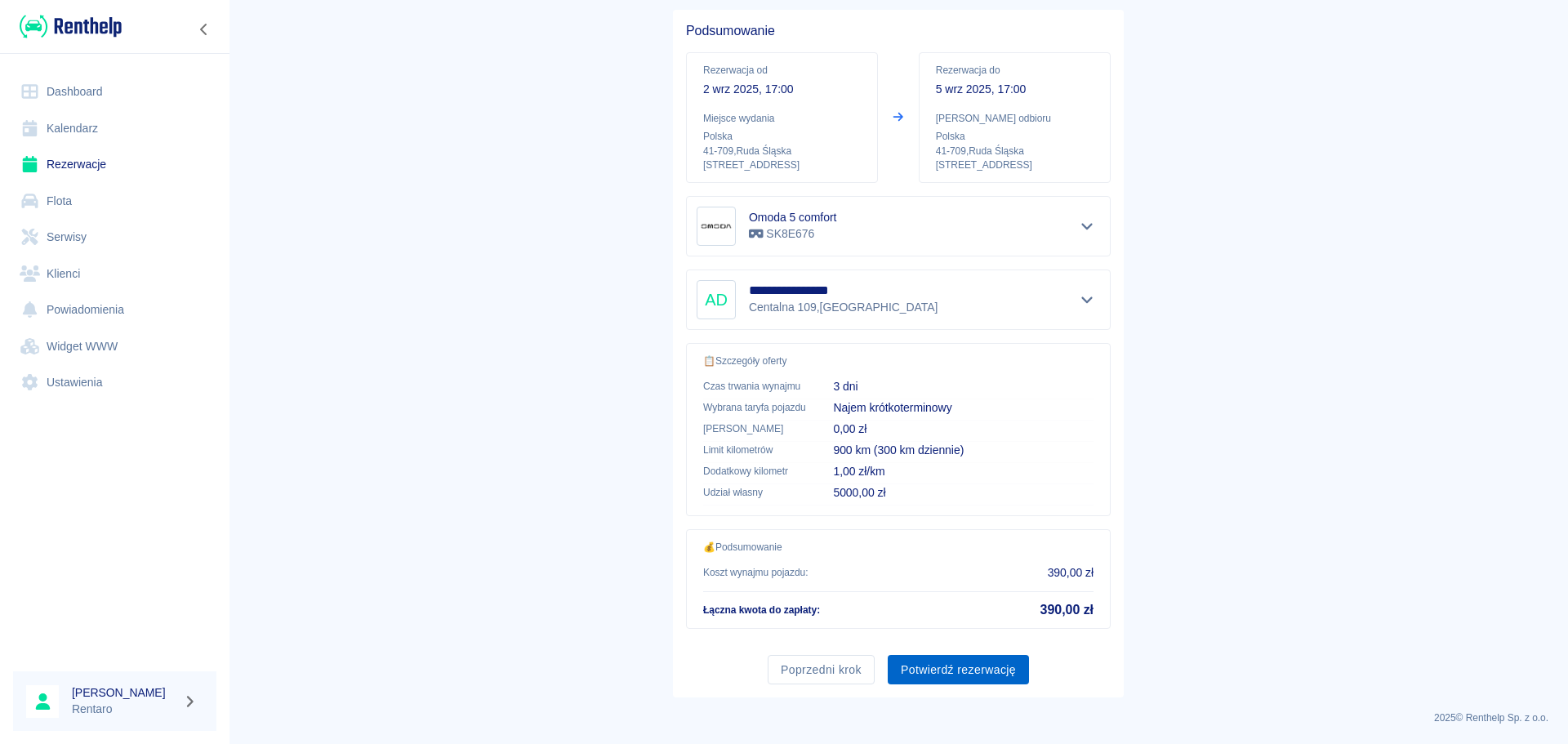
scroll to position [137, 0]
click at [951, 673] on button "Potwierdź rezerwację" at bounding box center [958, 670] width 141 height 30
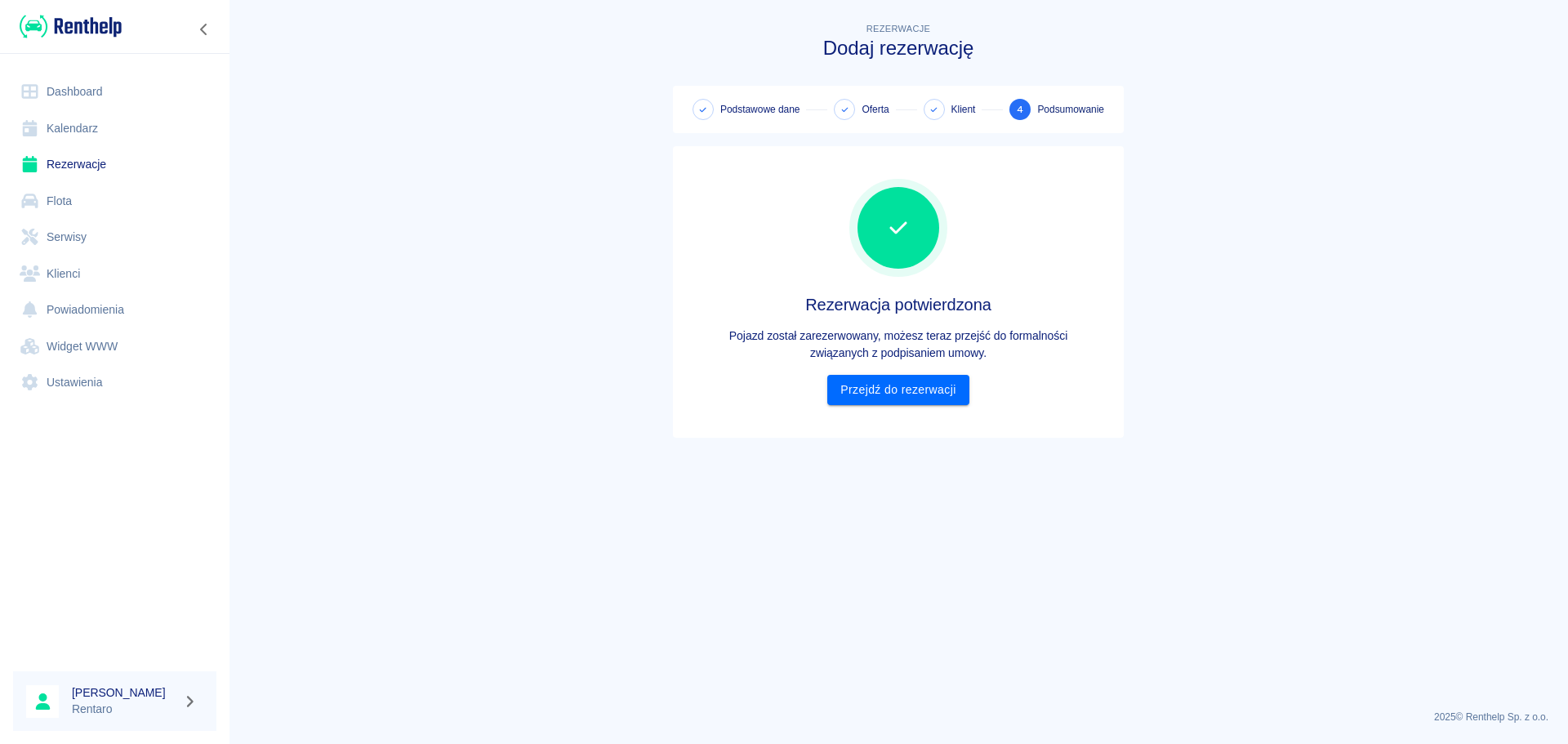
scroll to position [0, 0]
click at [929, 385] on link "Przejdź do rezerwacji" at bounding box center [898, 390] width 141 height 30
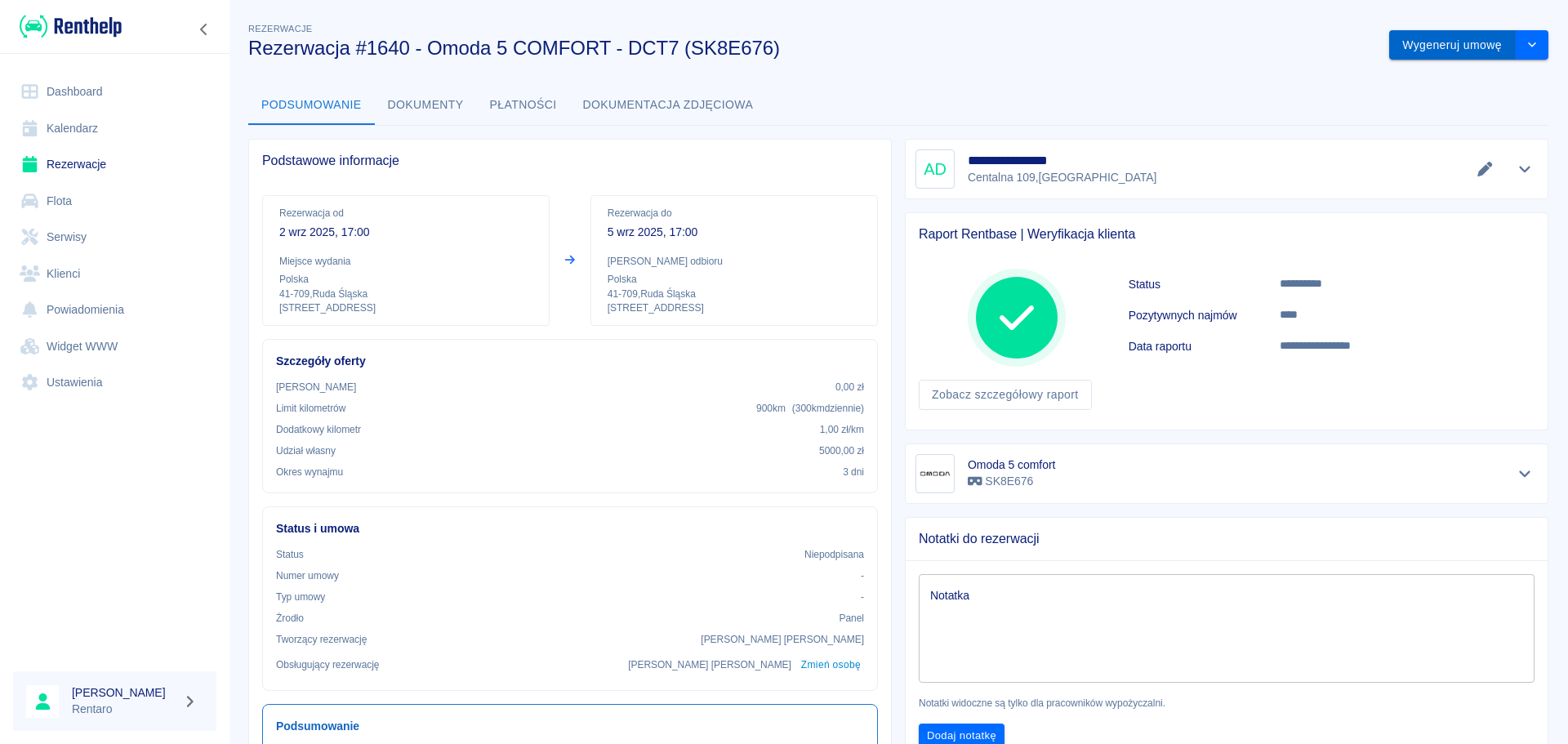
click at [1420, 35] on button "Wygeneruj umowę" at bounding box center [1452, 45] width 126 height 30
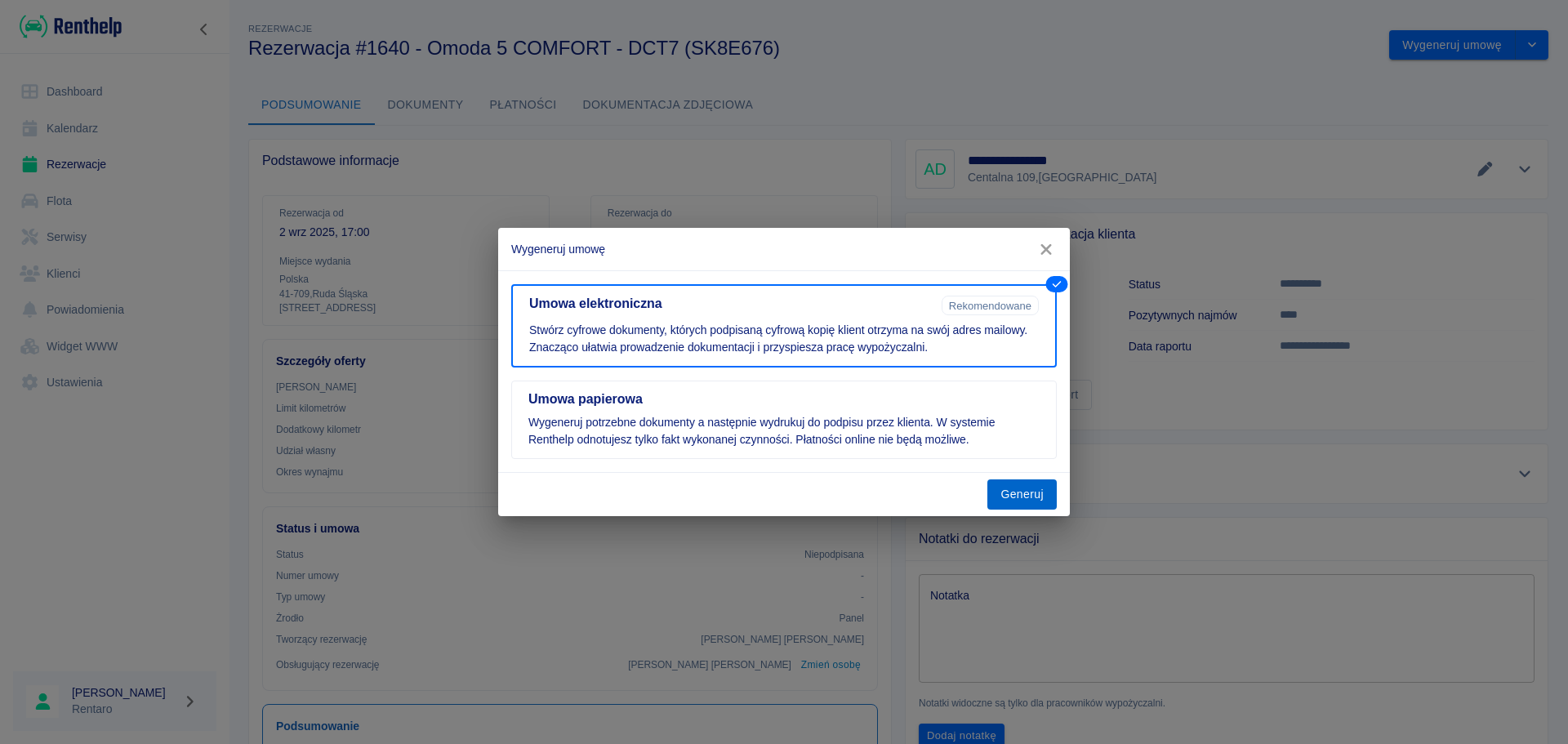
click at [1035, 500] on button "Generuj" at bounding box center [1022, 495] width 70 height 30
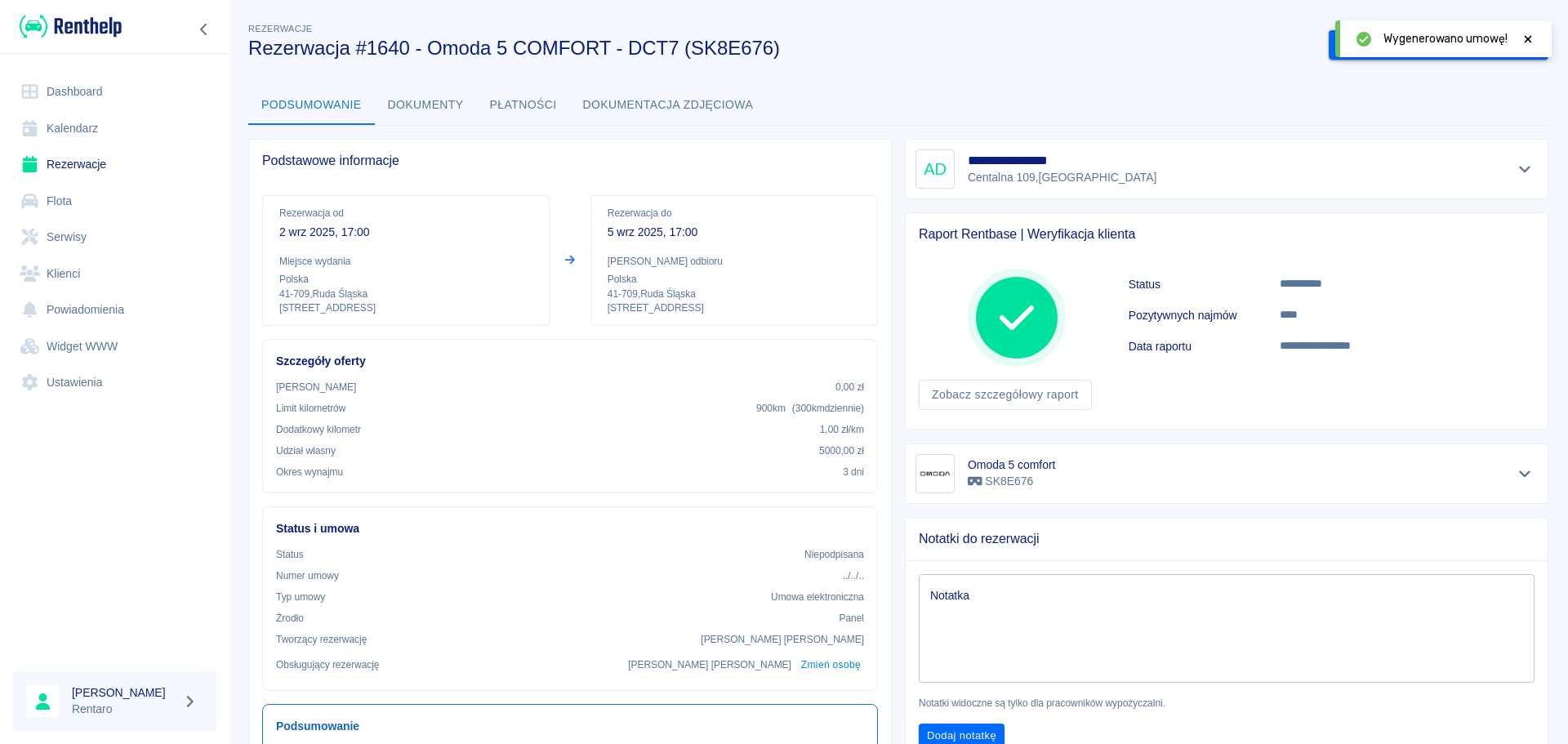
click at [1535, 39] on div "Wygenerowano umowę!" at bounding box center [1444, 39] width 216 height 37
click at [1534, 41] on icon at bounding box center [1528, 40] width 15 height 12
